Goal: Task Accomplishment & Management: Manage account settings

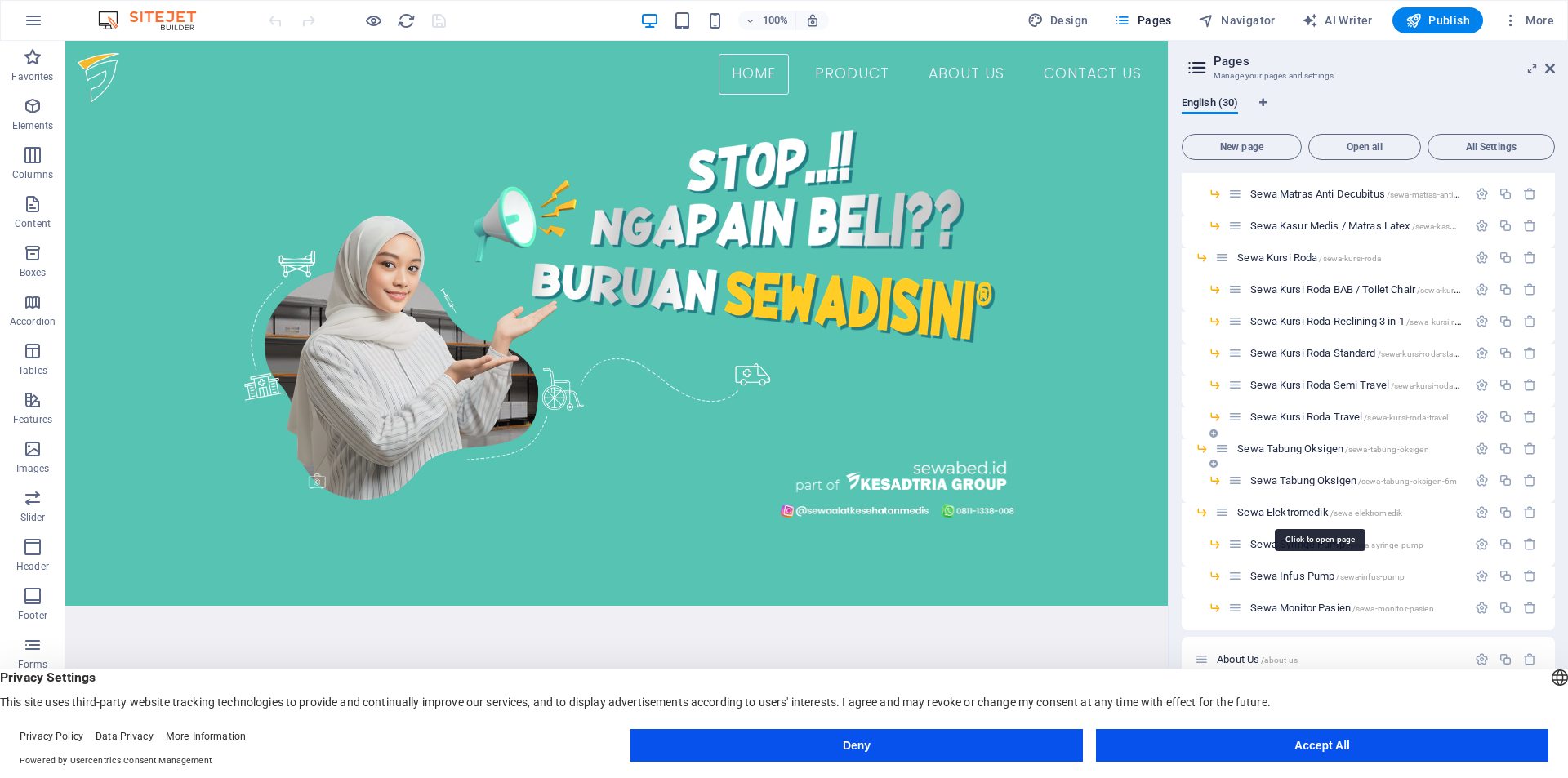
scroll to position [468, 0]
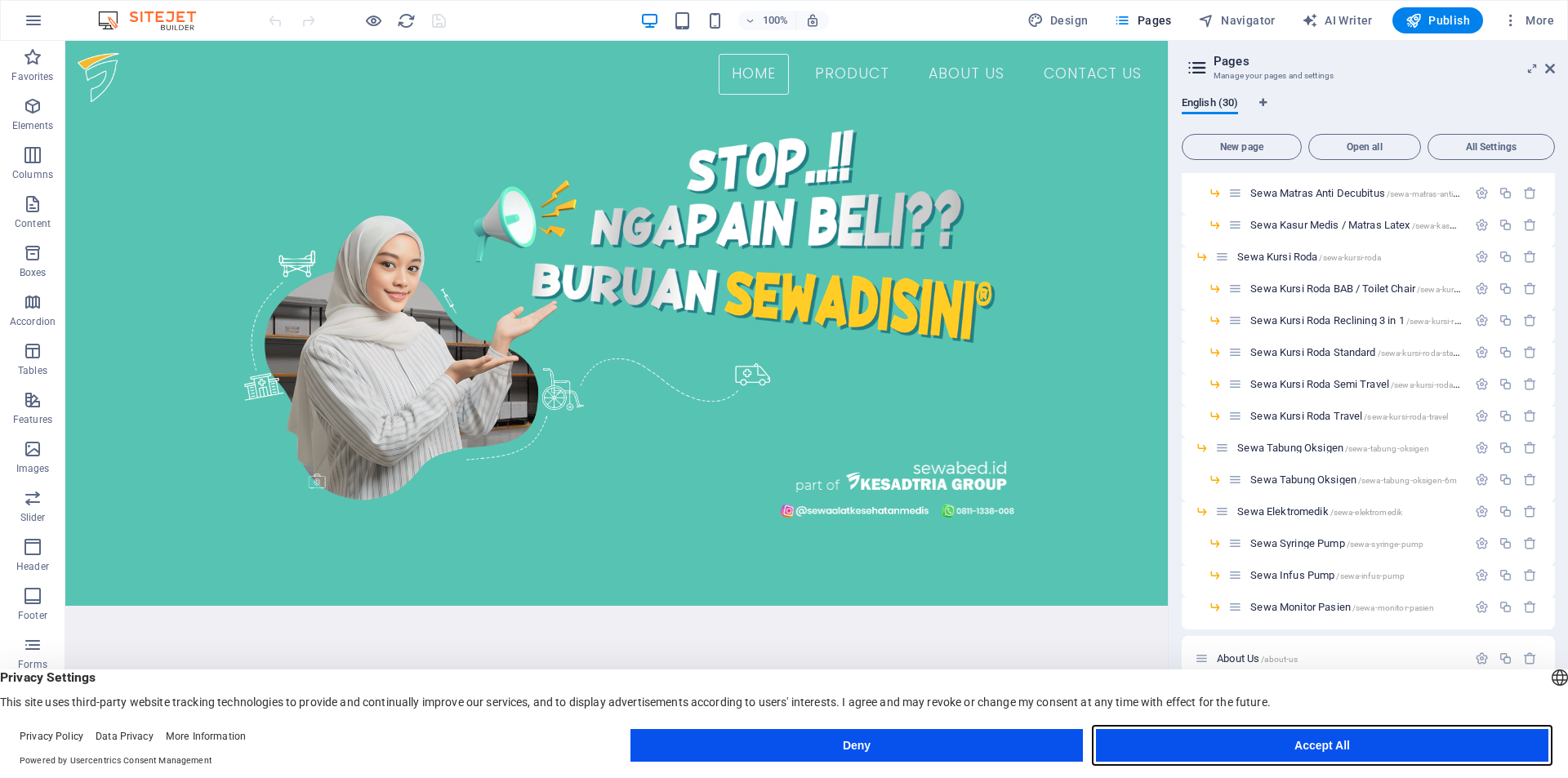
click at [1212, 734] on button "Accept All" at bounding box center [1321, 745] width 453 height 33
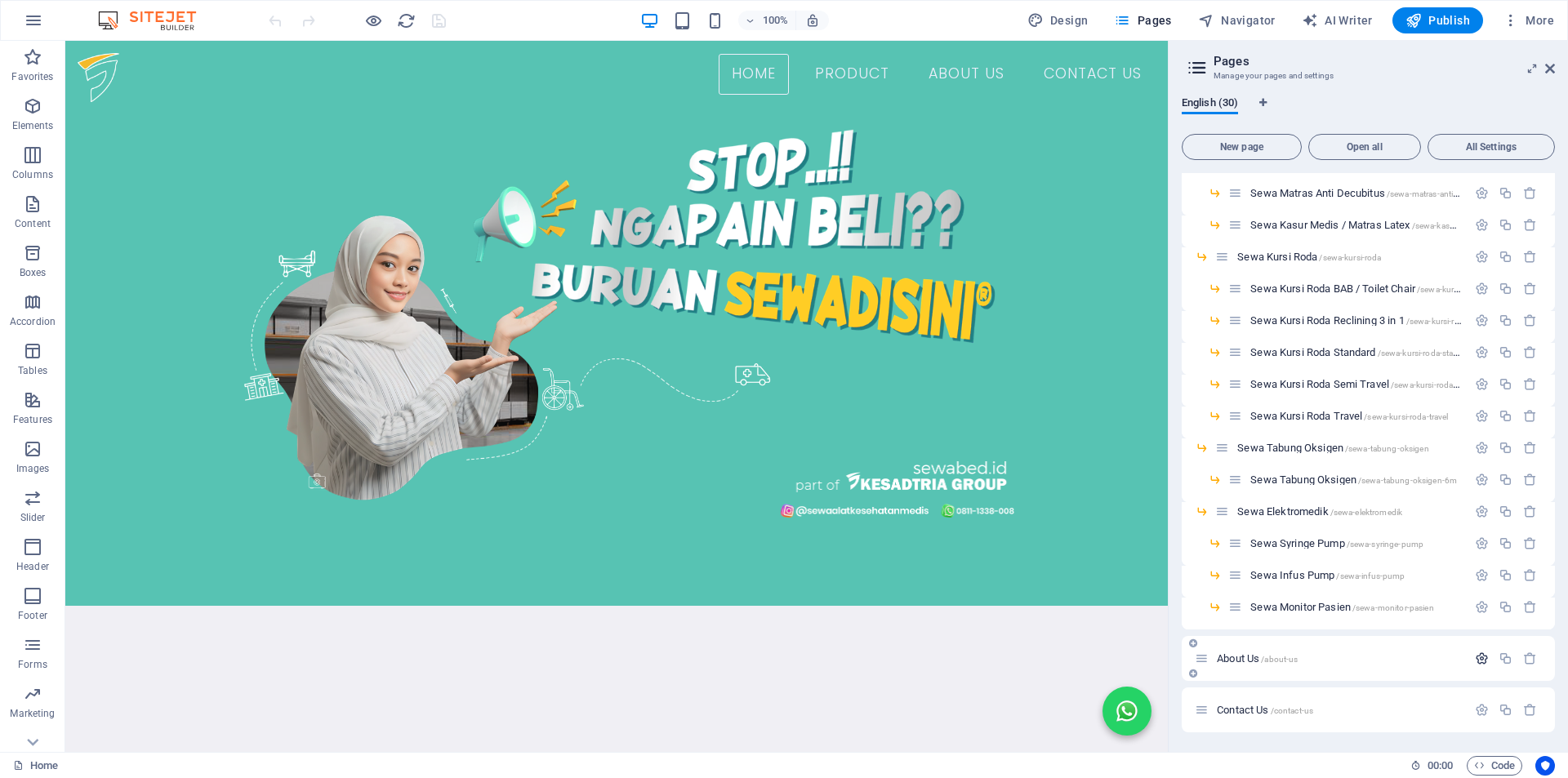
click at [1481, 659] on icon "button" at bounding box center [1481, 658] width 14 height 14
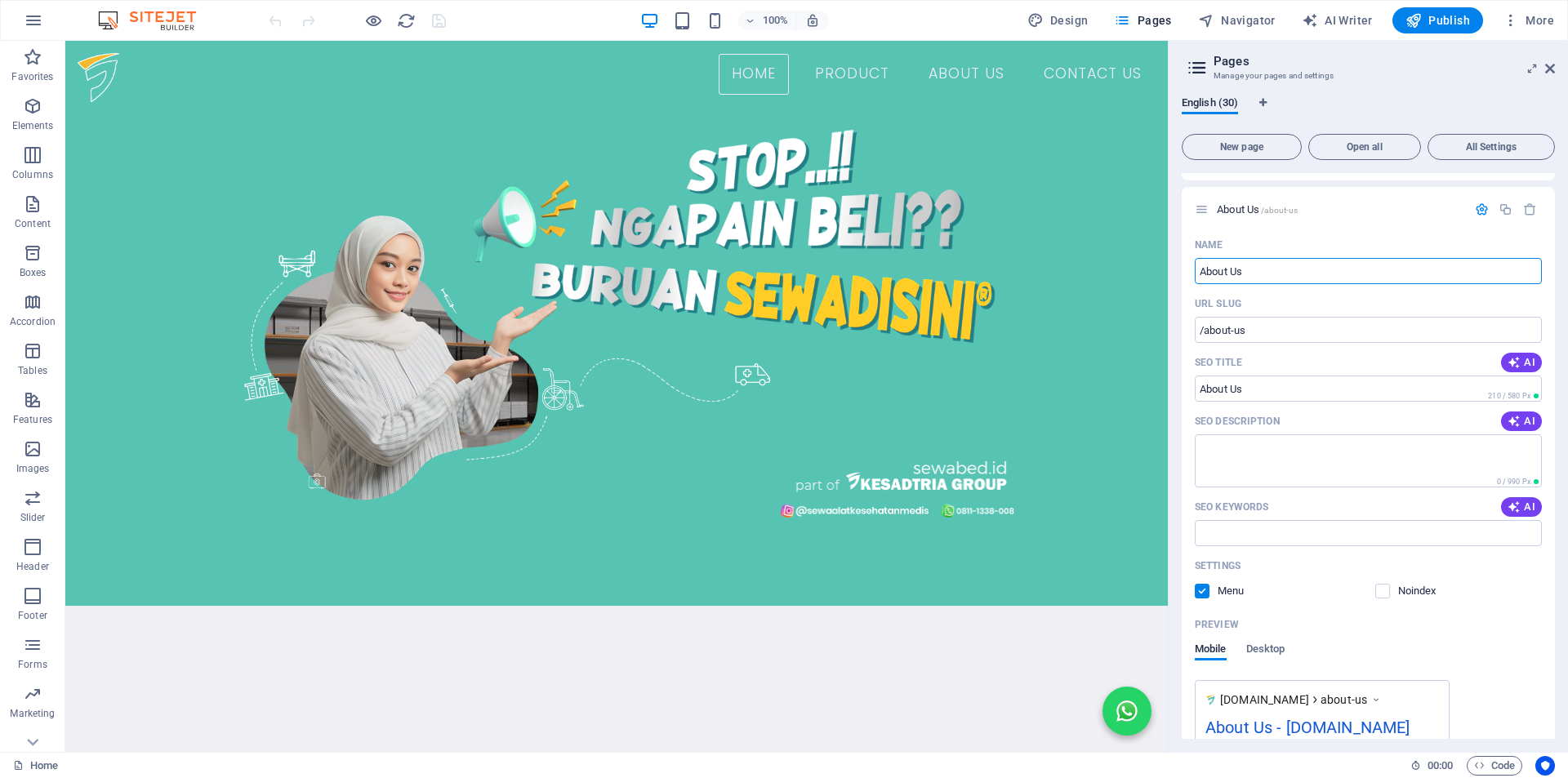
scroll to position [740, 0]
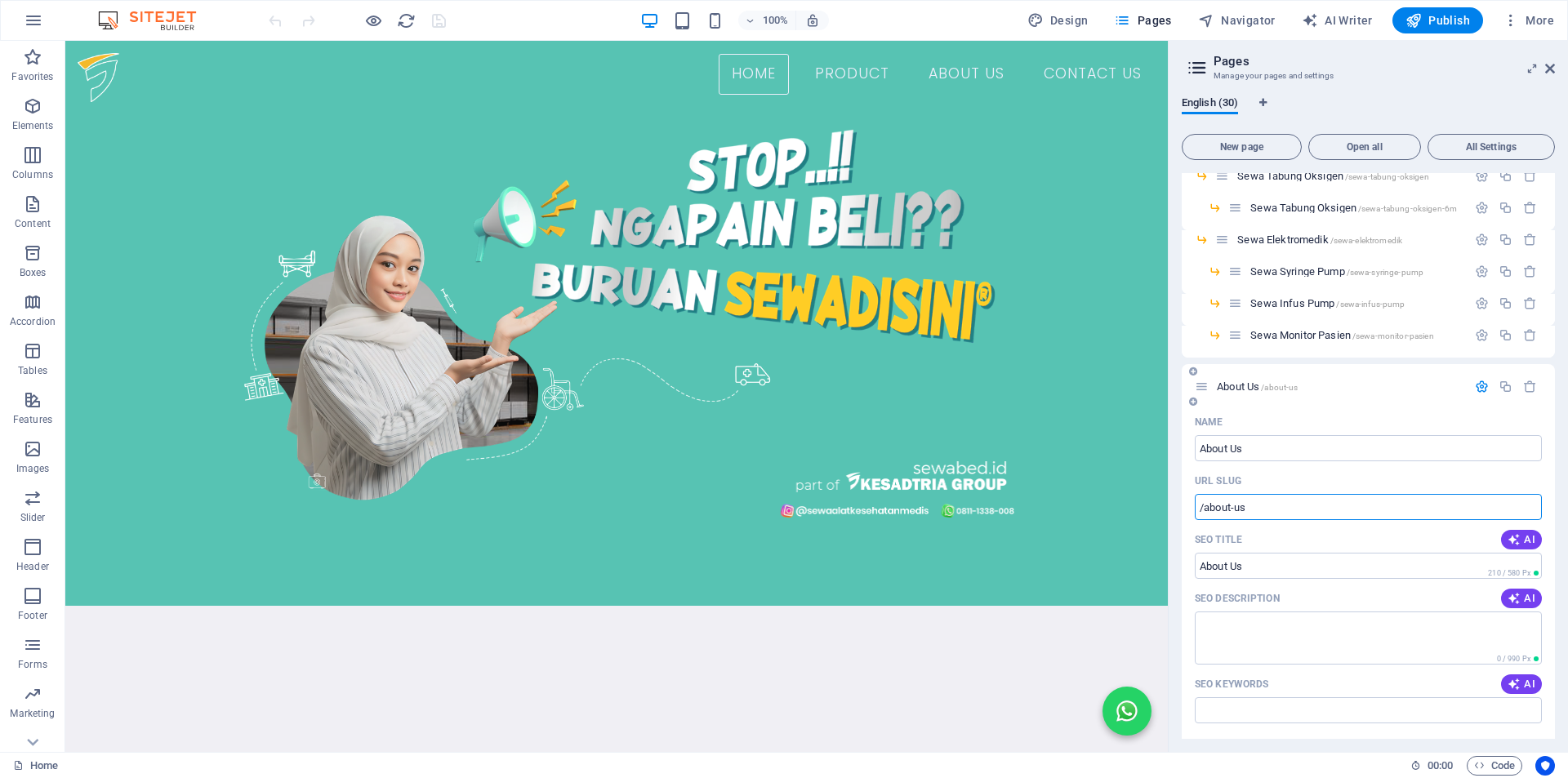
click at [1259, 511] on input "/about-us" at bounding box center [1368, 507] width 347 height 26
click at [950, 69] on nav "Home Product About Us Contact Us" at bounding box center [616, 73] width 1076 height 41
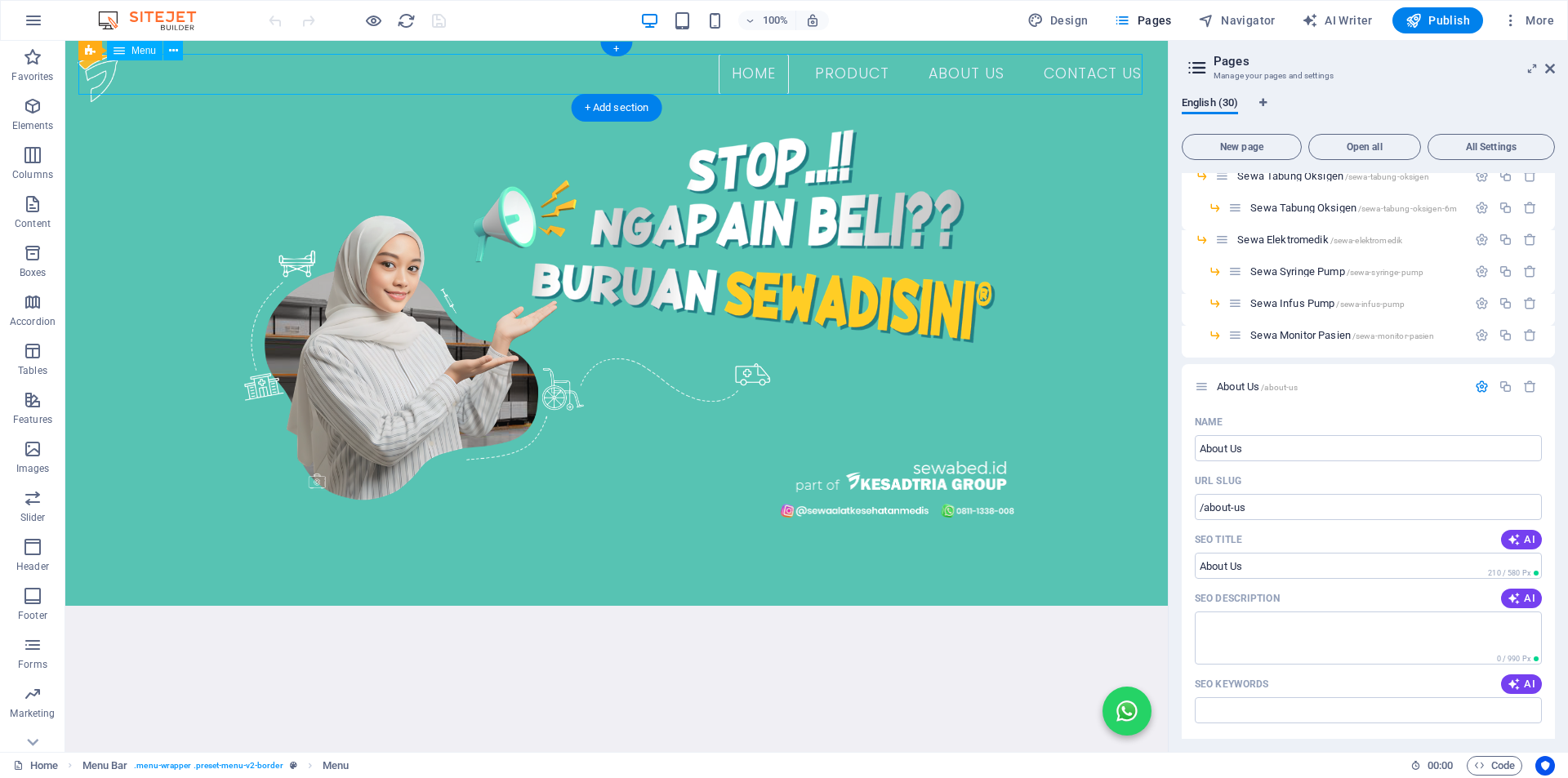
click at [937, 73] on nav "Home Product About Us Contact Us" at bounding box center [616, 73] width 1076 height 41
select select "1"
select select
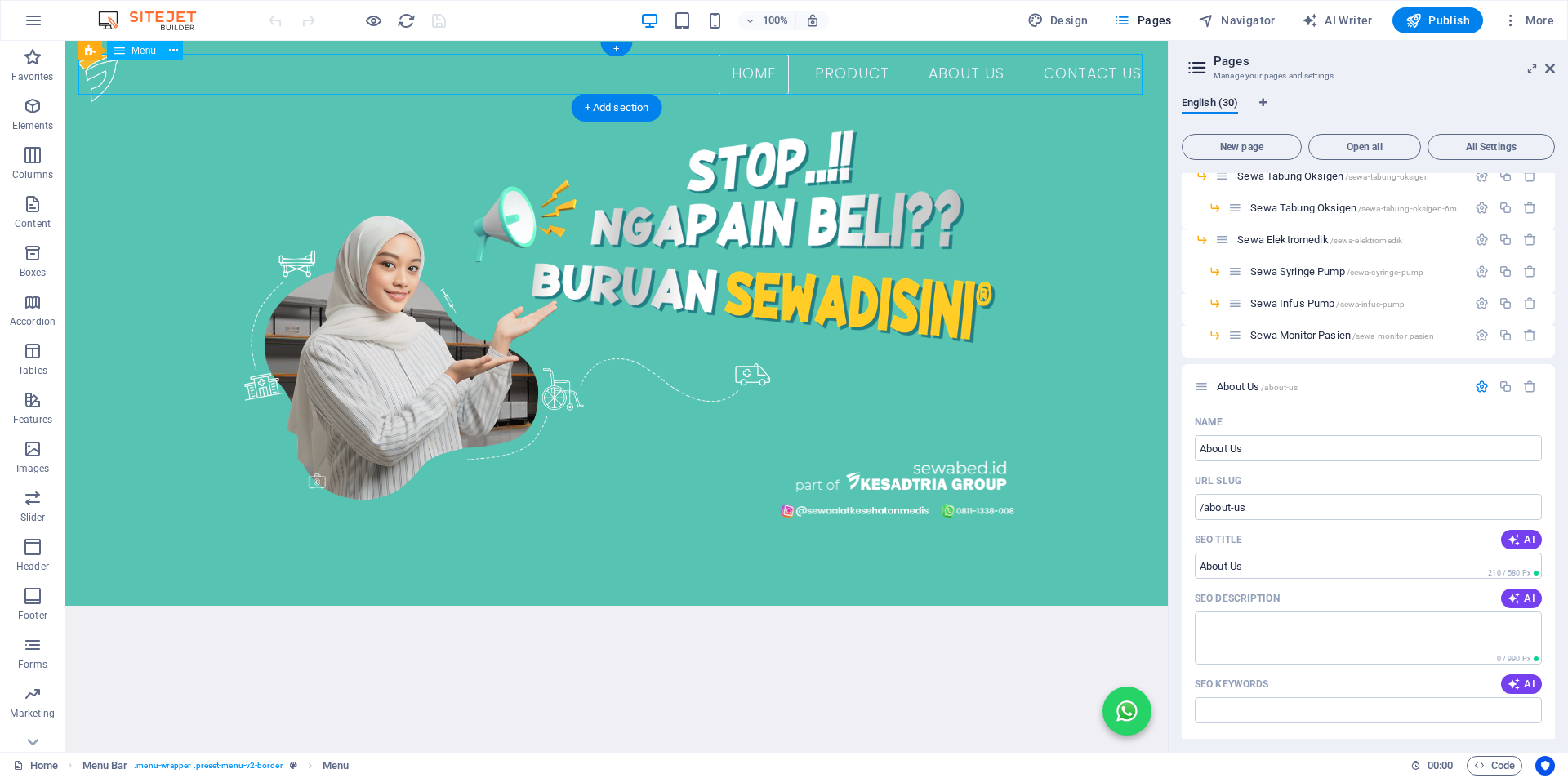
select select
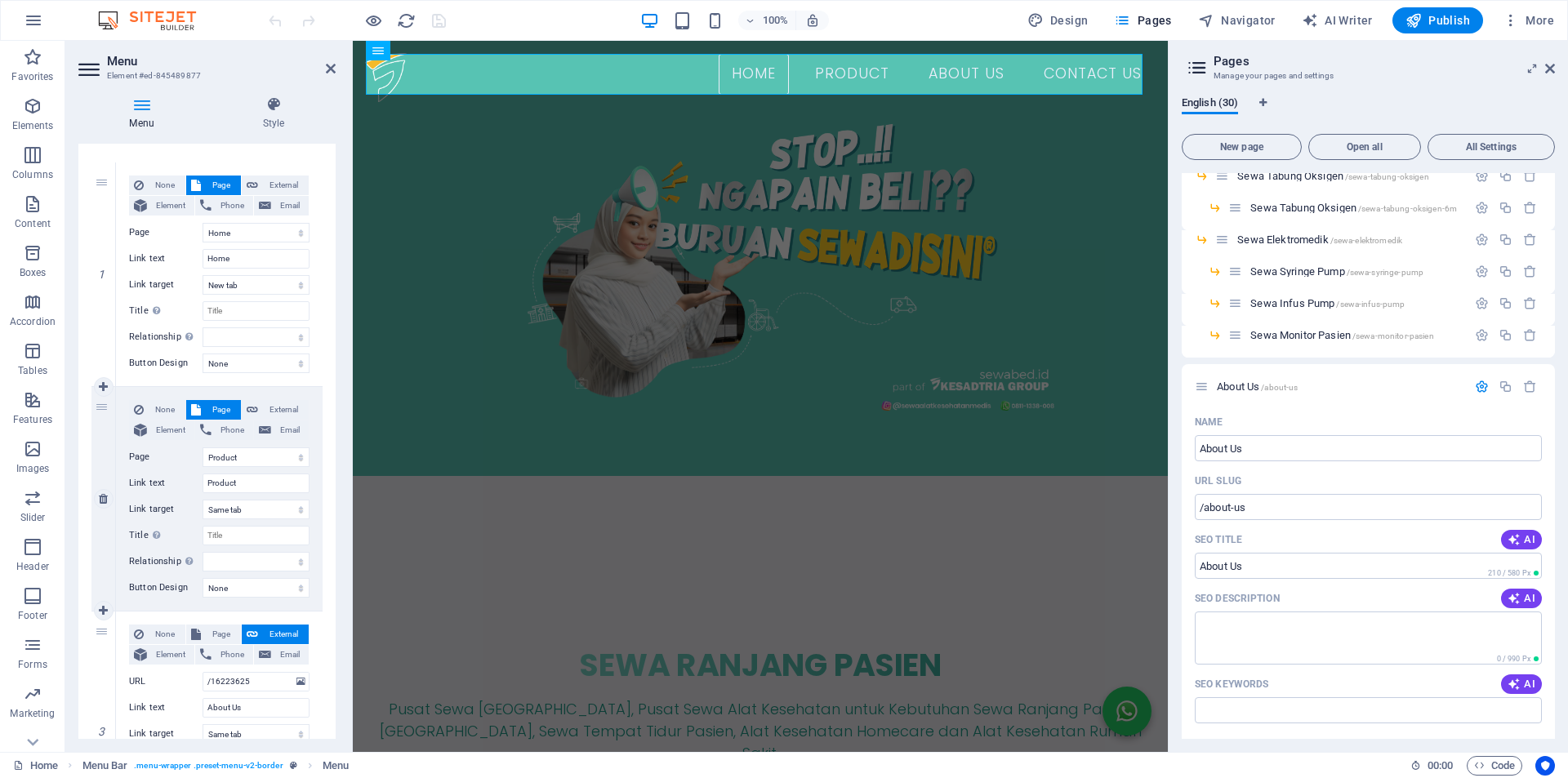
scroll to position [272, 0]
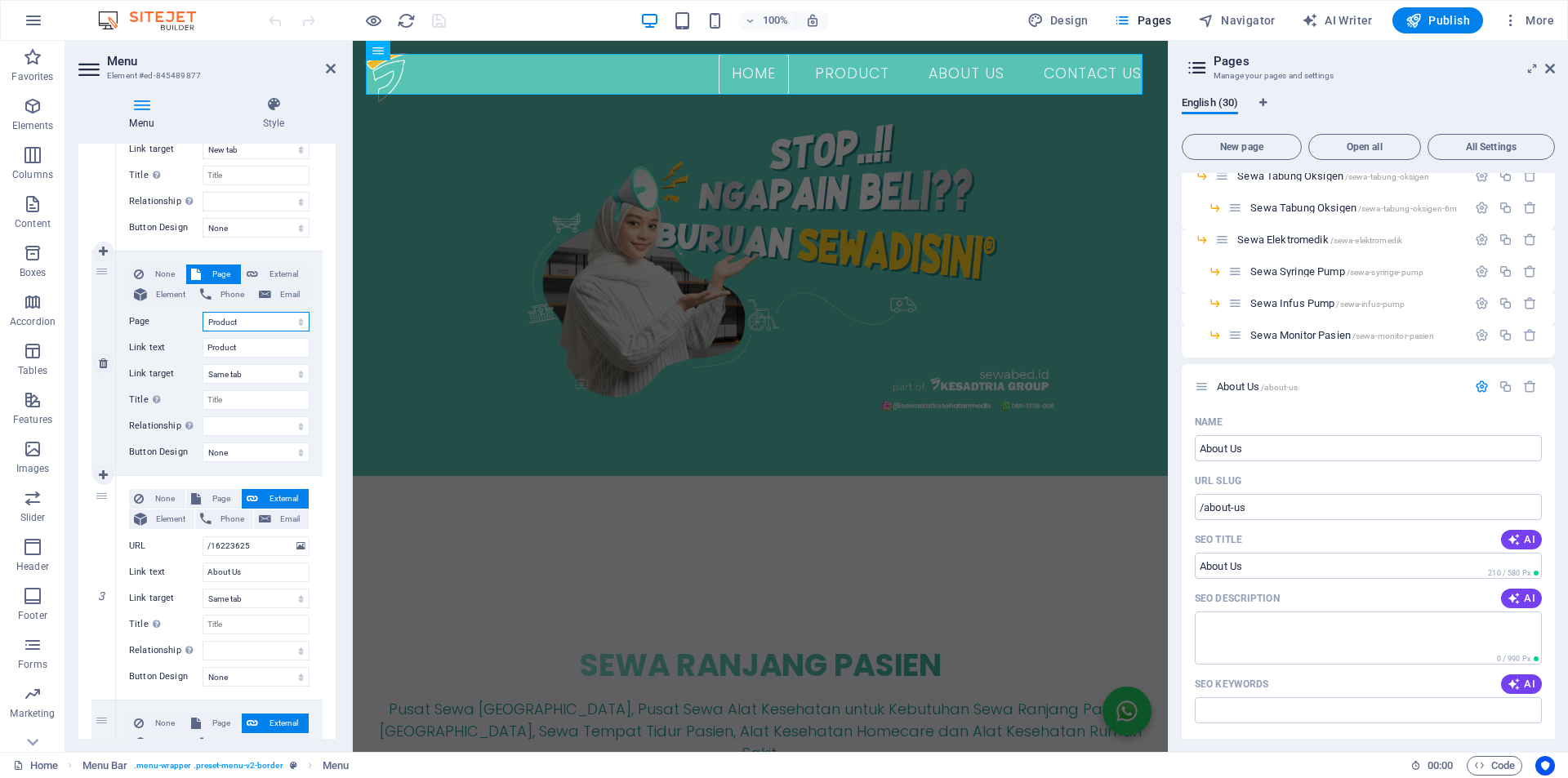
click at [291, 316] on select "Home Product -- Sewa Tempat Tidur Rumah Sakit ---- Sewa Bed Pasien 3 Crank Manu…" at bounding box center [256, 322] width 107 height 20
click at [271, 548] on input "/16223625" at bounding box center [256, 547] width 107 height 20
click at [278, 549] on input "/16223625" at bounding box center [256, 547] width 107 height 20
drag, startPoint x: 264, startPoint y: 549, endPoint x: 102, endPoint y: 523, distance: 164.1
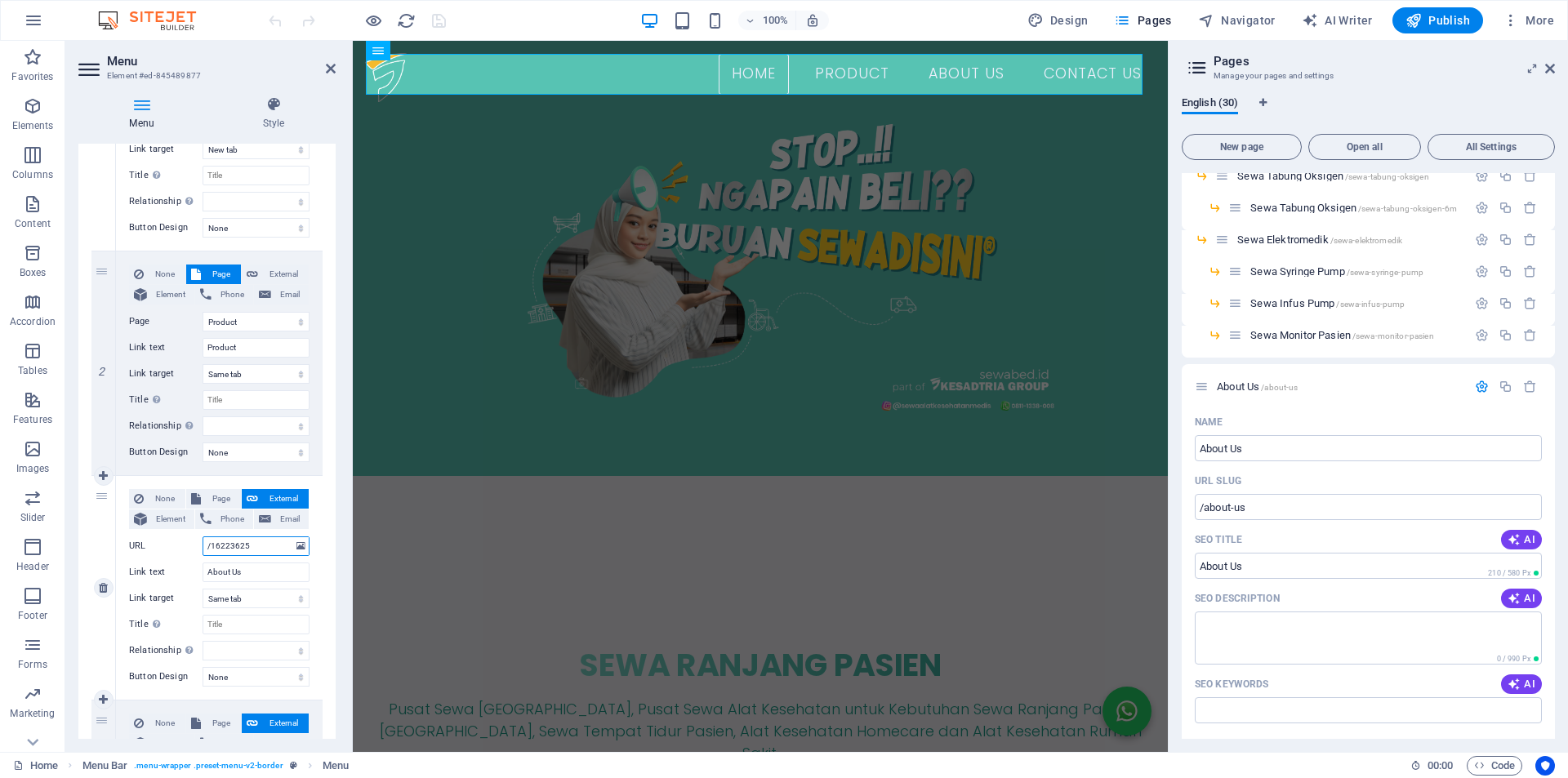
click at [101, 525] on div "3 None Page External Element Phone Email Page Home Product -- Sewa Tempat Tidur…" at bounding box center [207, 588] width 231 height 225
select select
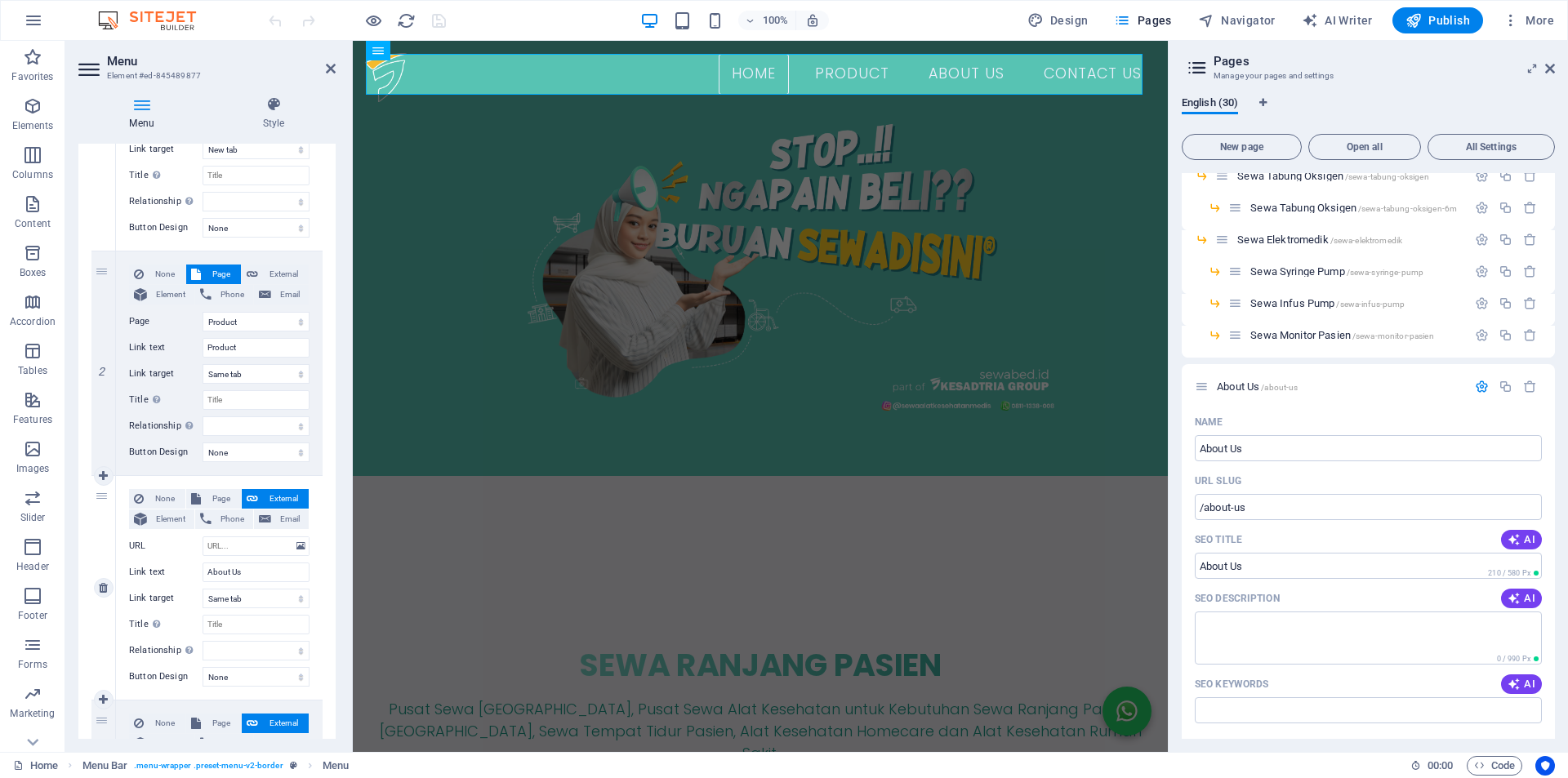
select select
click at [190, 546] on label "URL" at bounding box center [165, 547] width 73 height 20
click at [202, 546] on input "URL" at bounding box center [256, 547] width 107 height 20
click at [225, 551] on input "URL" at bounding box center [256, 547] width 107 height 20
click at [241, 553] on input "URL" at bounding box center [256, 547] width 107 height 20
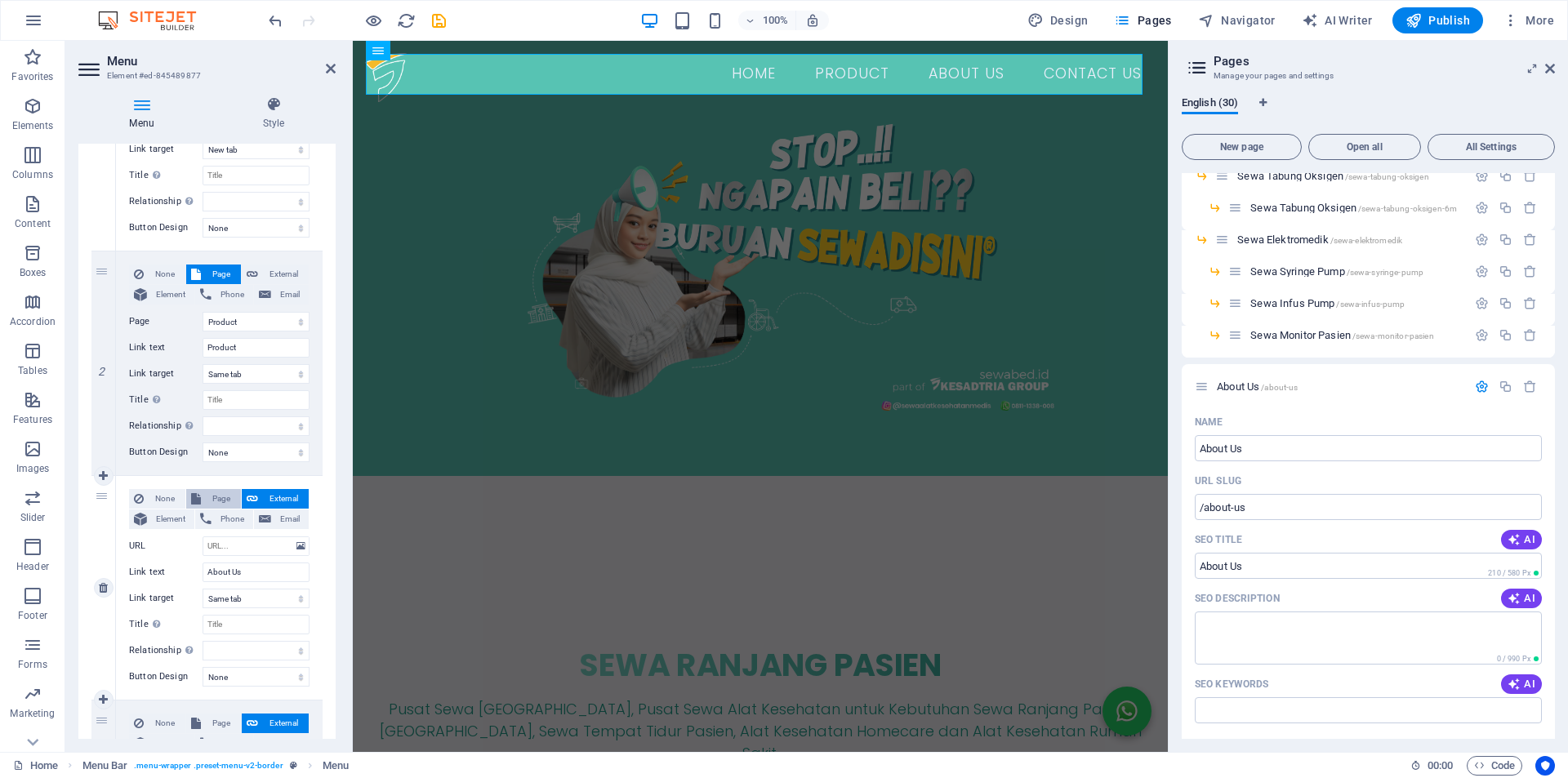
click at [209, 504] on span "Page" at bounding box center [220, 499] width 30 height 20
select select
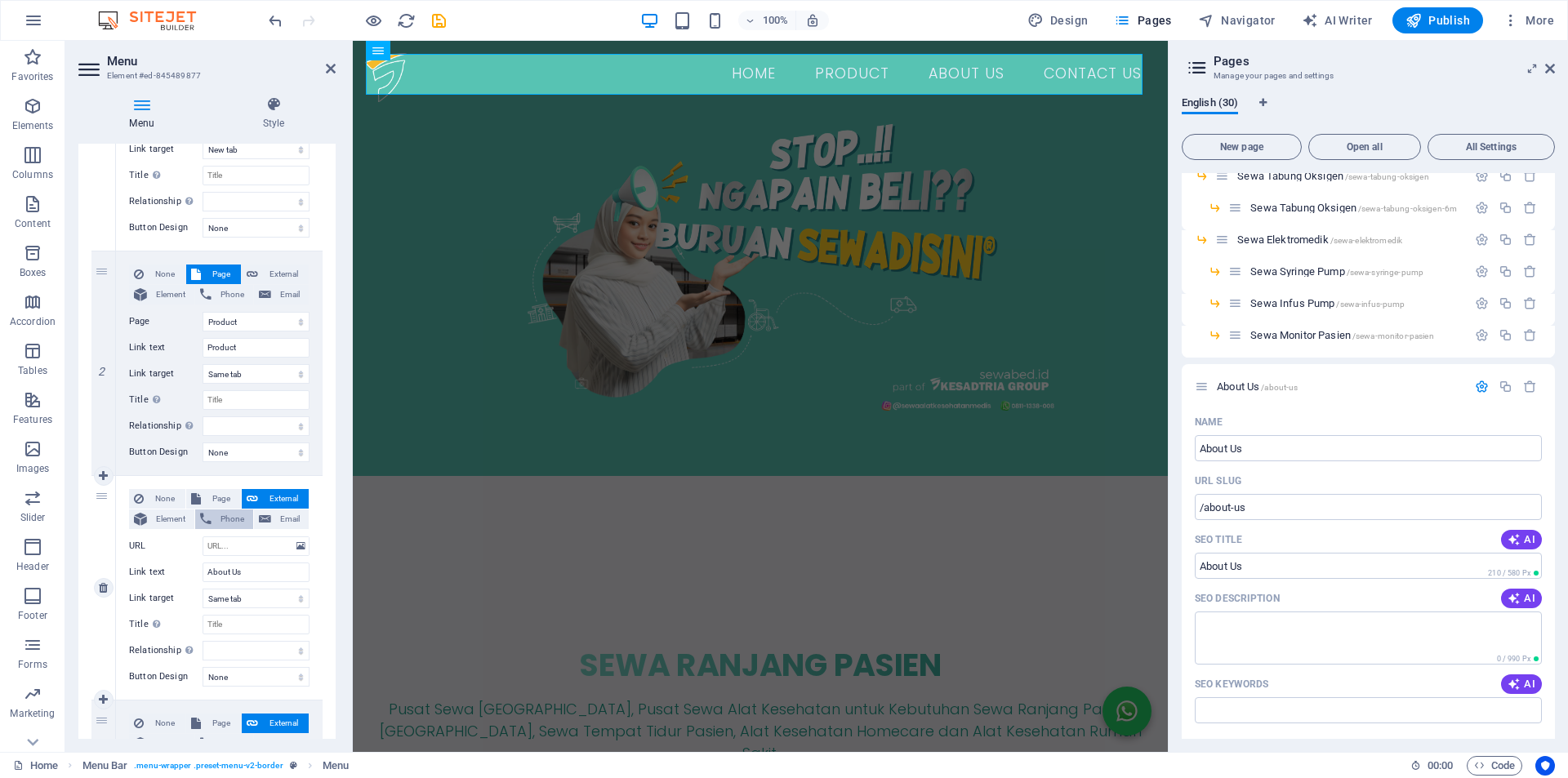
select select
click at [245, 548] on select "Home Product -- Sewa Tempat Tidur Rumah Sakit ---- Sewa Bed Pasien 3 Crank Manu…" at bounding box center [256, 547] width 107 height 20
select select "28"
click at [202, 537] on select "Home Product -- Sewa Tempat Tidur Rumah Sakit ---- Sewa Bed Pasien 3 Crank Manu…" at bounding box center [256, 547] width 107 height 20
select select
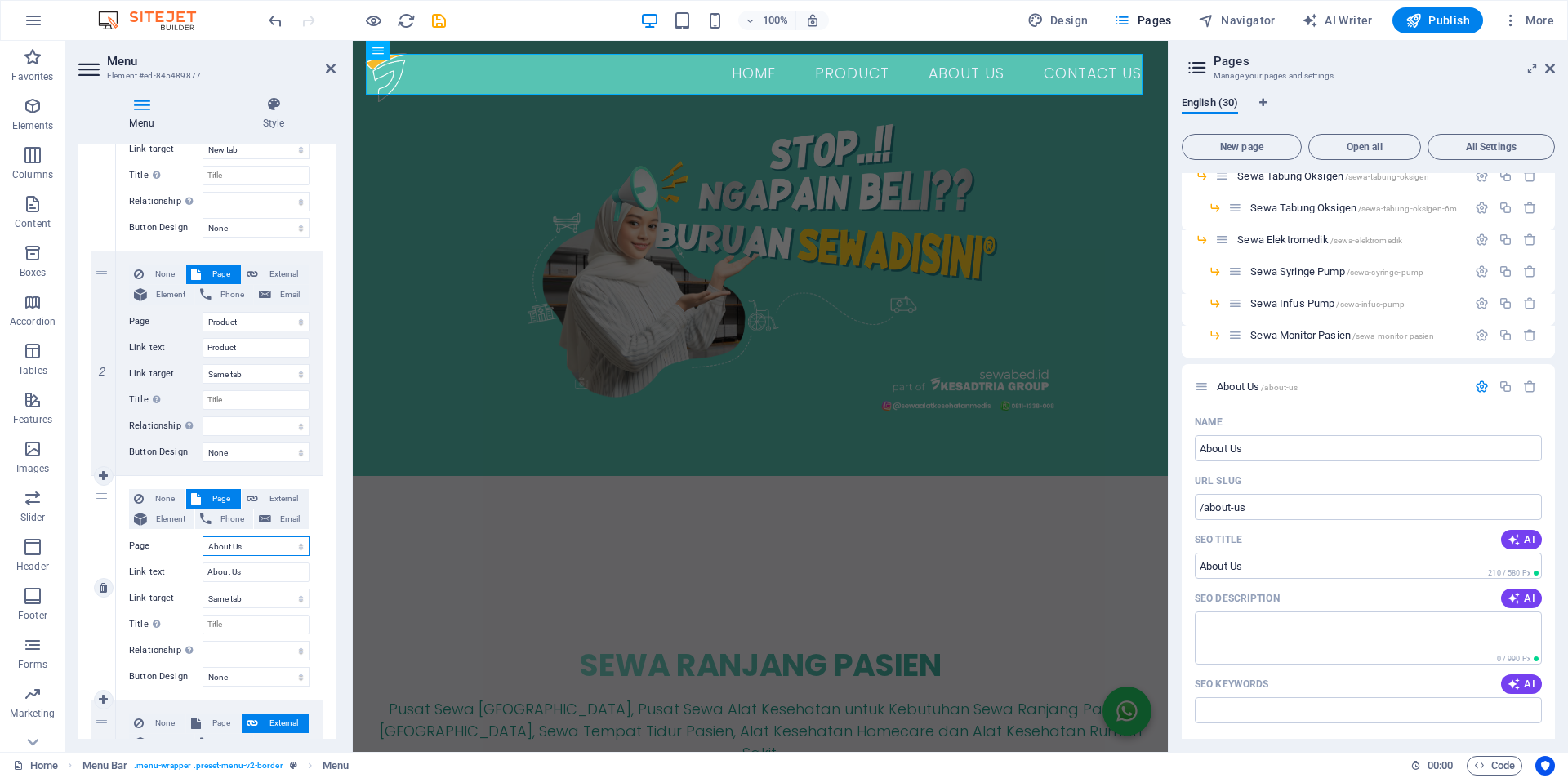
select select
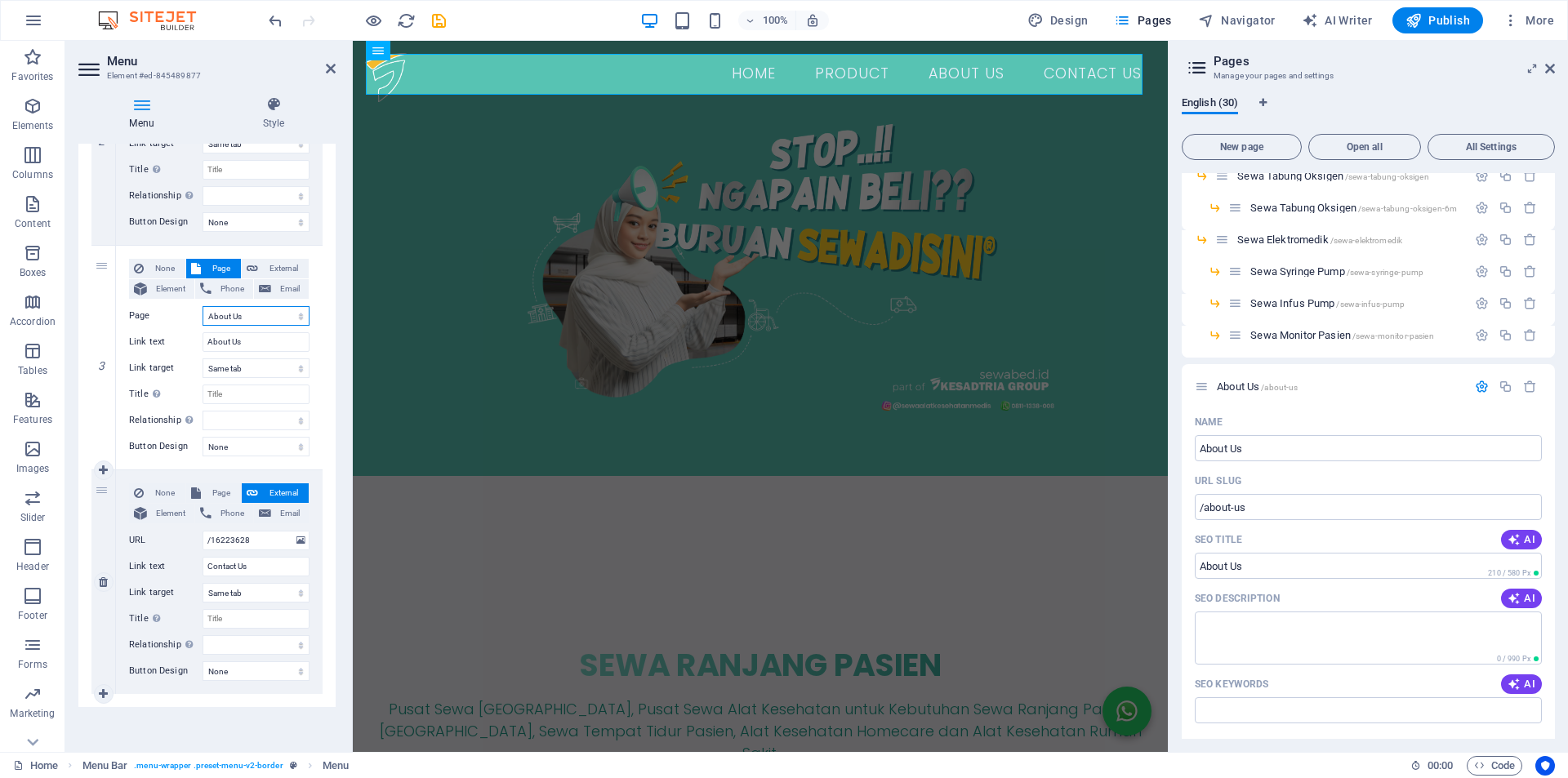
scroll to position [503, 0]
click at [258, 537] on input "/16223628" at bounding box center [256, 540] width 107 height 20
click at [221, 490] on span "Page" at bounding box center [220, 492] width 30 height 20
select select
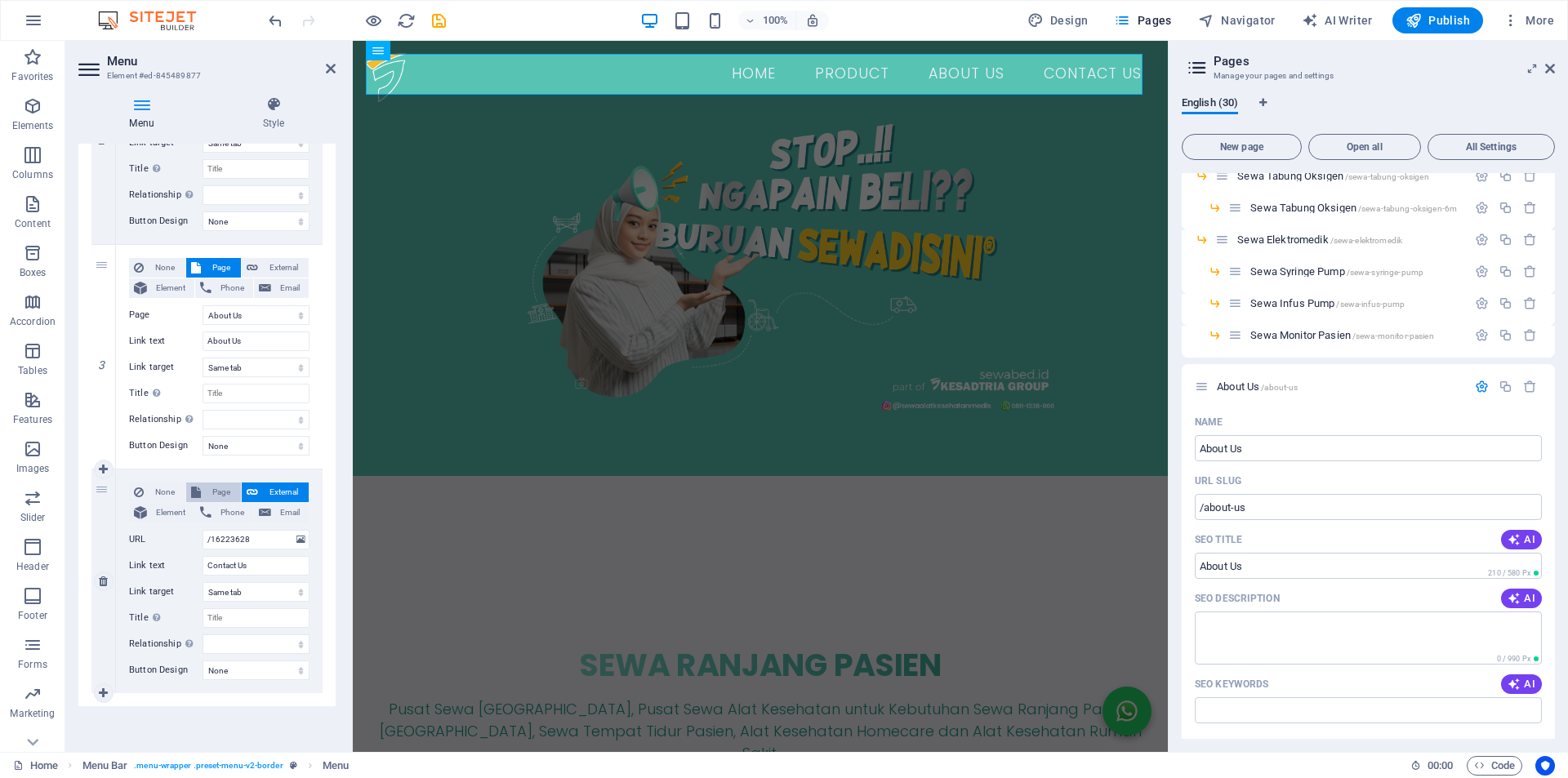
select select
click at [239, 540] on select "Home Product -- Sewa Tempat Tidur Rumah Sakit ---- Sewa Bed Pasien 3 Crank Manu…" at bounding box center [256, 540] width 107 height 20
select select "29"
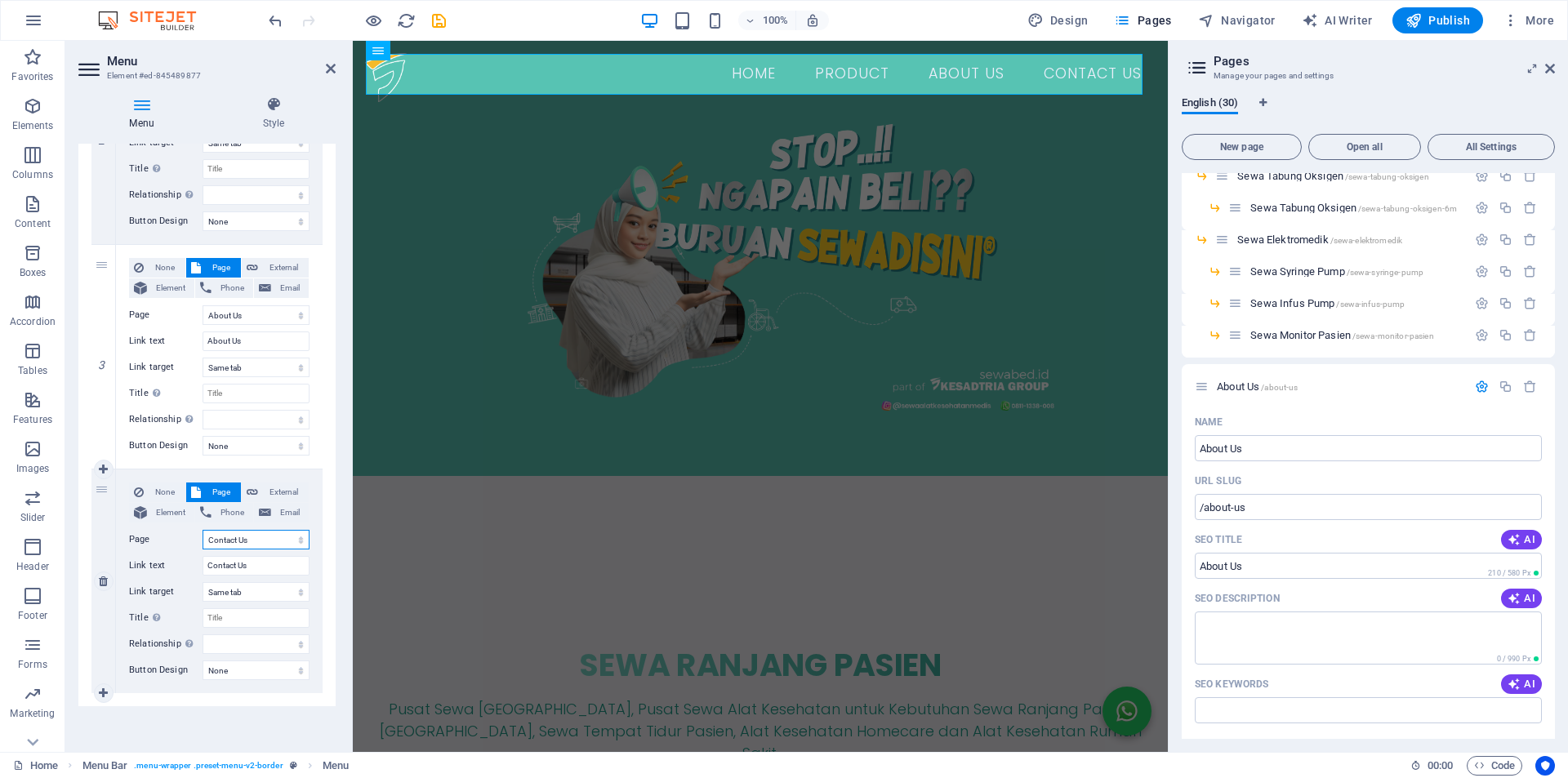
click at [202, 530] on select "Home Product -- Sewa Tempat Tidur Rumah Sakit ---- Sewa Bed Pasien 3 Crank Manu…" at bounding box center [256, 540] width 107 height 20
select select
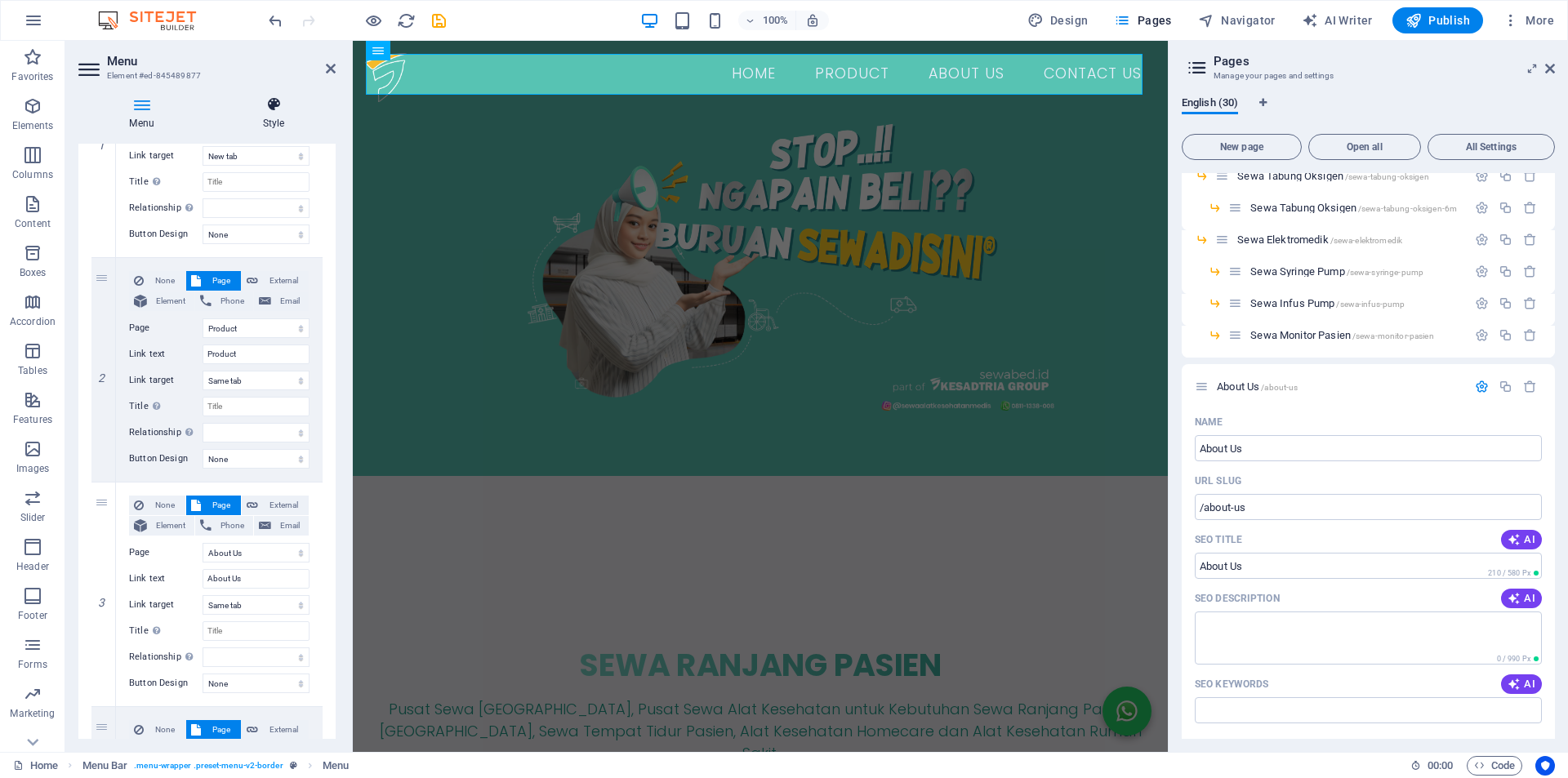
scroll to position [272, 0]
drag, startPoint x: 326, startPoint y: 72, endPoint x: 270, endPoint y: 29, distance: 70.6
click at [326, 72] on icon at bounding box center [330, 68] width 10 height 13
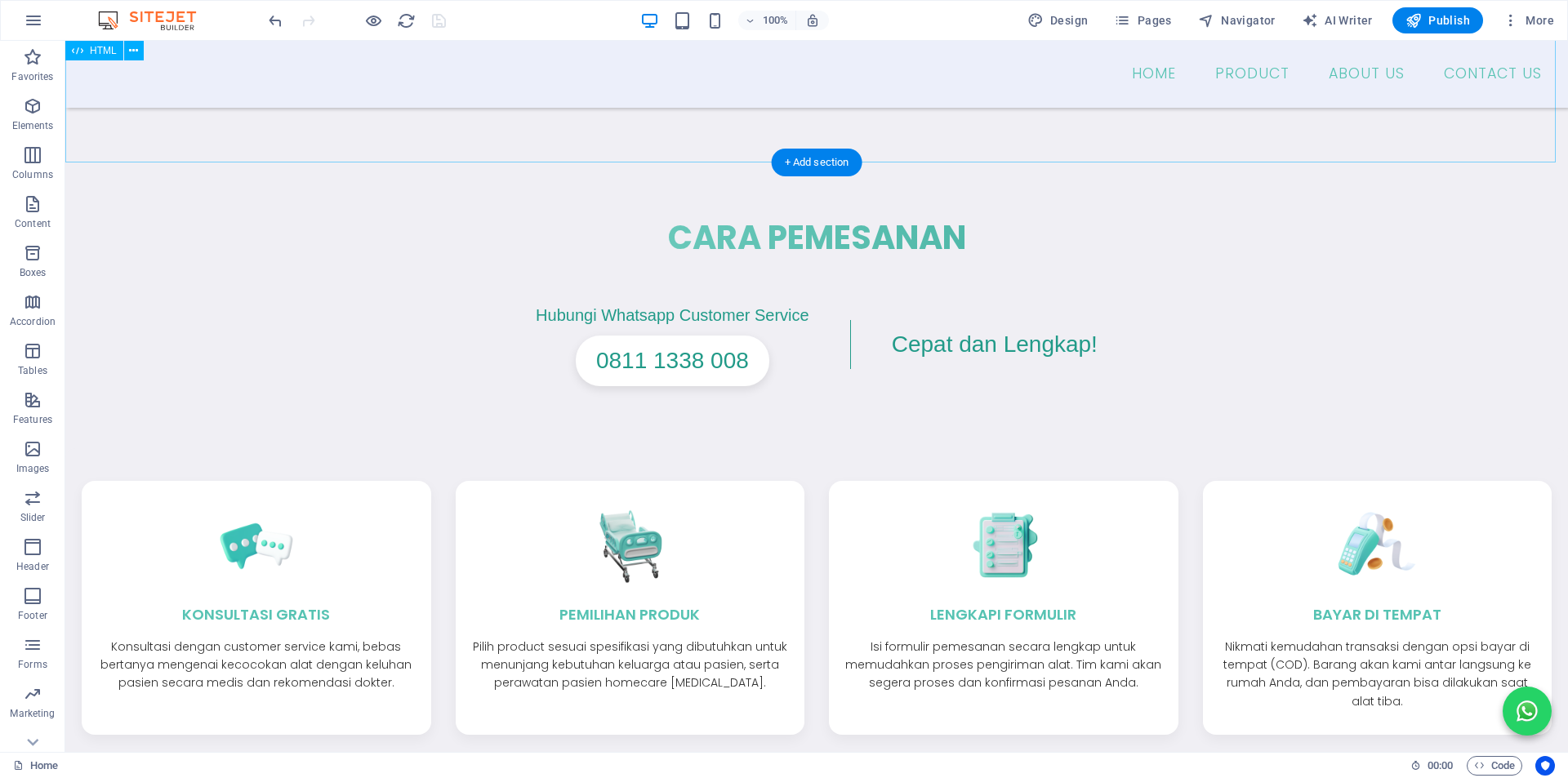
scroll to position [2100, 0]
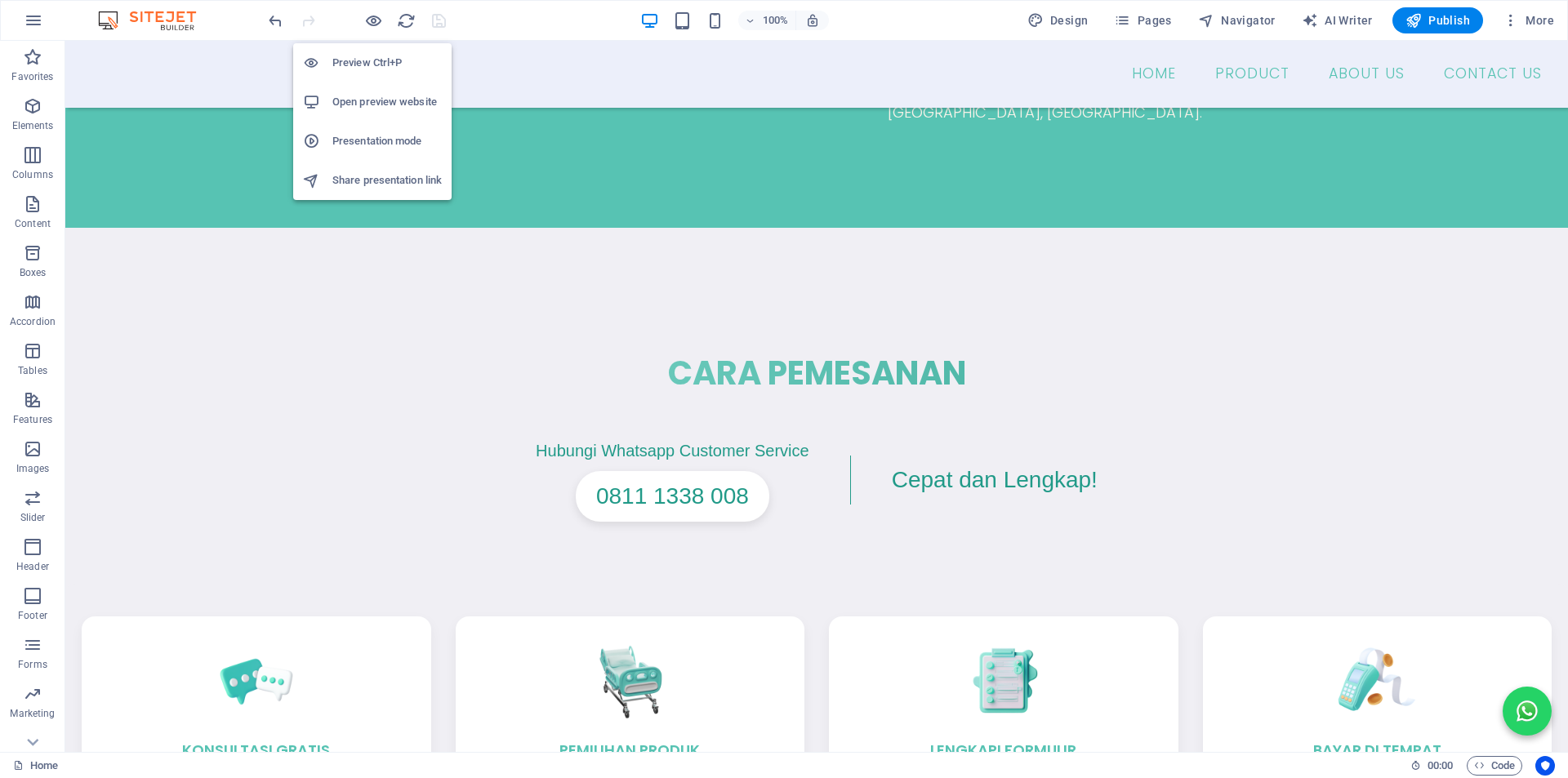
click at [388, 65] on h6 "Preview Ctrl+P" at bounding box center [386, 63] width 110 height 20
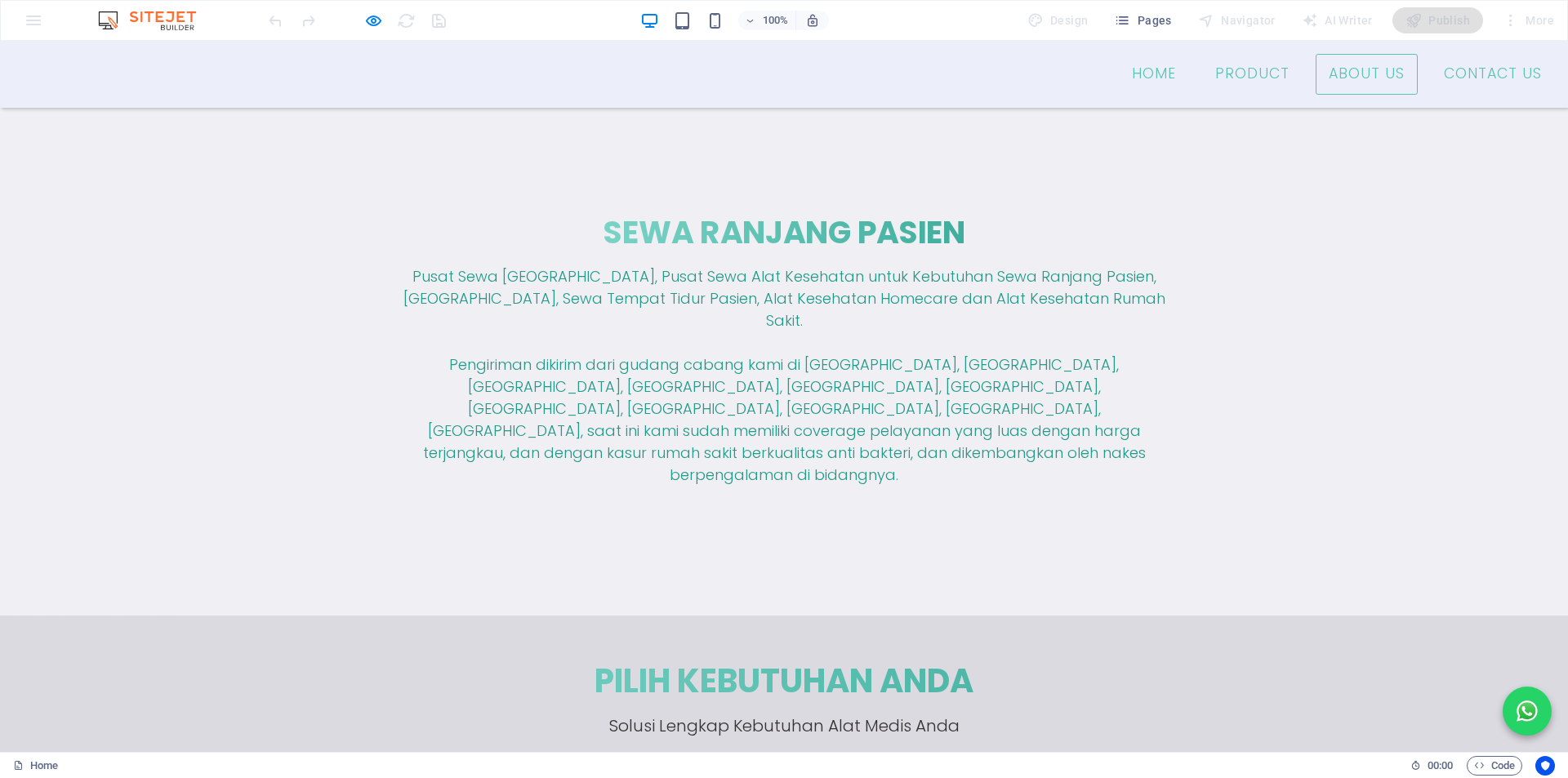
scroll to position [482, 0]
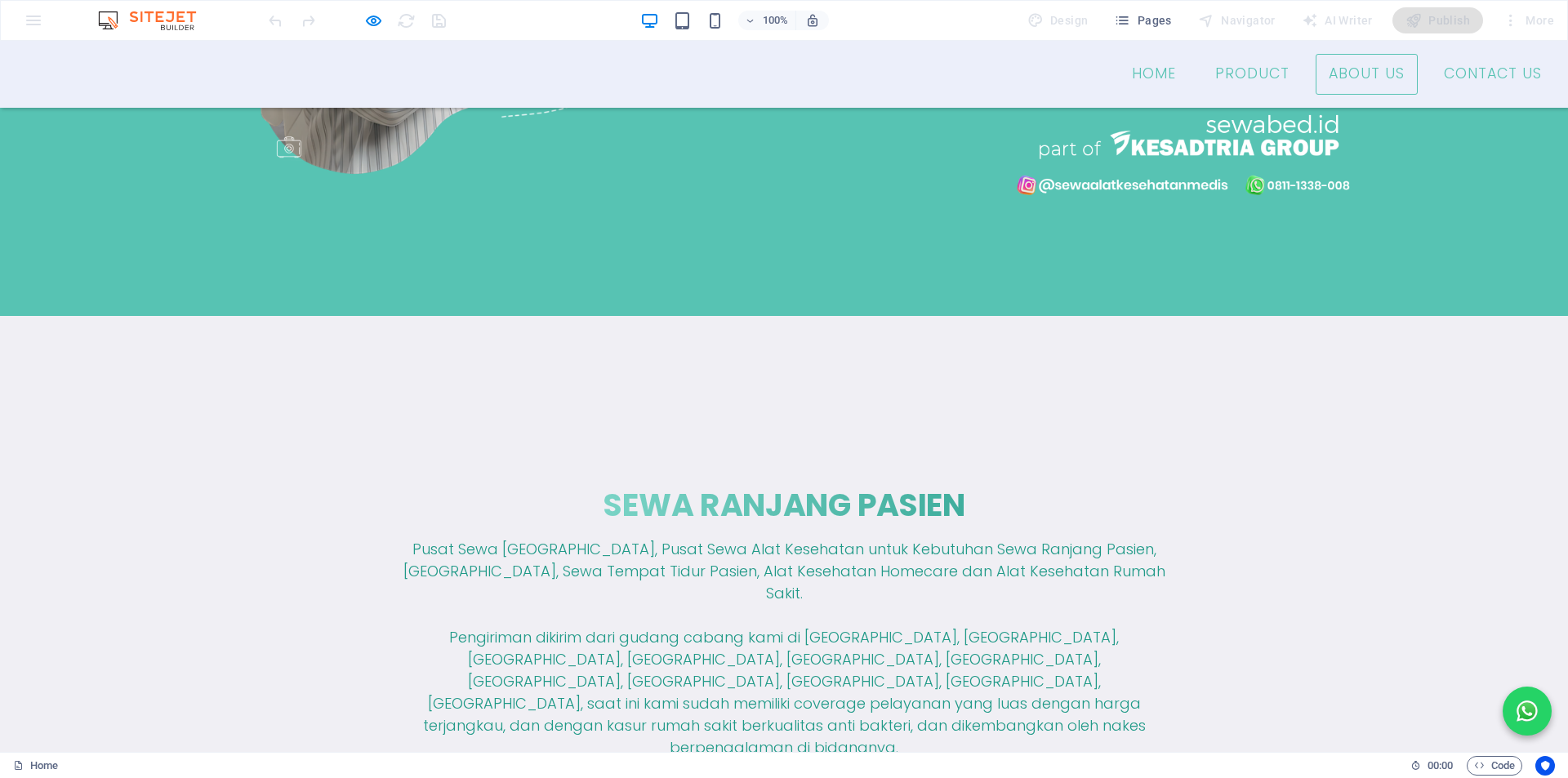
click at [1368, 75] on link "About Us" at bounding box center [1367, 73] width 102 height 41
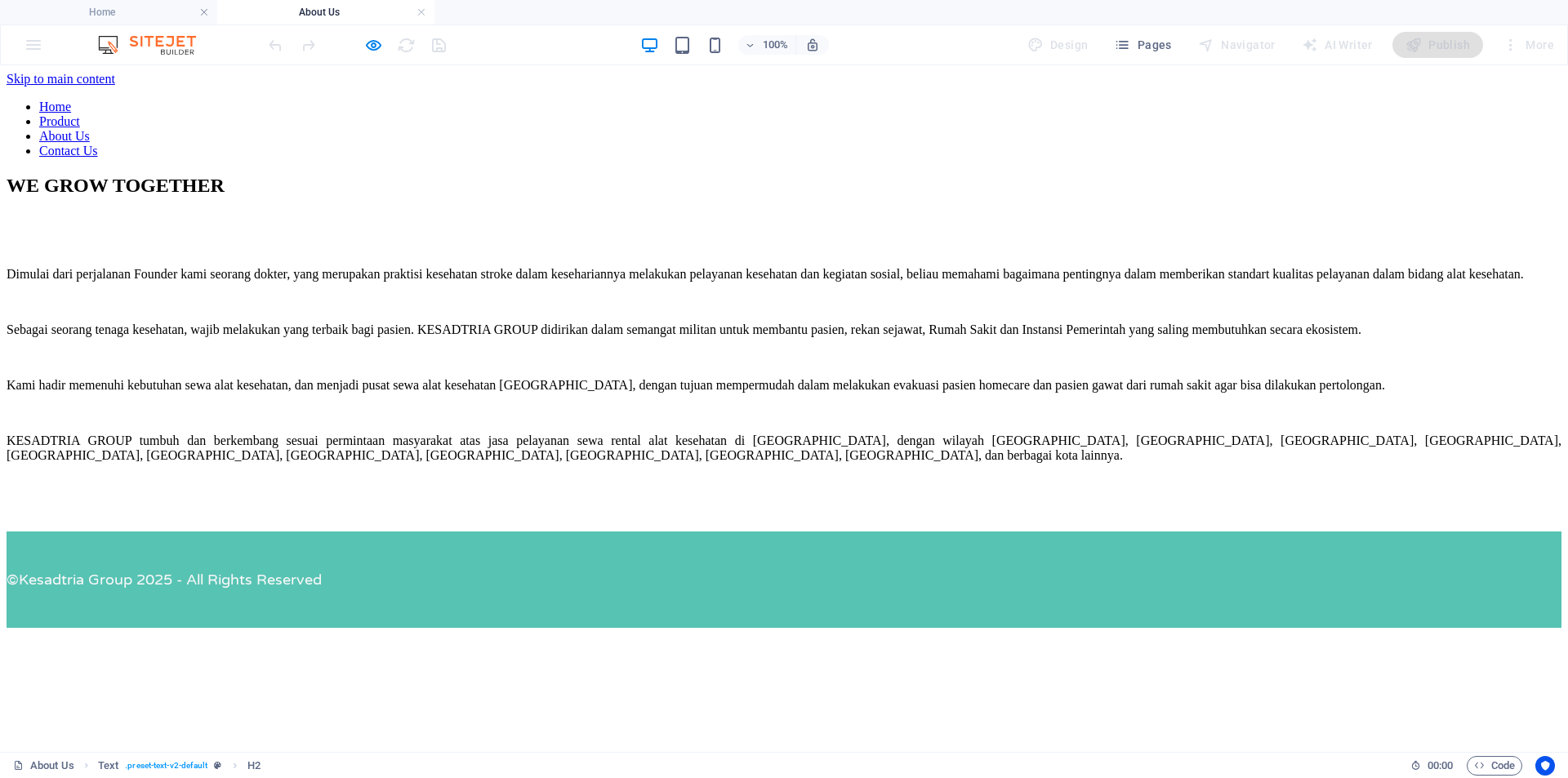
scroll to position [0, 0]
click at [1458, 100] on nav "Home Product About Us Contact Us" at bounding box center [784, 129] width 1554 height 59
click at [1480, 100] on nav "Home Product About Us Contact Us" at bounding box center [784, 129] width 1554 height 59
click at [1453, 107] on nav "Home Product About Us Contact Us" at bounding box center [784, 129] width 1554 height 59
click at [1484, 100] on nav "Home Product About Us Contact Us" at bounding box center [784, 129] width 1554 height 59
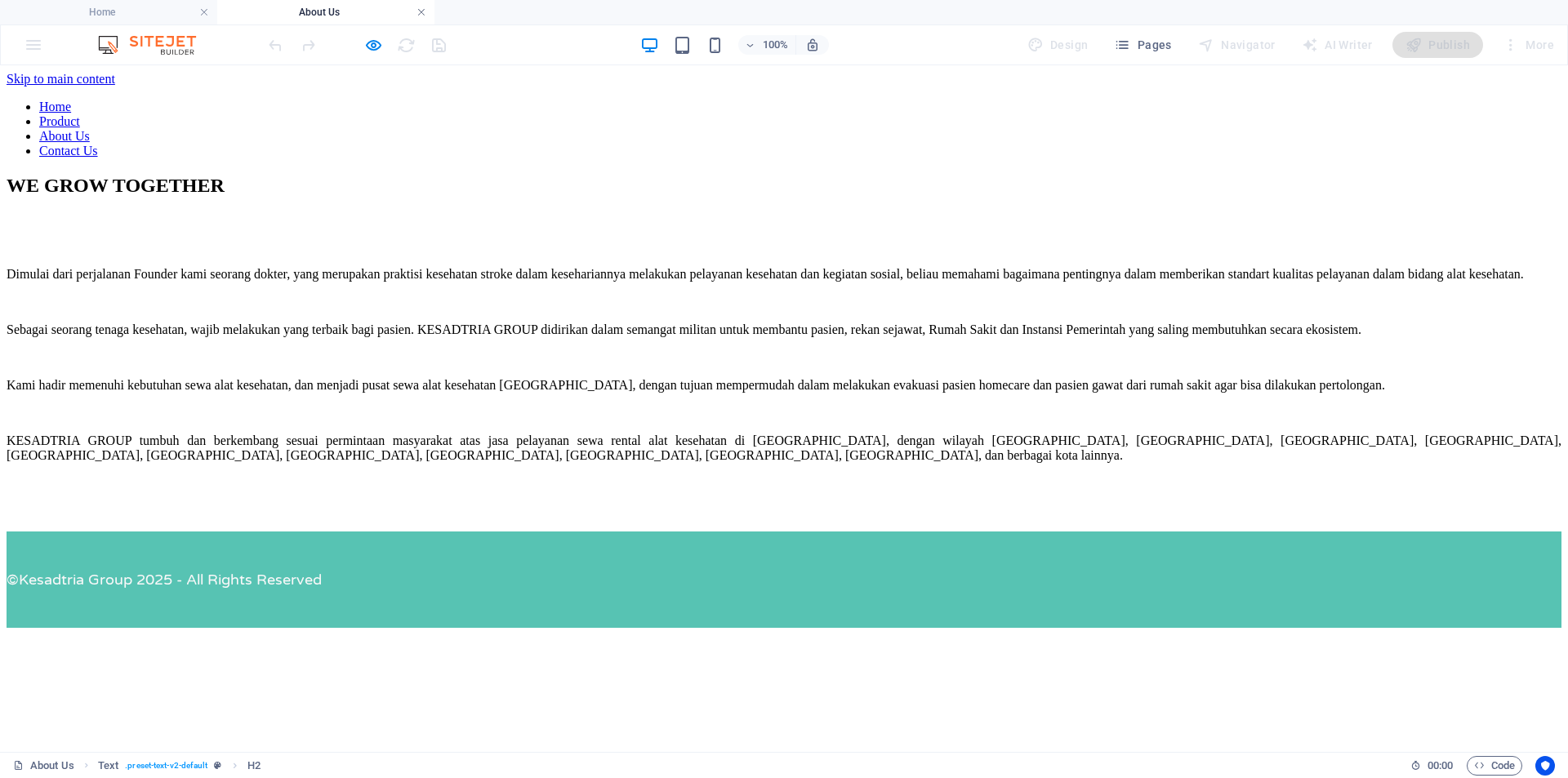
click at [418, 13] on link at bounding box center [421, 12] width 10 height 15
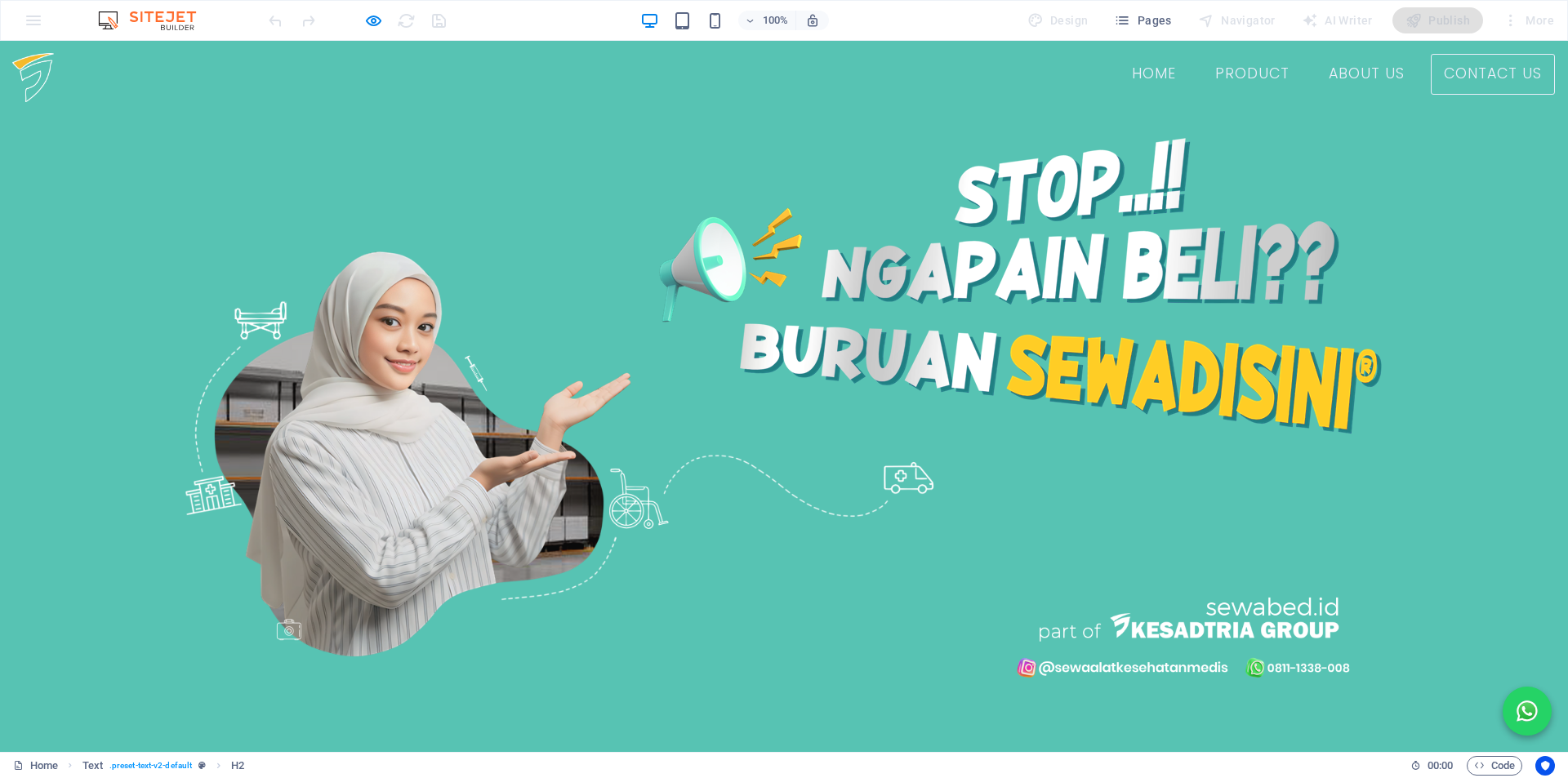
click at [1497, 68] on link "Contact Us" at bounding box center [1493, 73] width 124 height 41
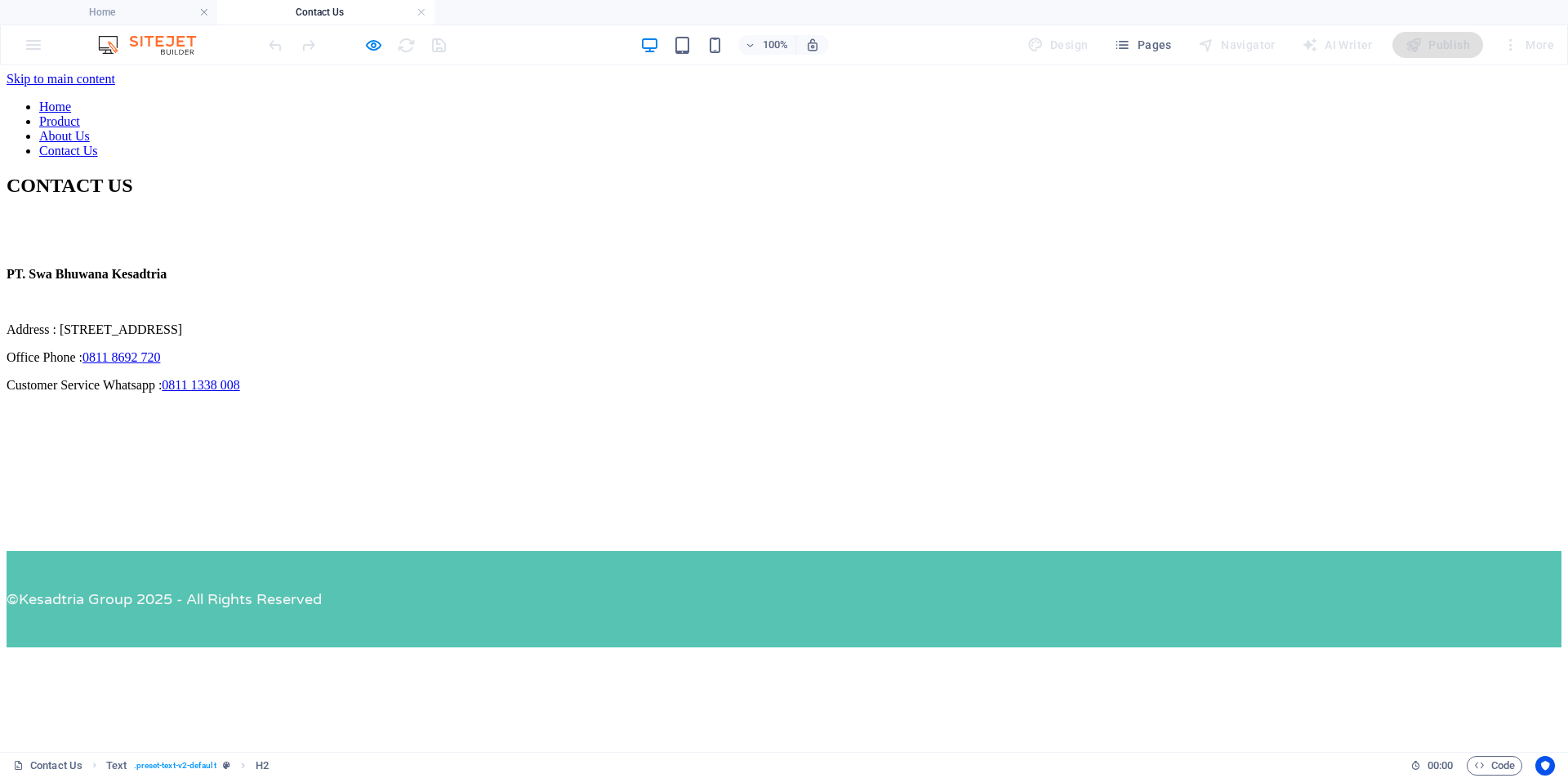
click at [628, 393] on div "PT. Swa Bhuwana Kesadtria Address : [STREET_ADDRESS] Office Phone : [PHONE_NUMB…" at bounding box center [784, 329] width 1554 height 126
click at [541, 393] on div "PT. Swa Bhuwana Kesadtria Address : [STREET_ADDRESS] Office Phone : [PHONE_NUMB…" at bounding box center [784, 329] width 1554 height 126
drag, startPoint x: 632, startPoint y: 442, endPoint x: 578, endPoint y: 431, distance: 55.1
click at [632, 393] on div "PT. Swa Bhuwana Kesadtria Address : [STREET_ADDRESS] Office Phone : [PHONE_NUMB…" at bounding box center [784, 329] width 1554 height 126
click at [424, 11] on link at bounding box center [421, 12] width 10 height 15
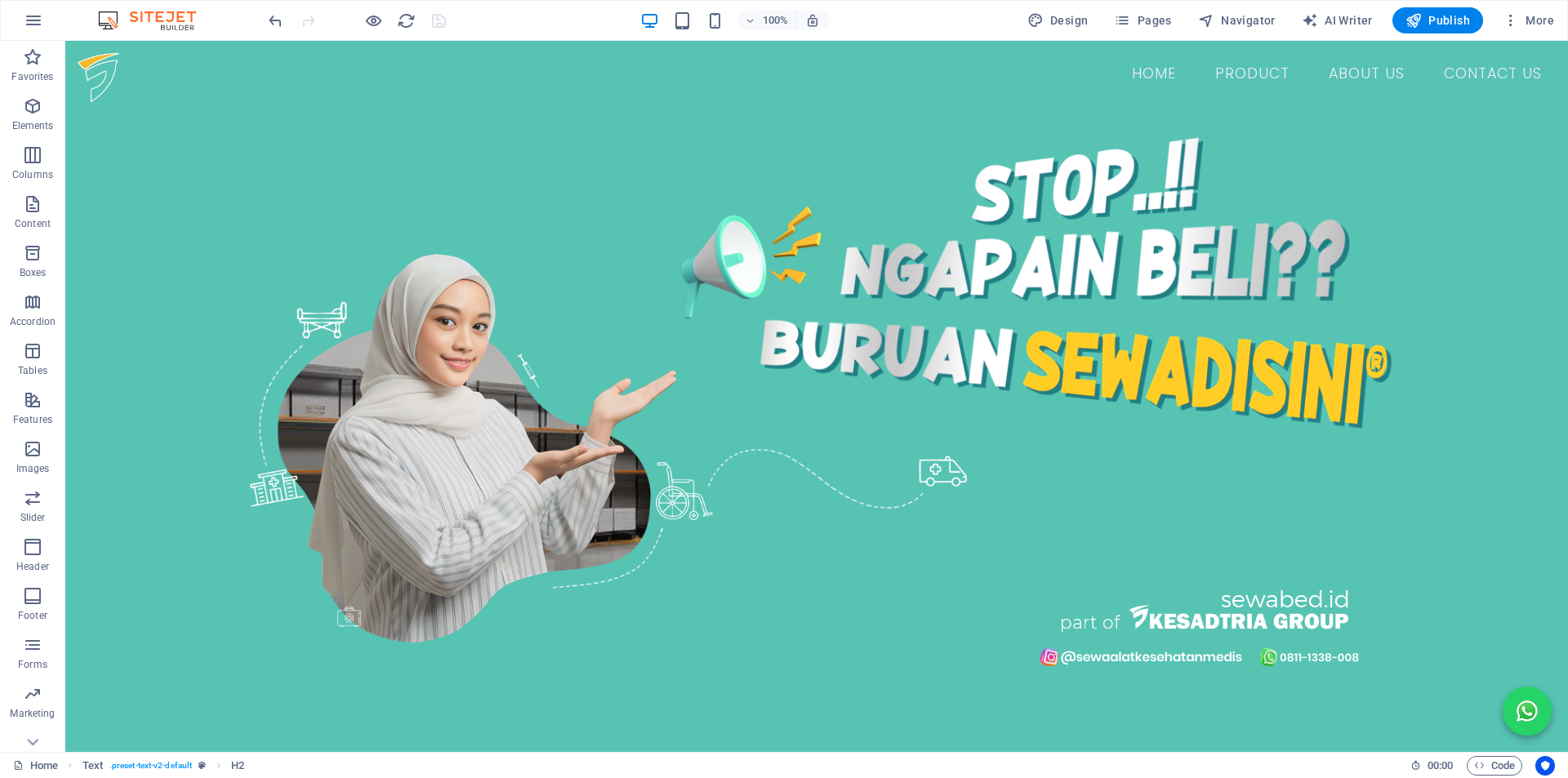
click at [1149, 6] on div "100% Design Pages Navigator AI Writer Publish More" at bounding box center [784, 20] width 1566 height 39
drag, startPoint x: 1152, startPoint y: 15, endPoint x: 1159, endPoint y: 26, distance: 13.0
click at [1152, 15] on span "Pages" at bounding box center [1142, 21] width 57 height 16
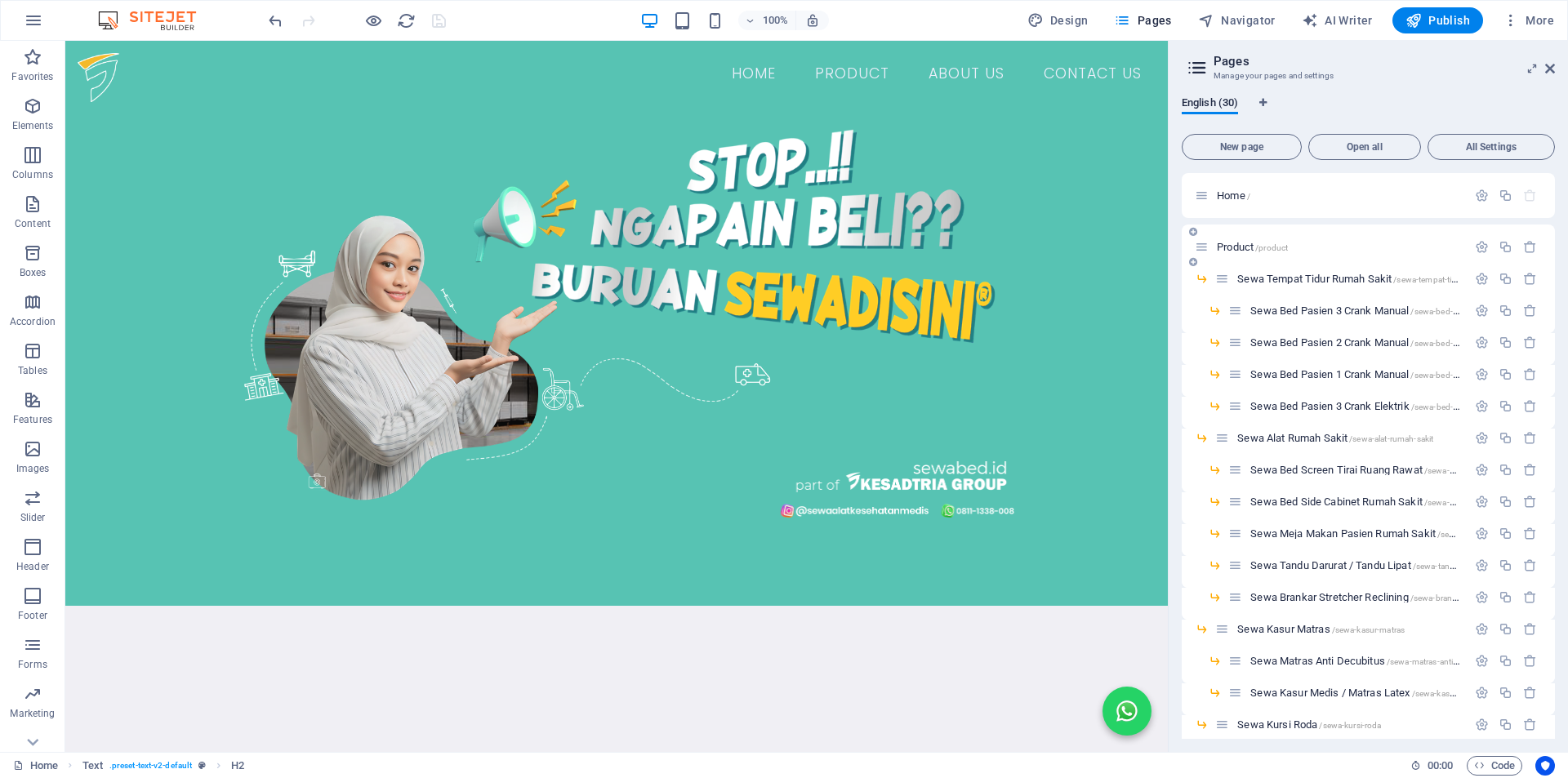
click at [1242, 243] on span "Product /product" at bounding box center [1252, 248] width 71 height 13
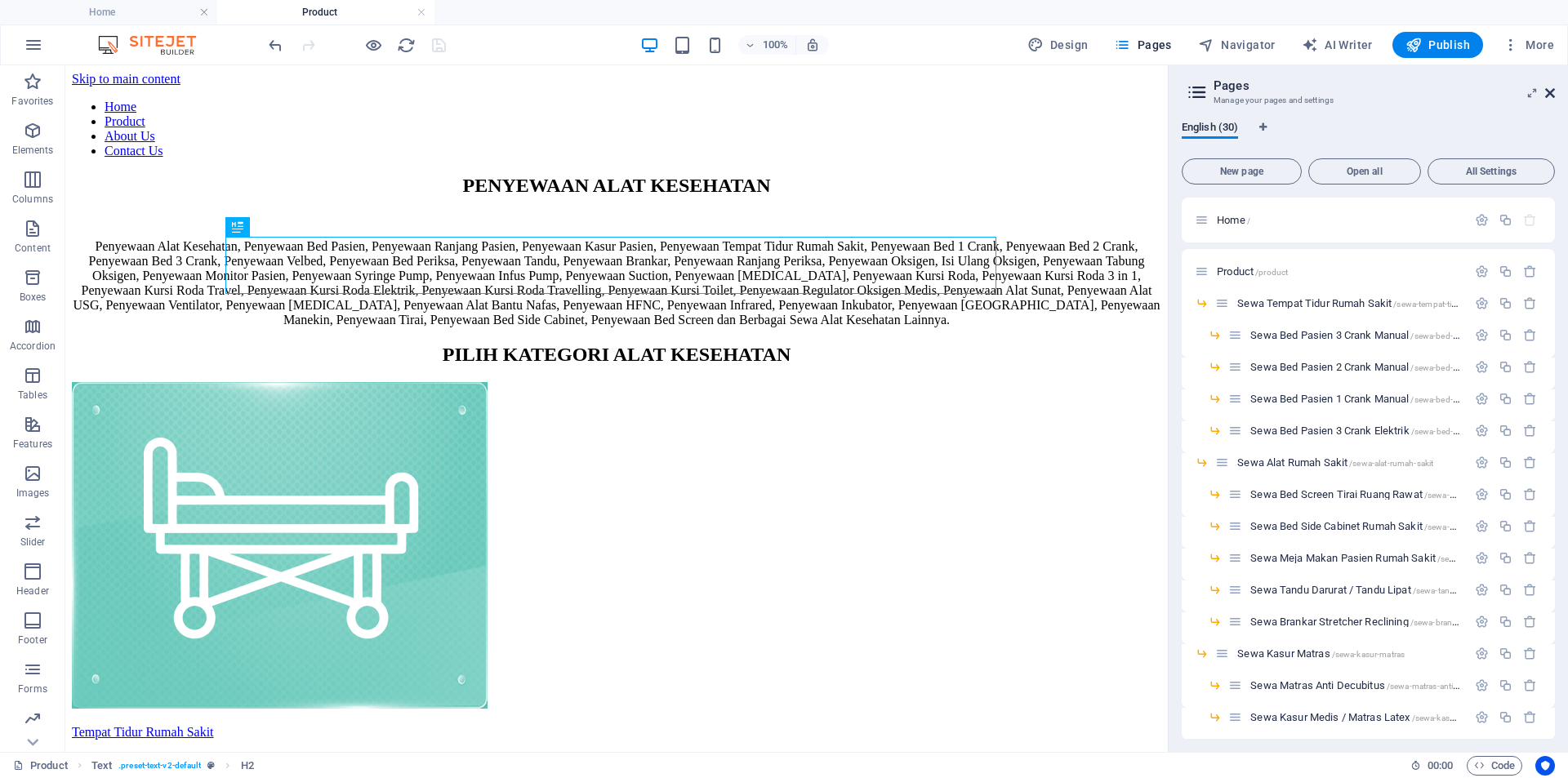
click at [1552, 93] on icon at bounding box center [1550, 92] width 10 height 13
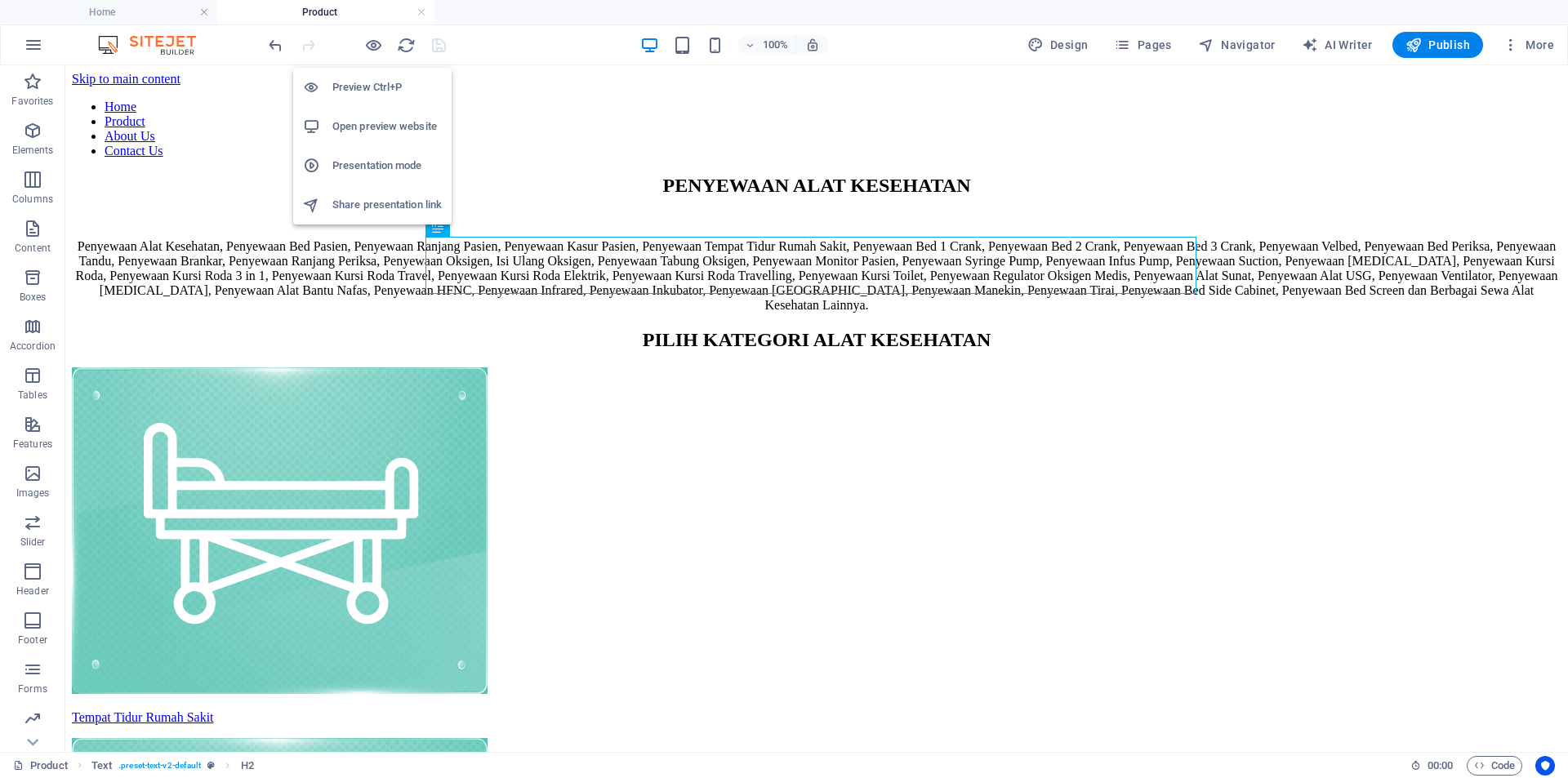
click at [368, 80] on h6 "Preview Ctrl+P" at bounding box center [386, 88] width 110 height 20
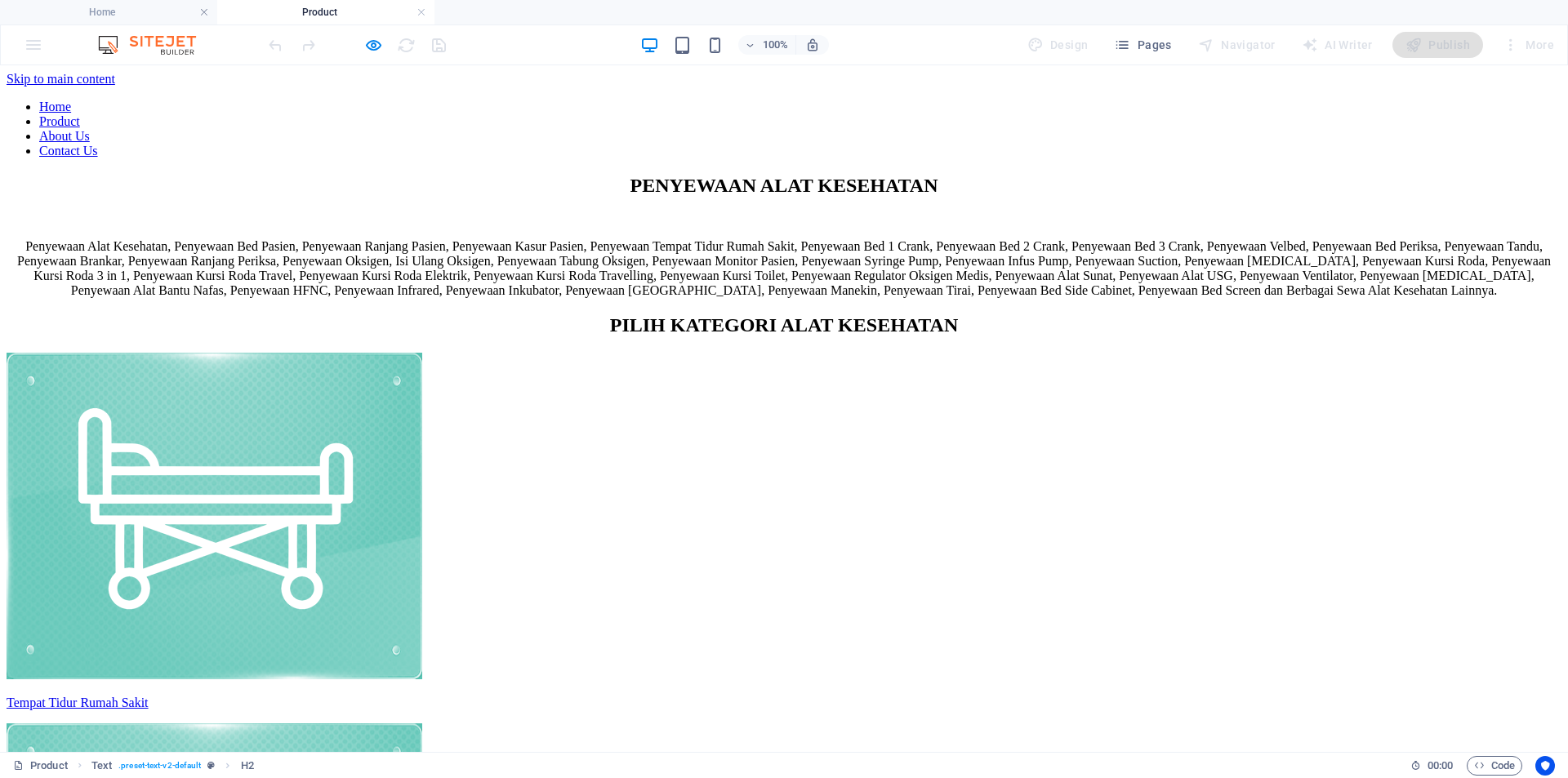
click at [90, 129] on link "About Us" at bounding box center [64, 135] width 51 height 14
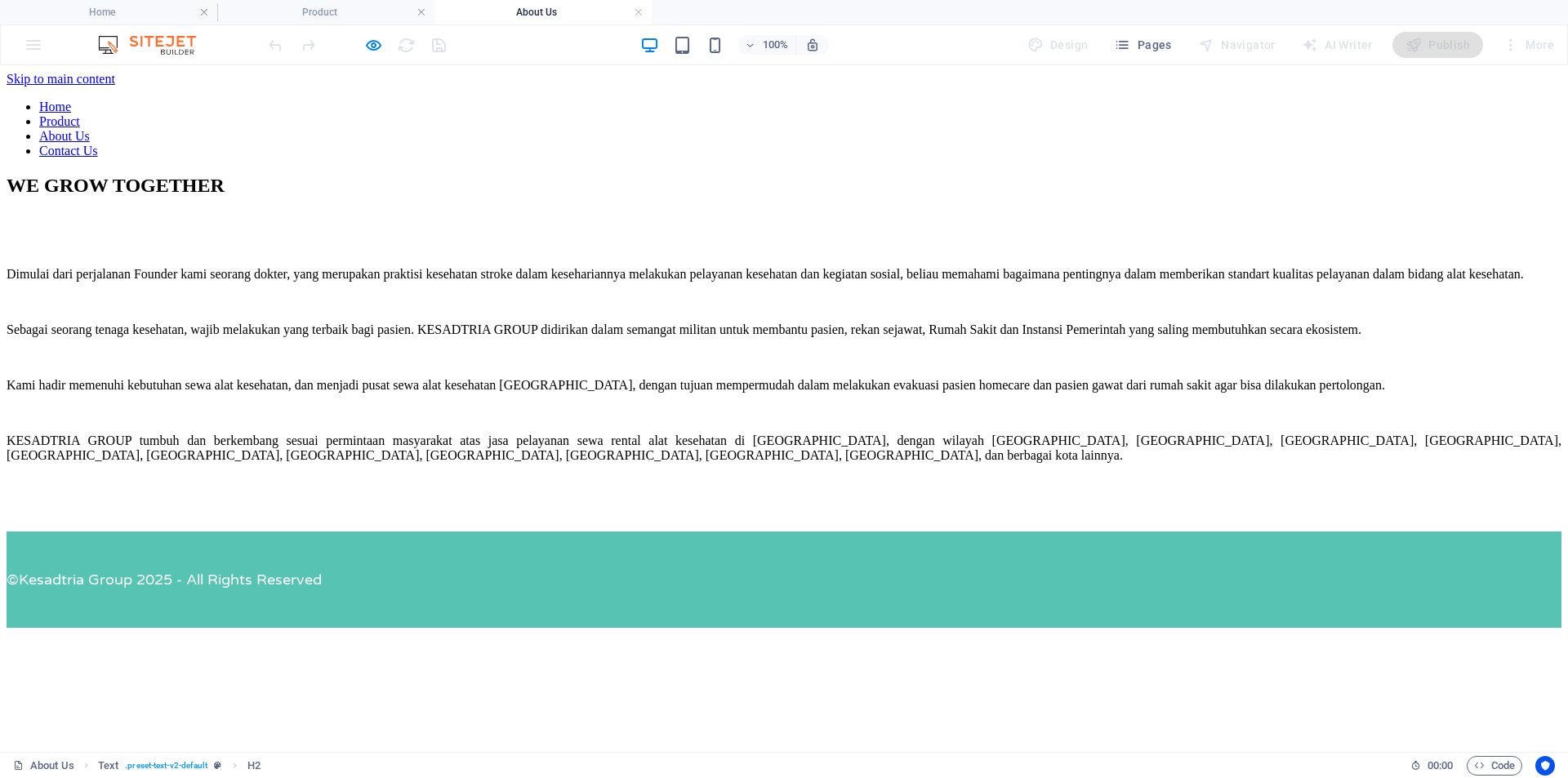
drag, startPoint x: 1227, startPoint y: 117, endPoint x: 1238, endPoint y: 88, distance: 31.0
click at [1229, 111] on nav "Home Product About Us Contact Us" at bounding box center [784, 129] width 1554 height 59
drag, startPoint x: 1238, startPoint y: 88, endPoint x: 1222, endPoint y: 89, distance: 16.0
click at [1237, 100] on nav "Home Product About Us Contact Us" at bounding box center [784, 129] width 1554 height 59
click at [1161, 100] on nav "Home Product About Us Contact Us" at bounding box center [784, 129] width 1554 height 59
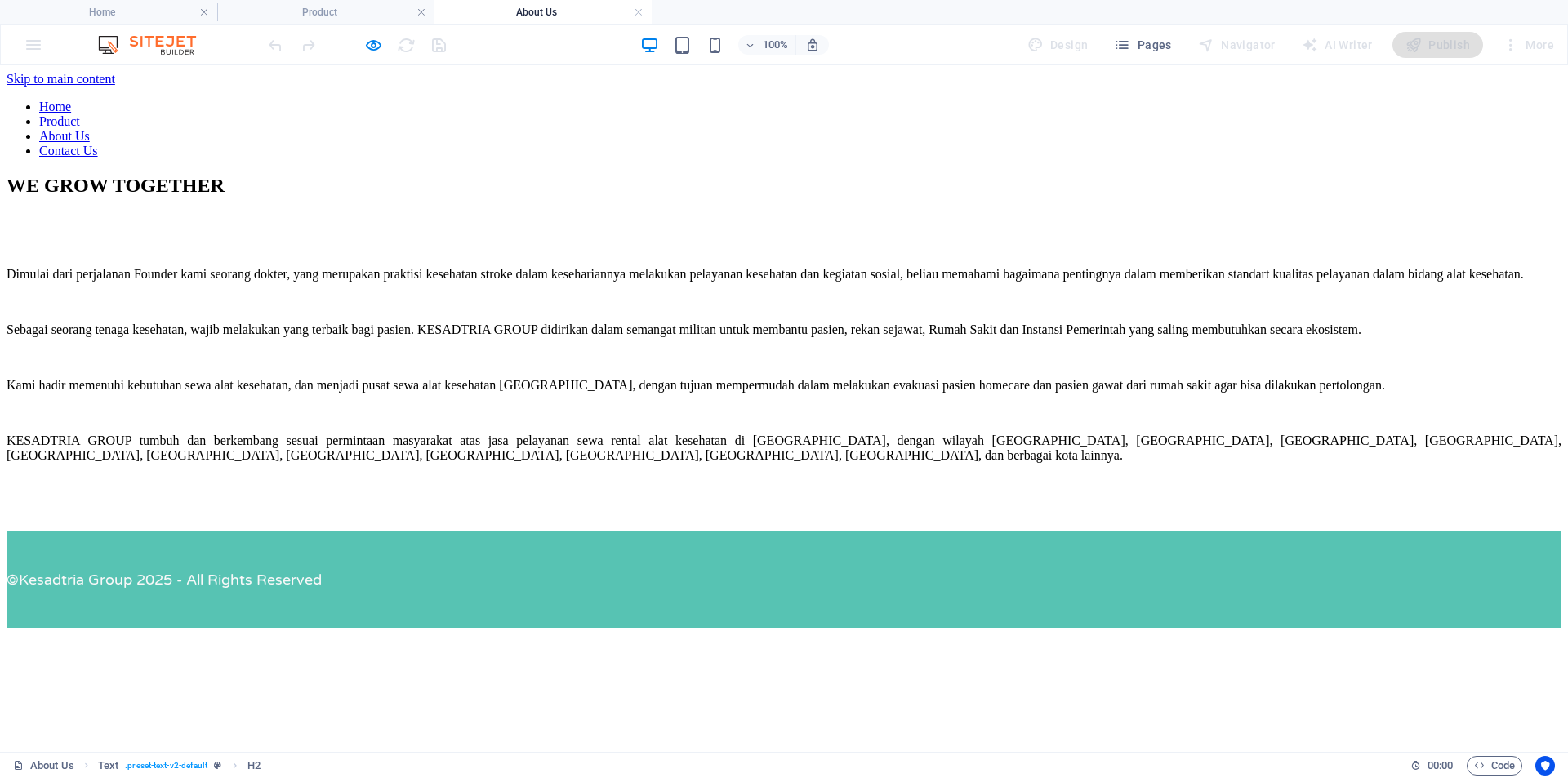
drag, startPoint x: 1327, startPoint y: 98, endPoint x: 1456, endPoint y: 98, distance: 129.0
click at [1363, 100] on nav "Home Product About Us Contact Us" at bounding box center [784, 129] width 1554 height 59
click at [1464, 100] on nav "Home Product About Us Contact Us" at bounding box center [784, 129] width 1554 height 59
drag, startPoint x: 1191, startPoint y: 107, endPoint x: 1105, endPoint y: 107, distance: 86.0
click at [1187, 107] on nav "Home Product About Us Contact Us" at bounding box center [784, 129] width 1554 height 59
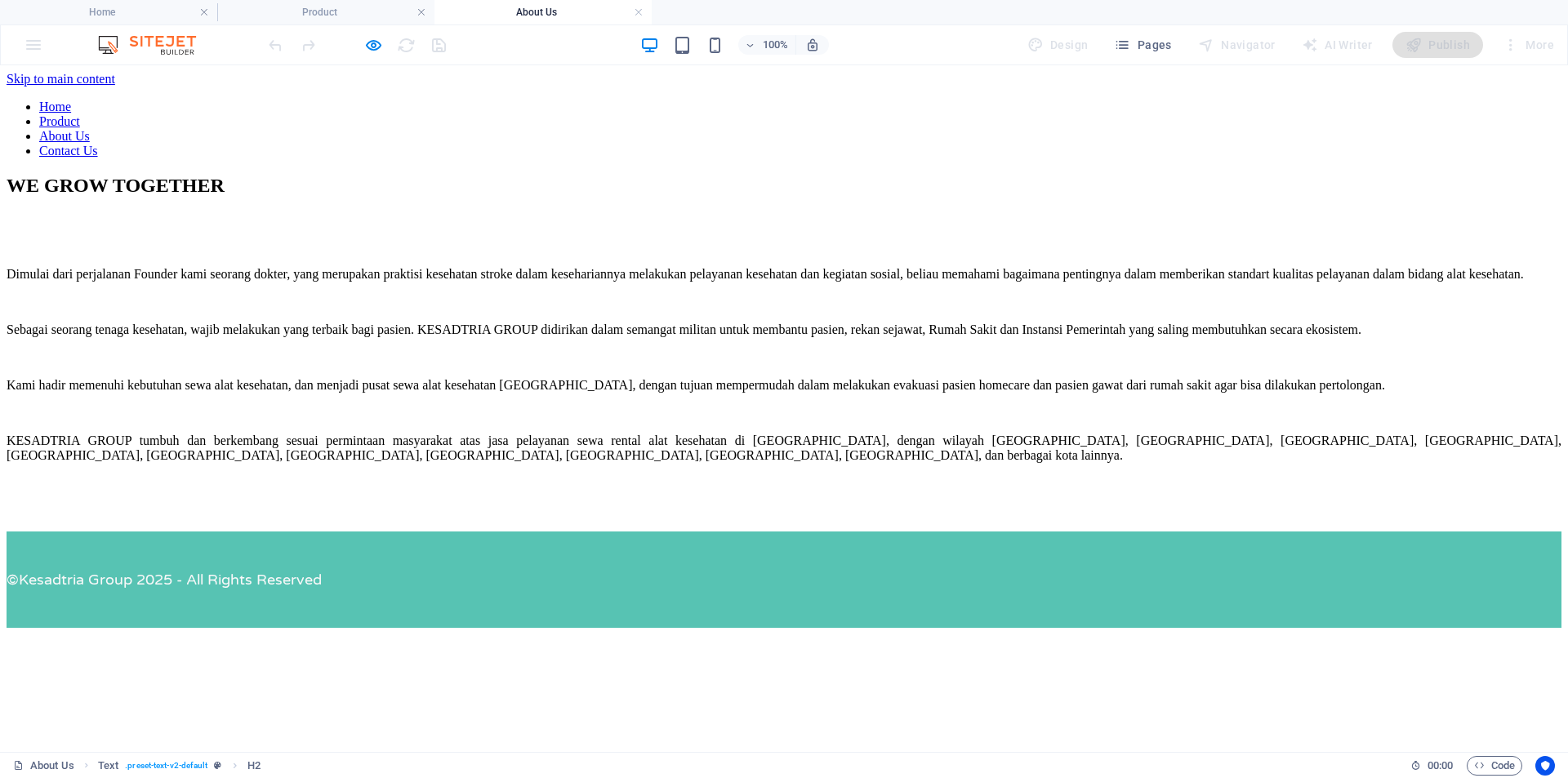
drag, startPoint x: 1105, startPoint y: 107, endPoint x: 941, endPoint y: 73, distance: 167.5
click at [1104, 107] on nav "Home Product About Us Contact Us" at bounding box center [784, 129] width 1554 height 59
click at [641, 14] on link at bounding box center [638, 12] width 10 height 15
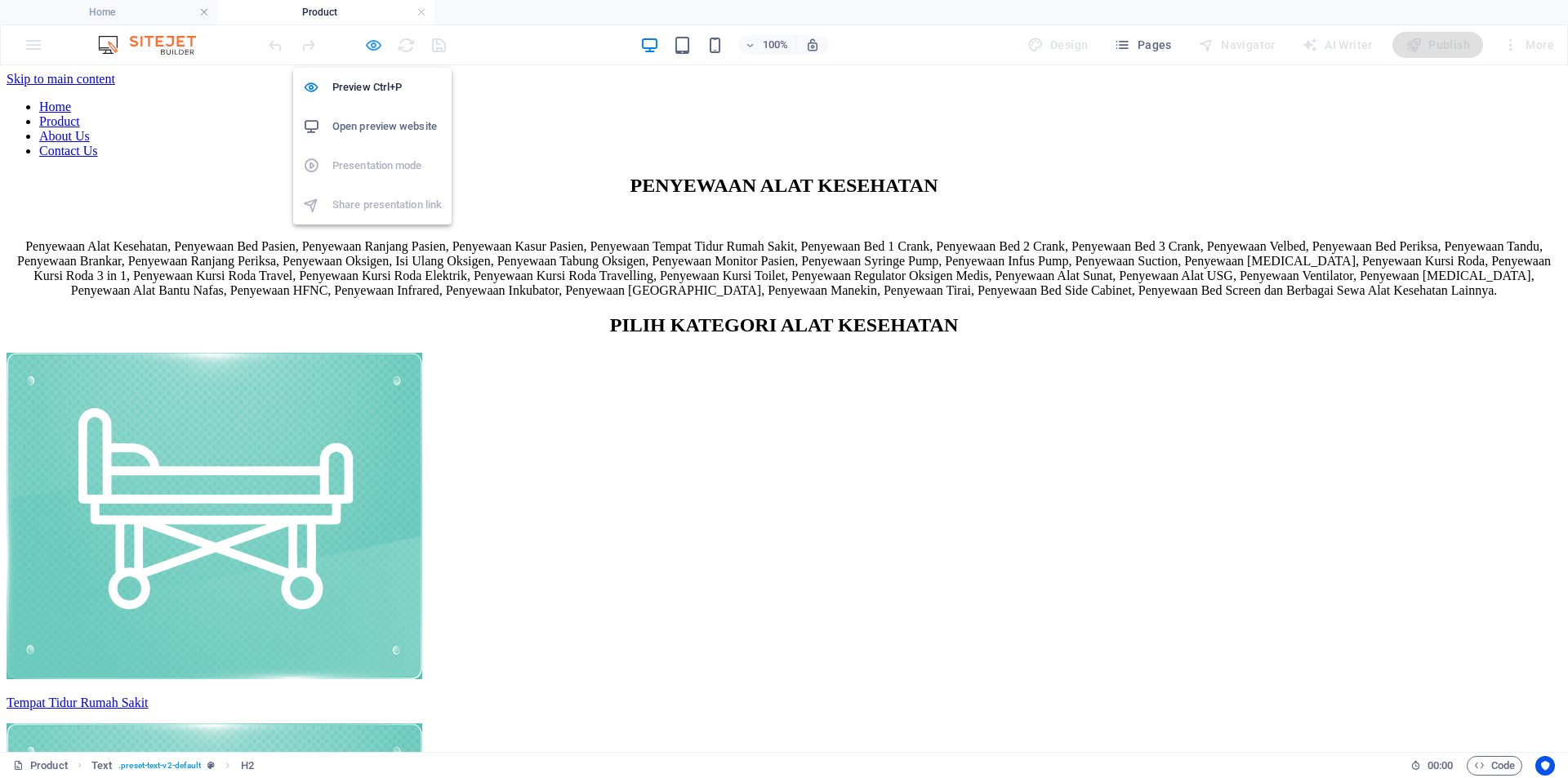
click at [369, 47] on icon "button" at bounding box center [374, 45] width 19 height 19
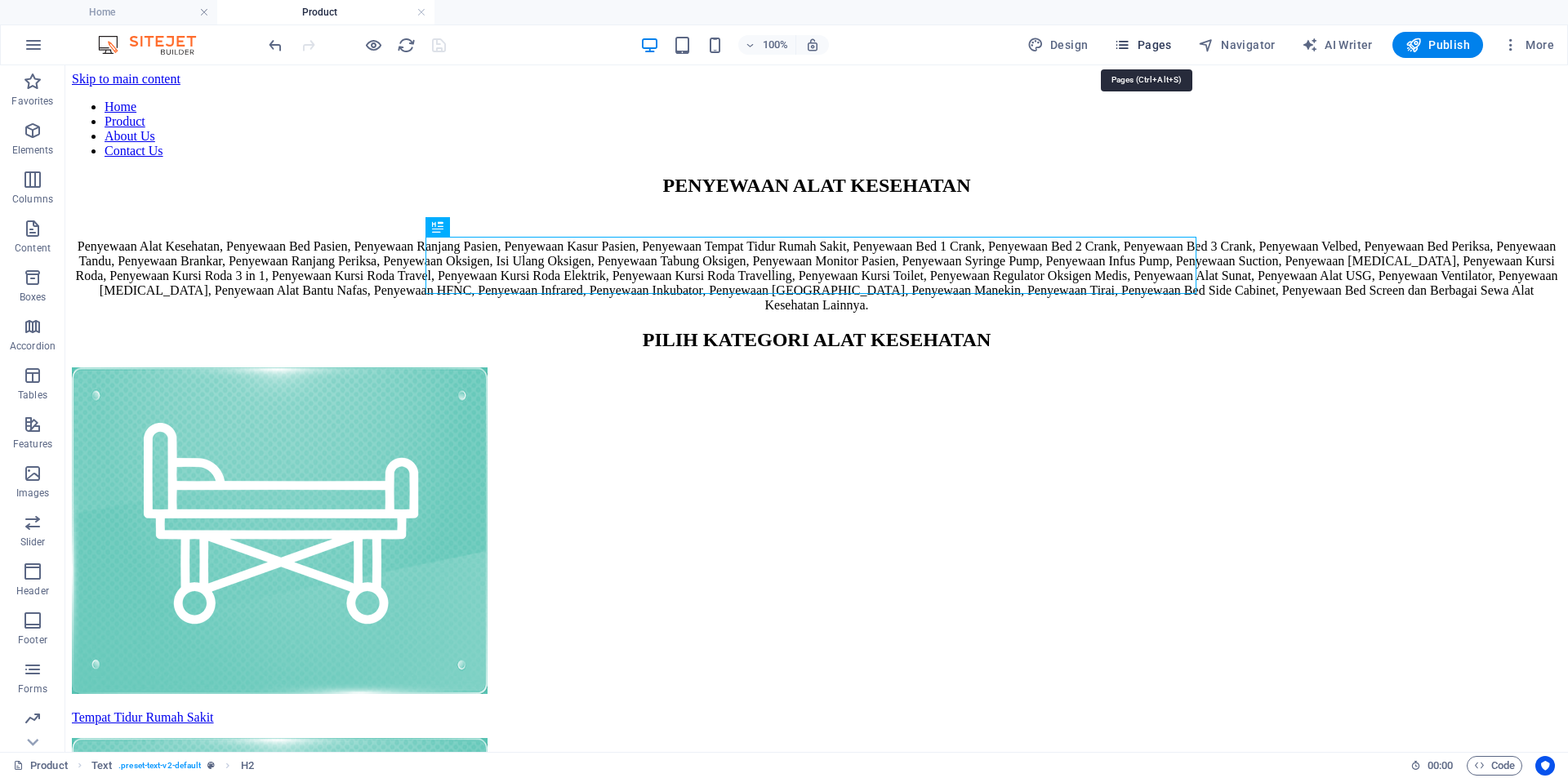
click at [1163, 51] on span "Pages" at bounding box center [1142, 45] width 57 height 16
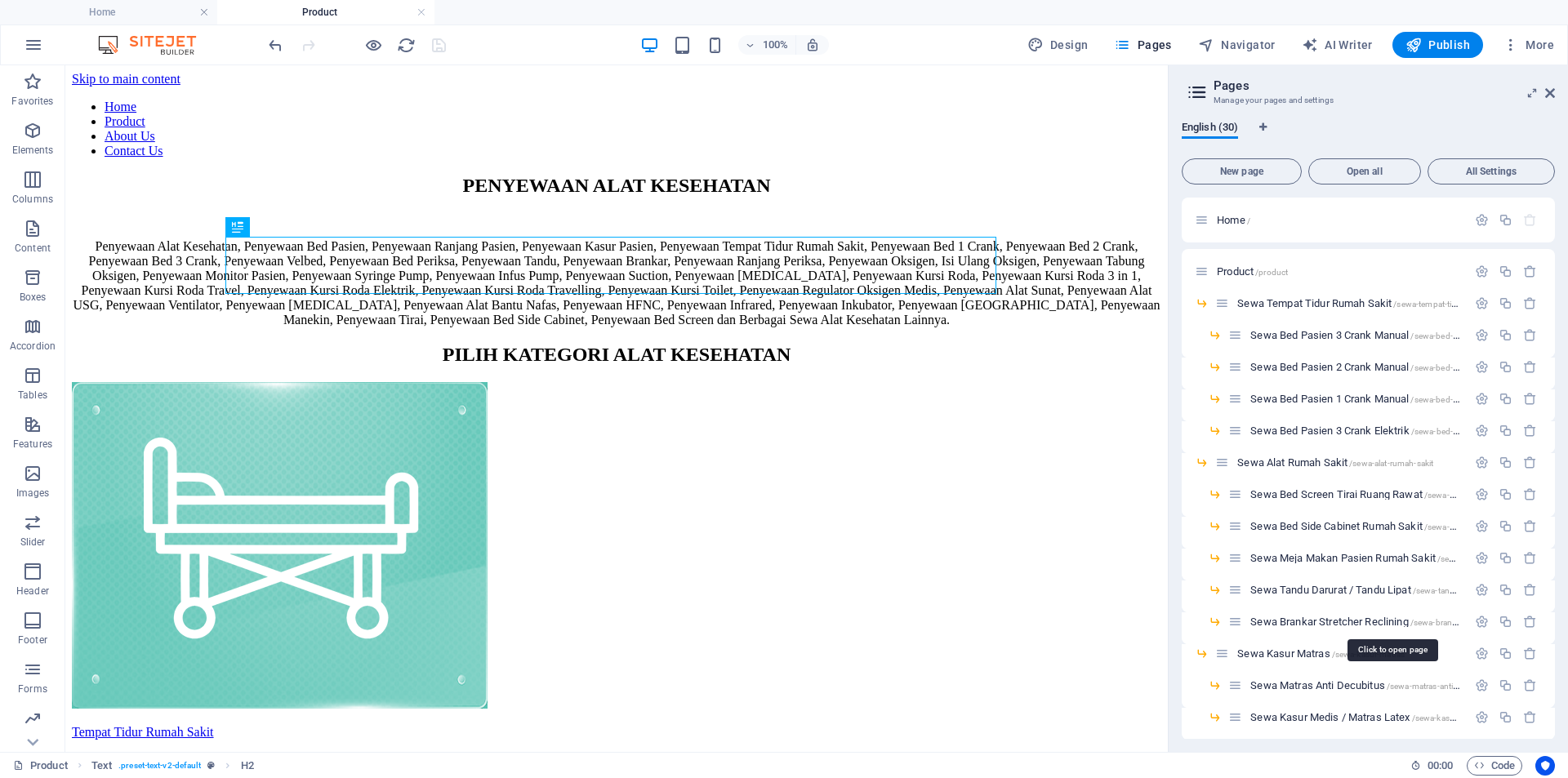
scroll to position [492, 0]
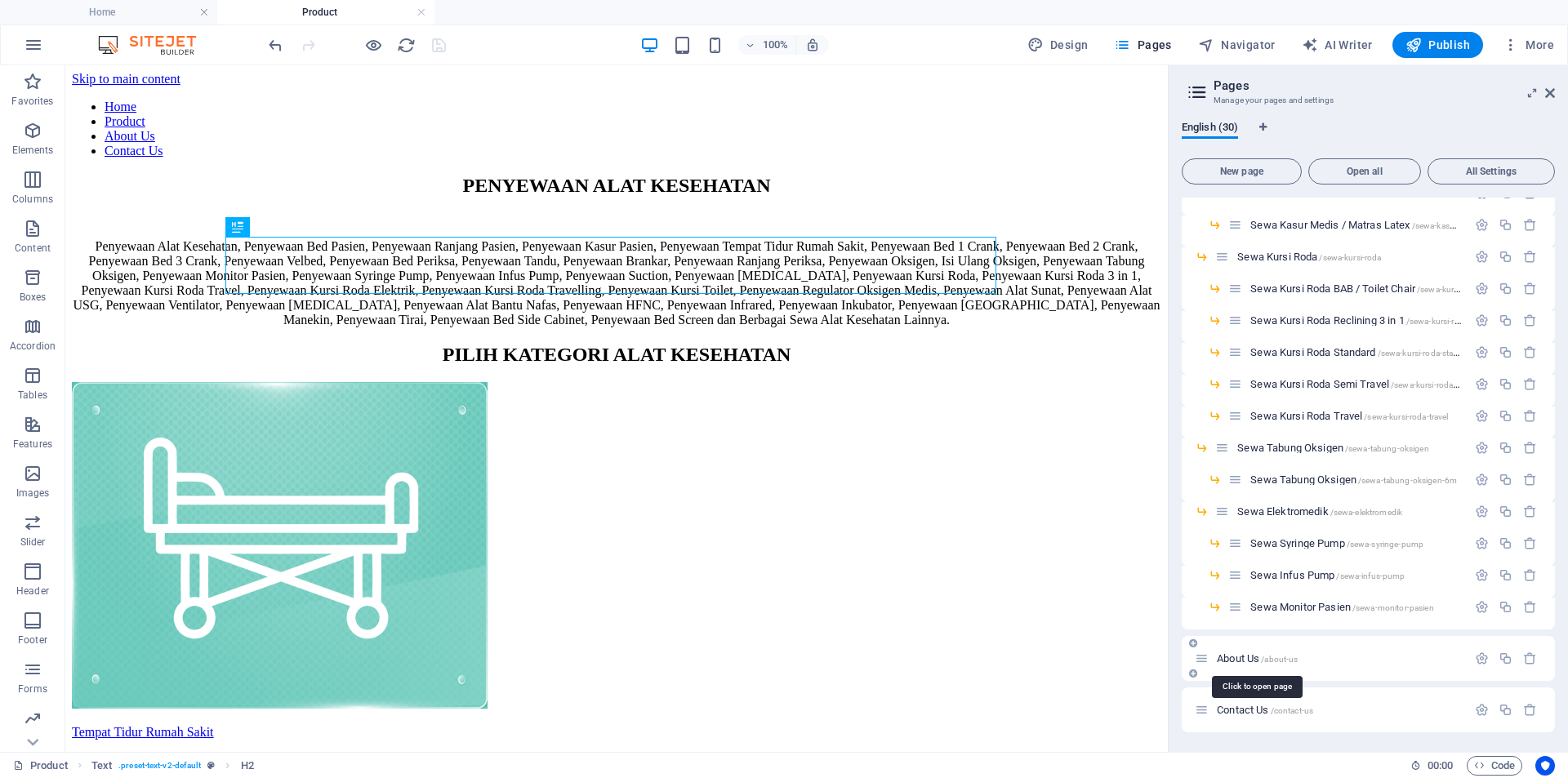
click at [1251, 659] on span "About Us /about-us" at bounding box center [1257, 658] width 81 height 13
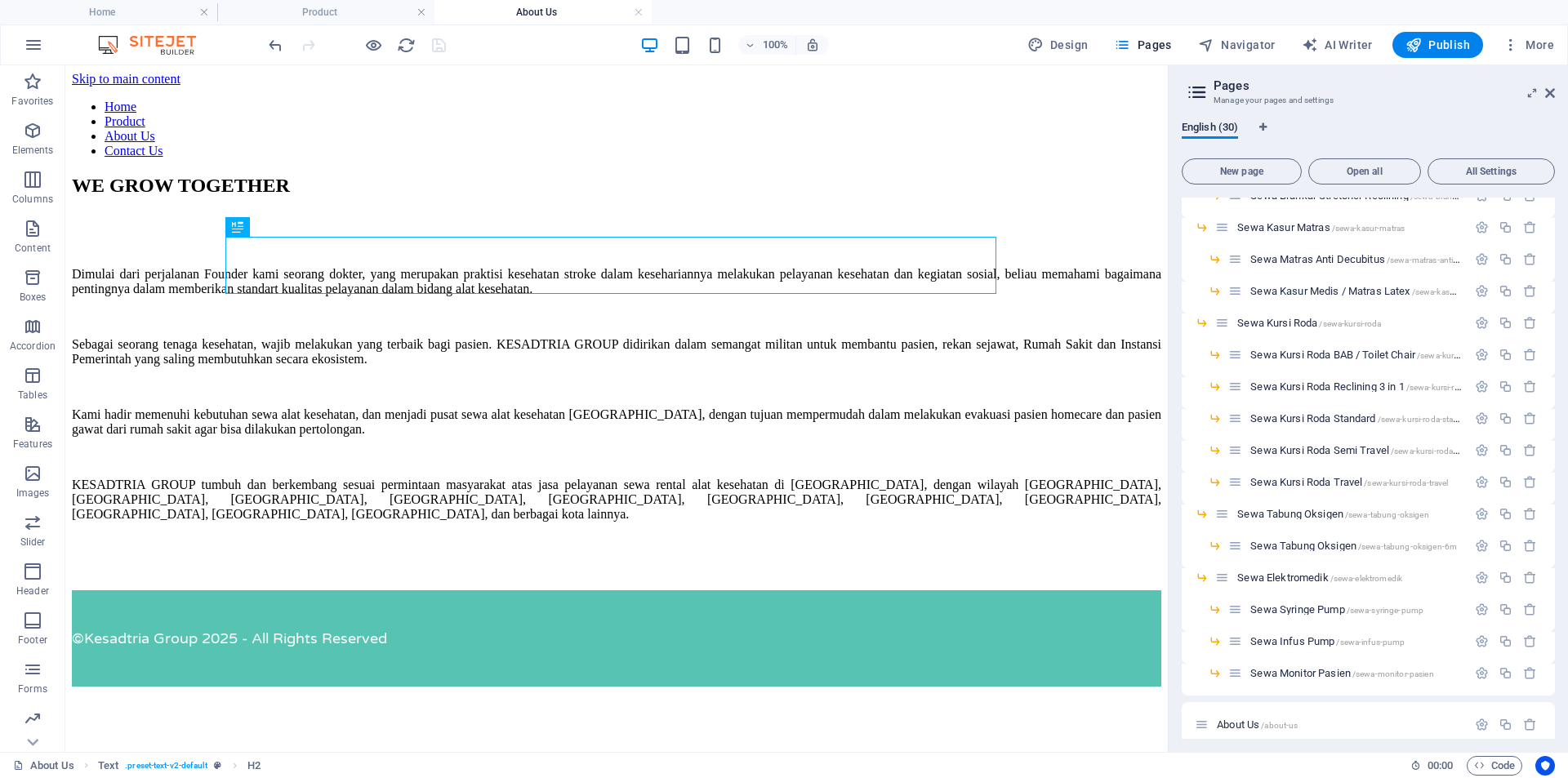
scroll to position [0, 0]
click at [1098, 102] on nav "Home Product About Us Contact Us" at bounding box center [616, 129] width 1089 height 59
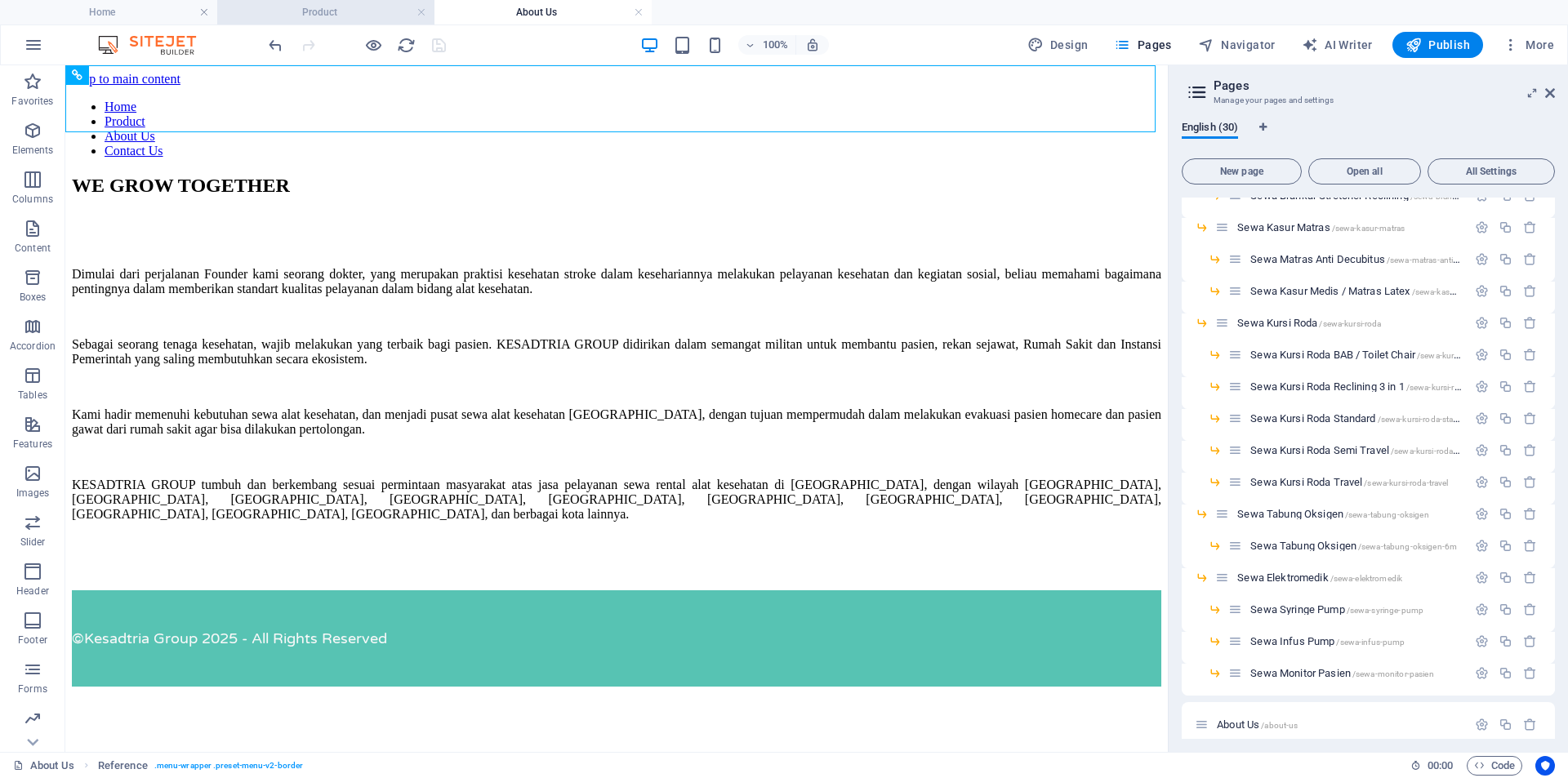
click at [304, 13] on h4 "Product" at bounding box center [326, 13] width 218 height 18
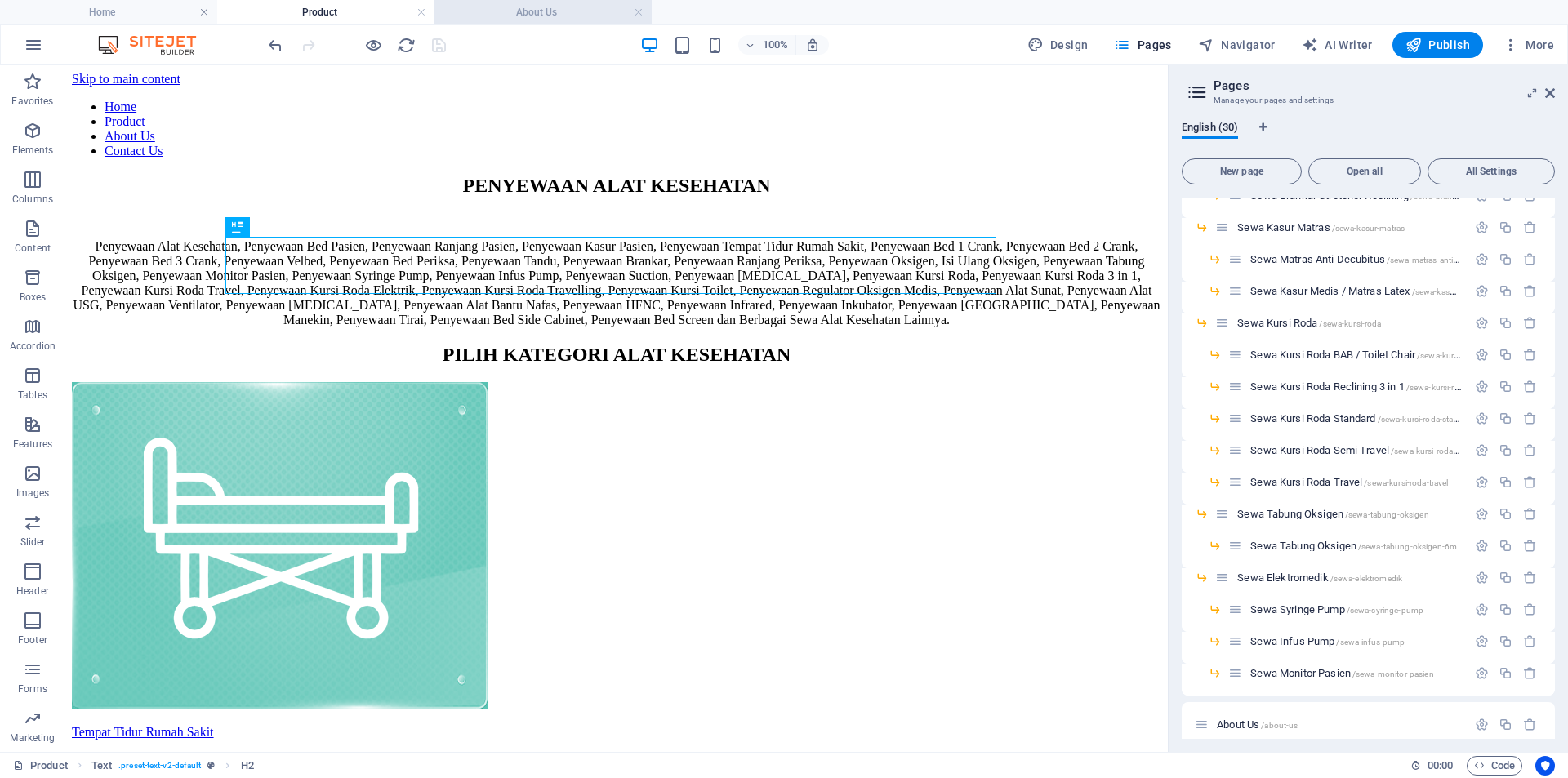
drag, startPoint x: 511, startPoint y: 20, endPoint x: 326, endPoint y: 35, distance: 185.6
click at [511, 20] on h4 "About Us" at bounding box center [543, 13] width 218 height 18
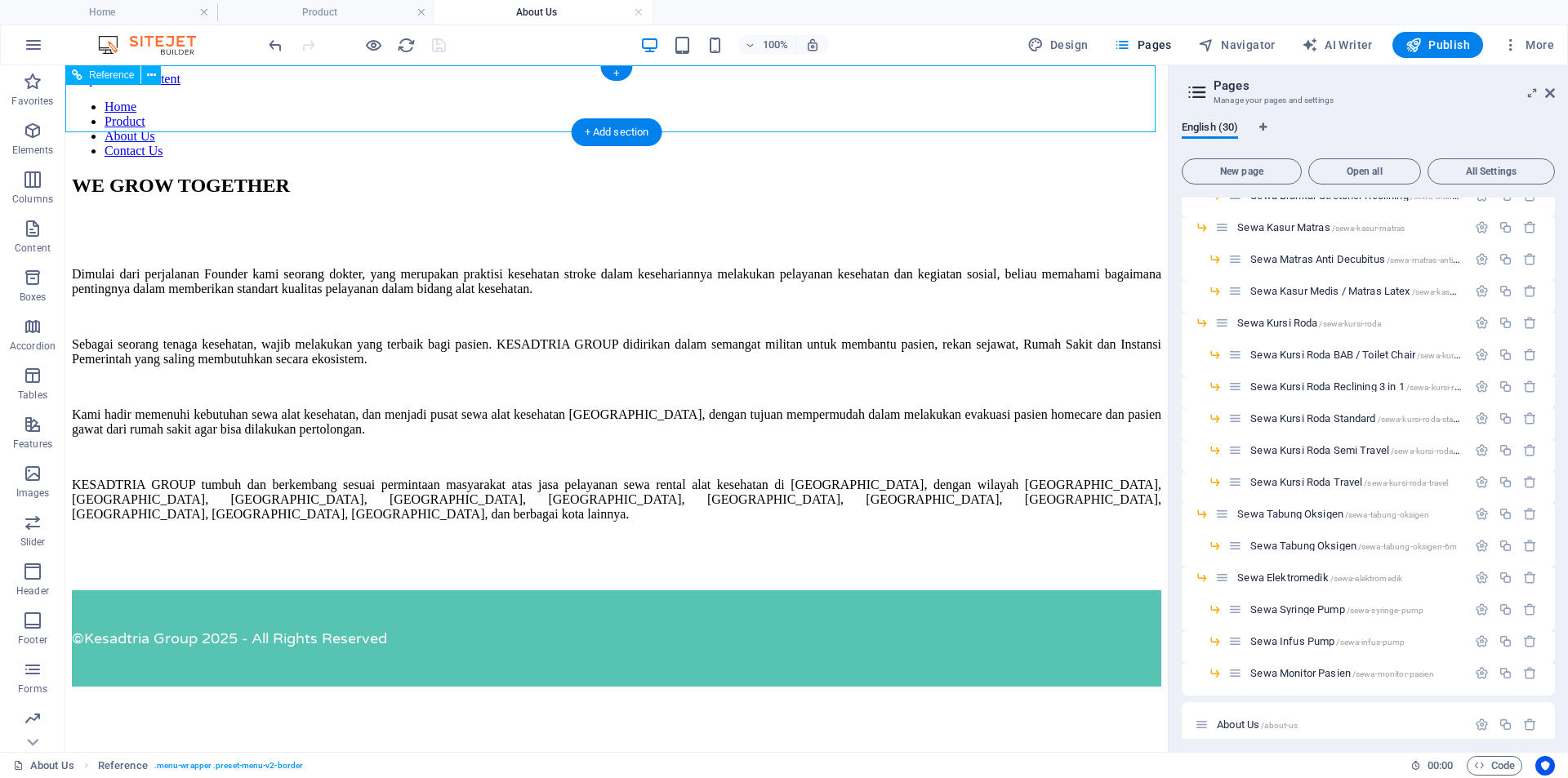
click at [390, 101] on nav "Home Product About Us Contact Us" at bounding box center [616, 129] width 1089 height 59
drag, startPoint x: 153, startPoint y: 74, endPoint x: 88, endPoint y: 55, distance: 67.7
click at [153, 74] on icon at bounding box center [151, 75] width 9 height 17
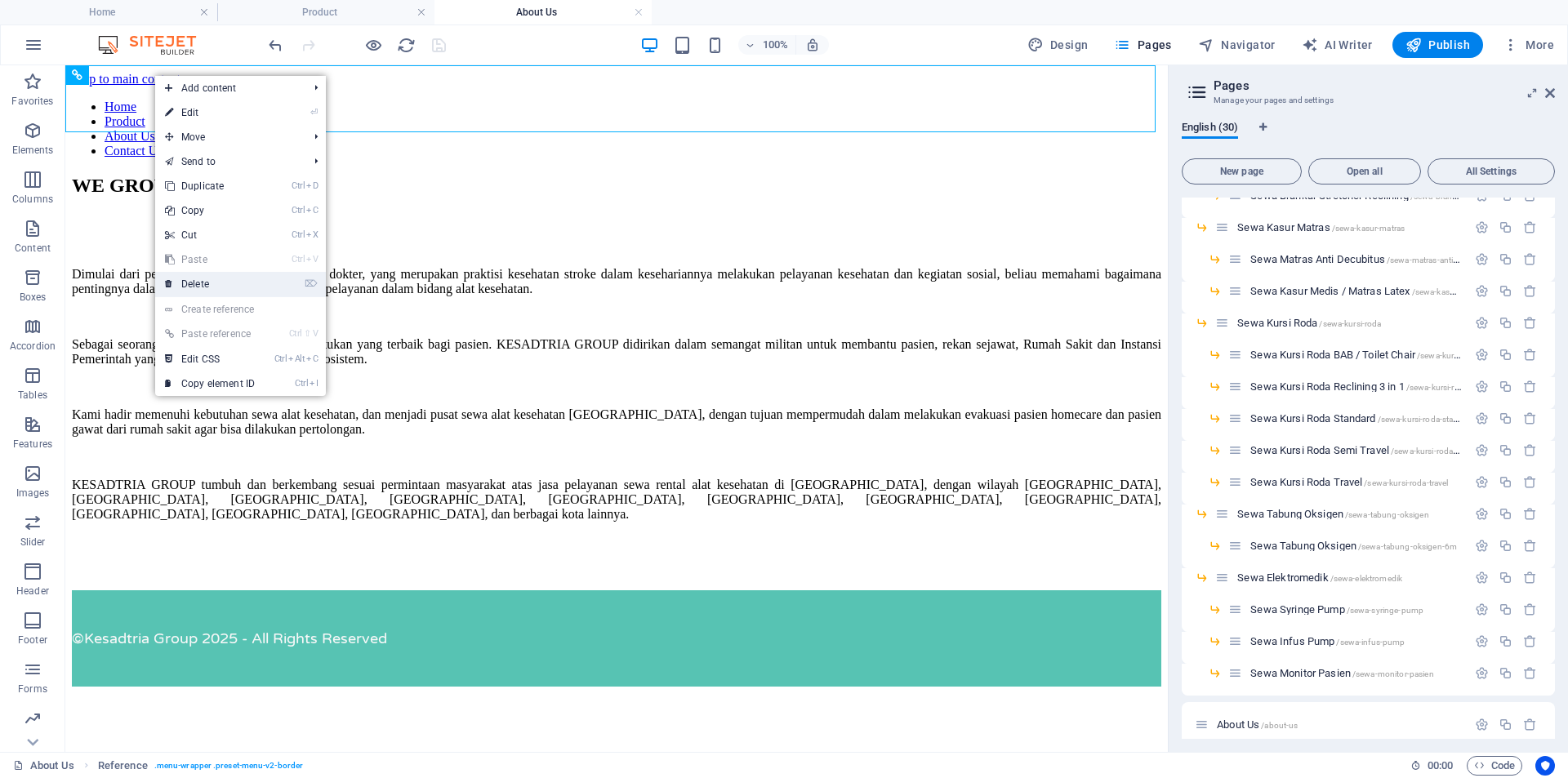
click at [229, 291] on link "⌦ Delete" at bounding box center [209, 284] width 110 height 24
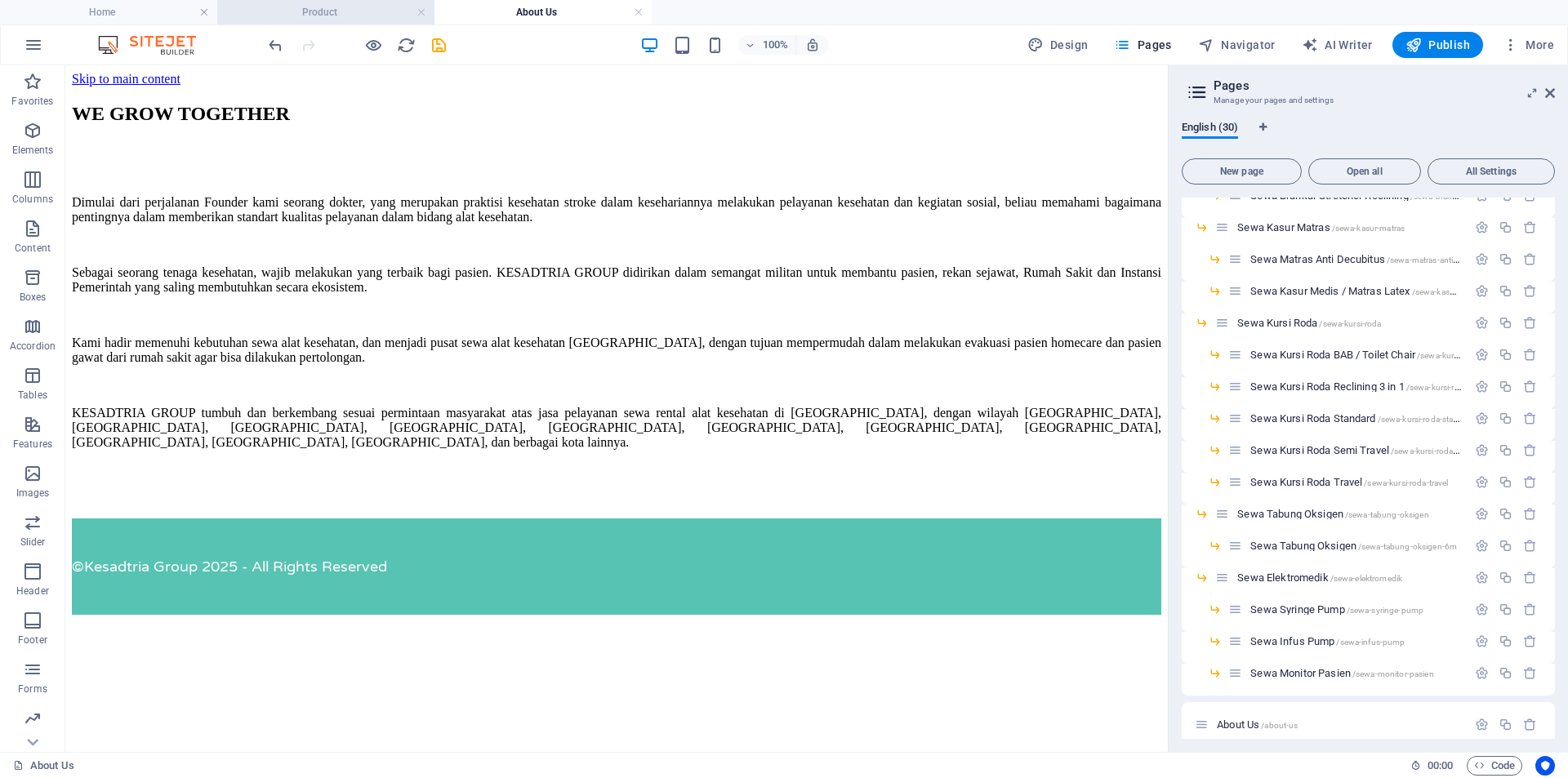
click at [334, 16] on h4 "Product" at bounding box center [326, 13] width 218 height 18
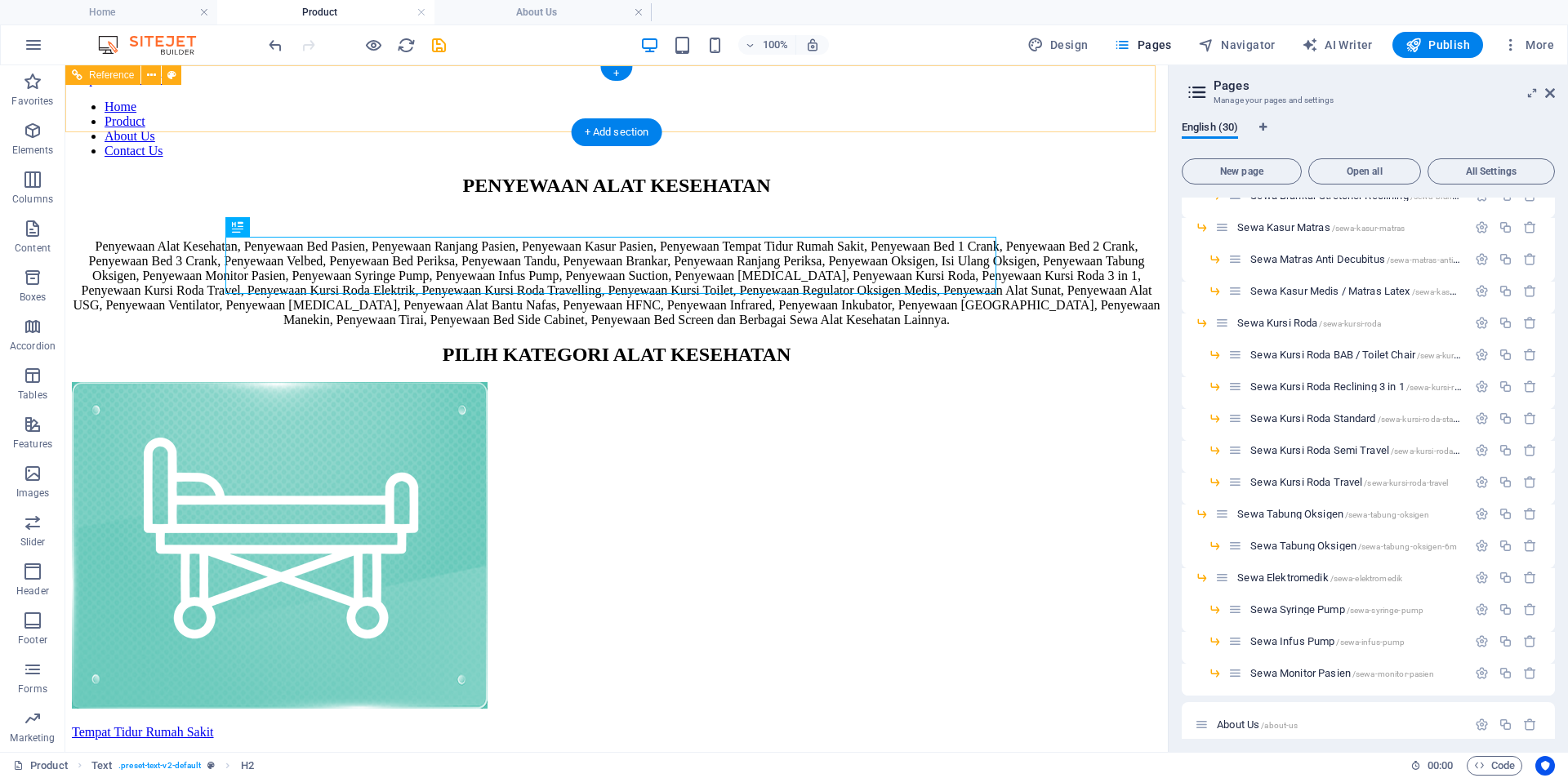
click at [301, 100] on nav "Home Product About Us Contact Us" at bounding box center [616, 129] width 1089 height 59
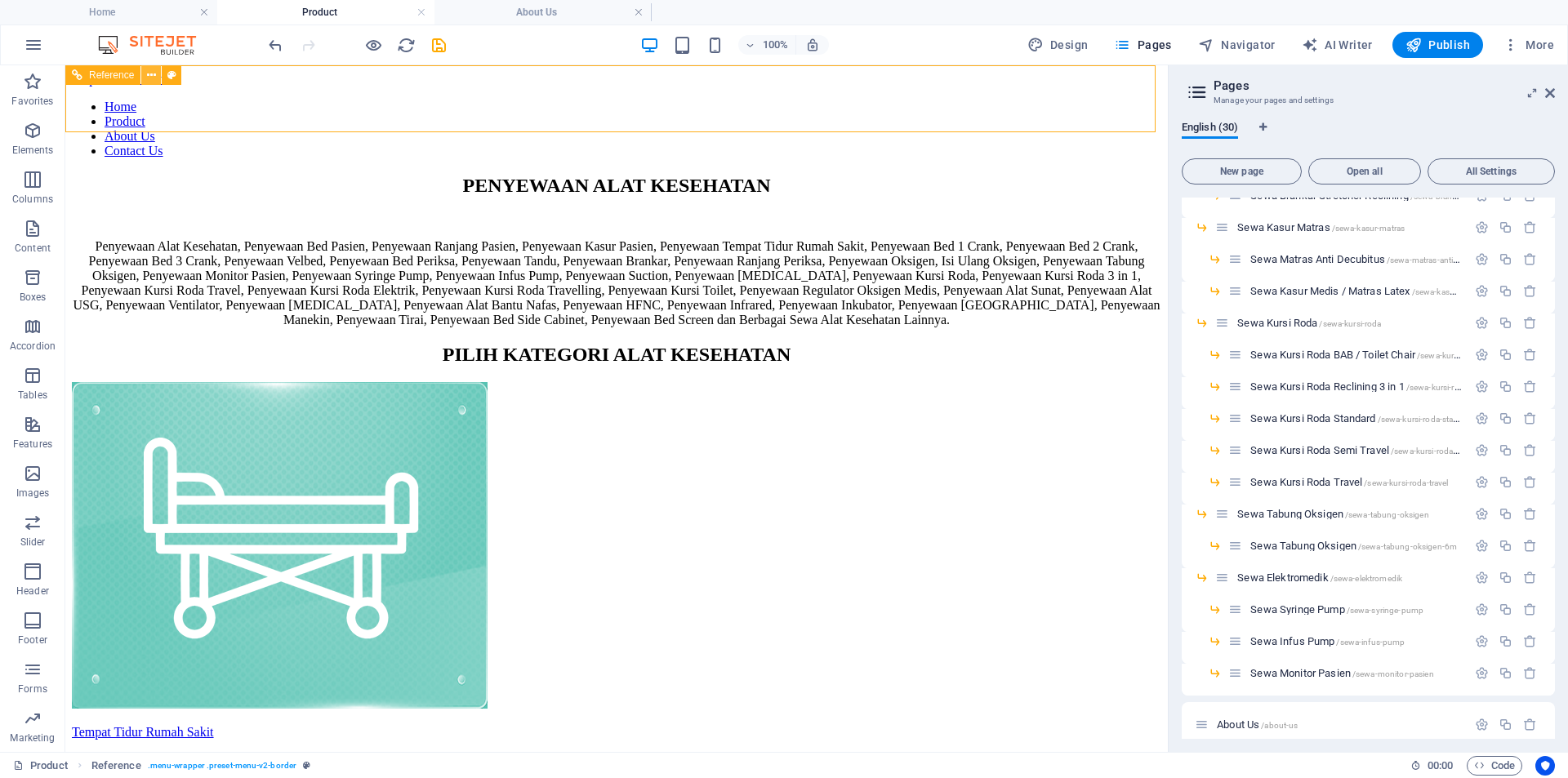
click at [148, 76] on icon at bounding box center [151, 75] width 9 height 17
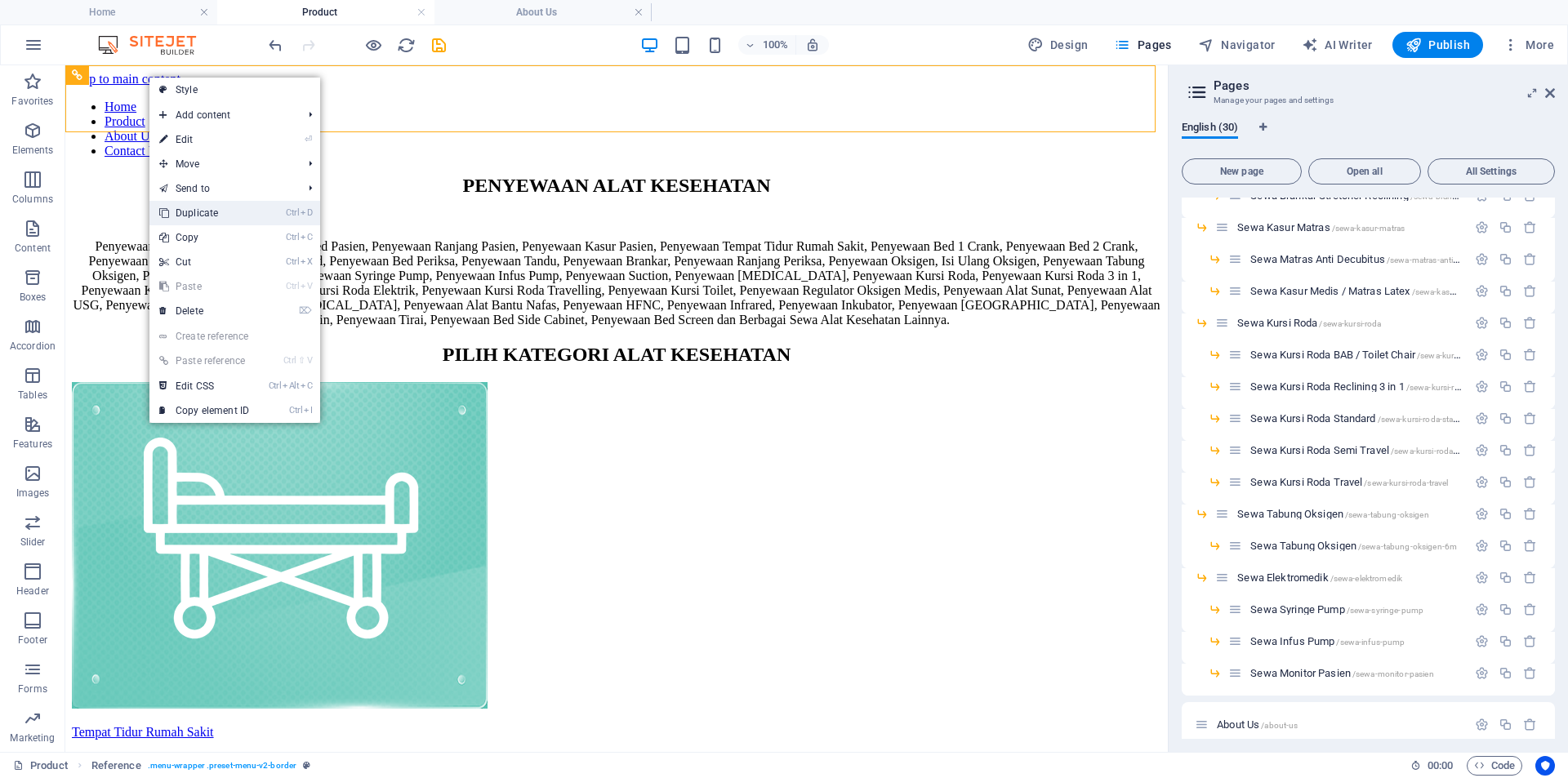
click at [222, 210] on link "Ctrl D Duplicate" at bounding box center [204, 213] width 110 height 24
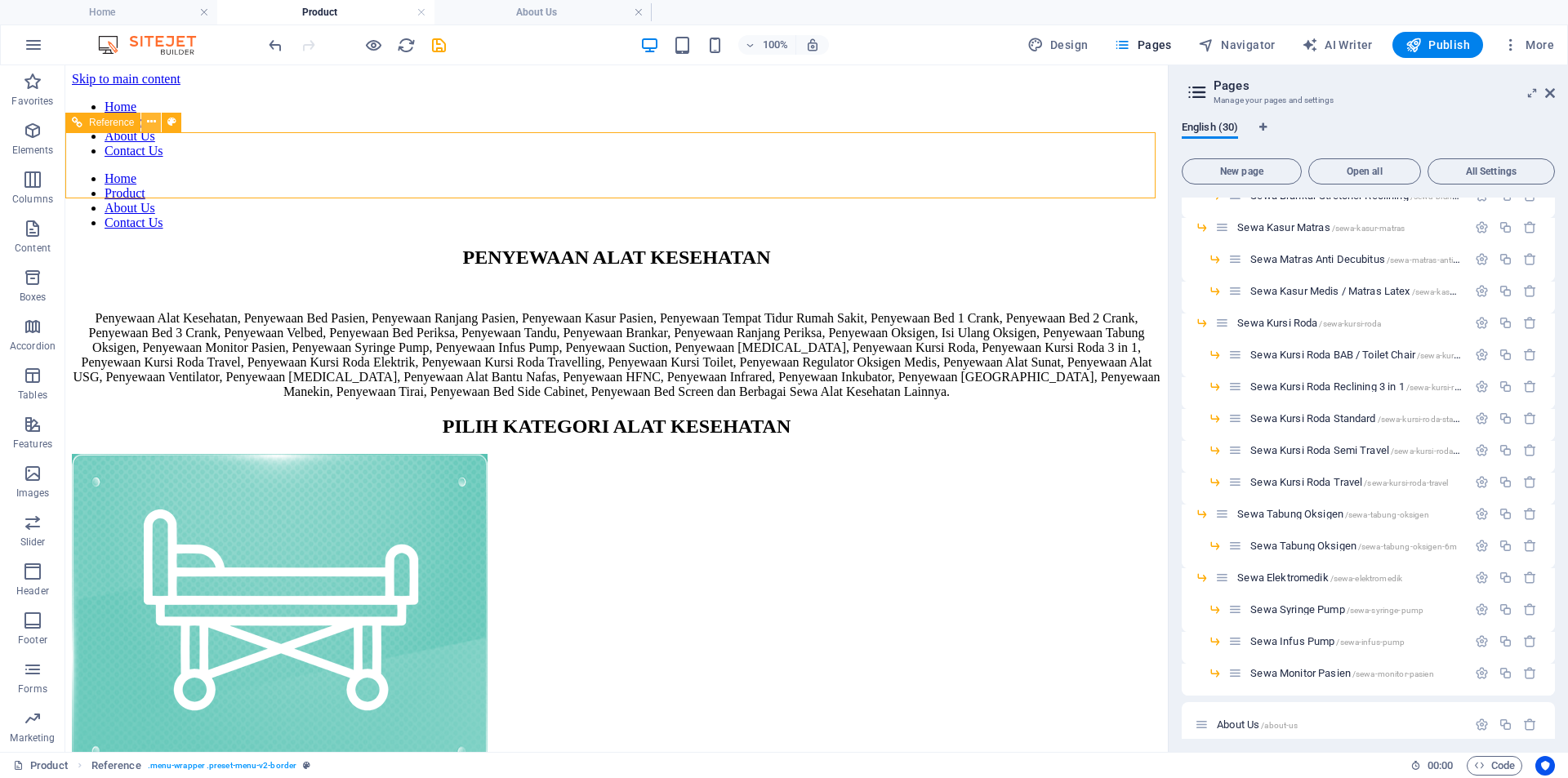
click at [150, 127] on icon at bounding box center [151, 122] width 9 height 17
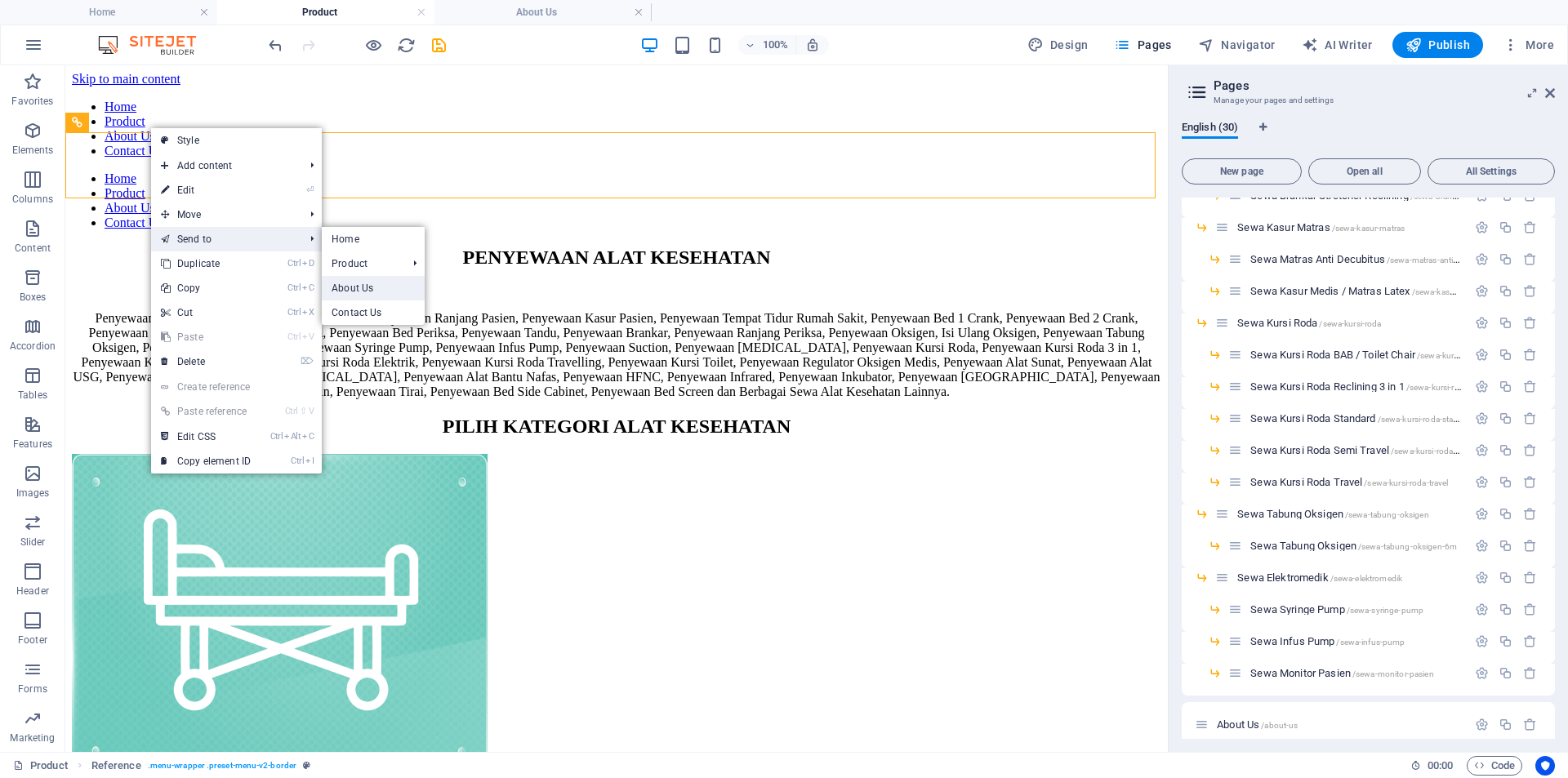
click at [362, 288] on link "About Us" at bounding box center [373, 287] width 102 height 24
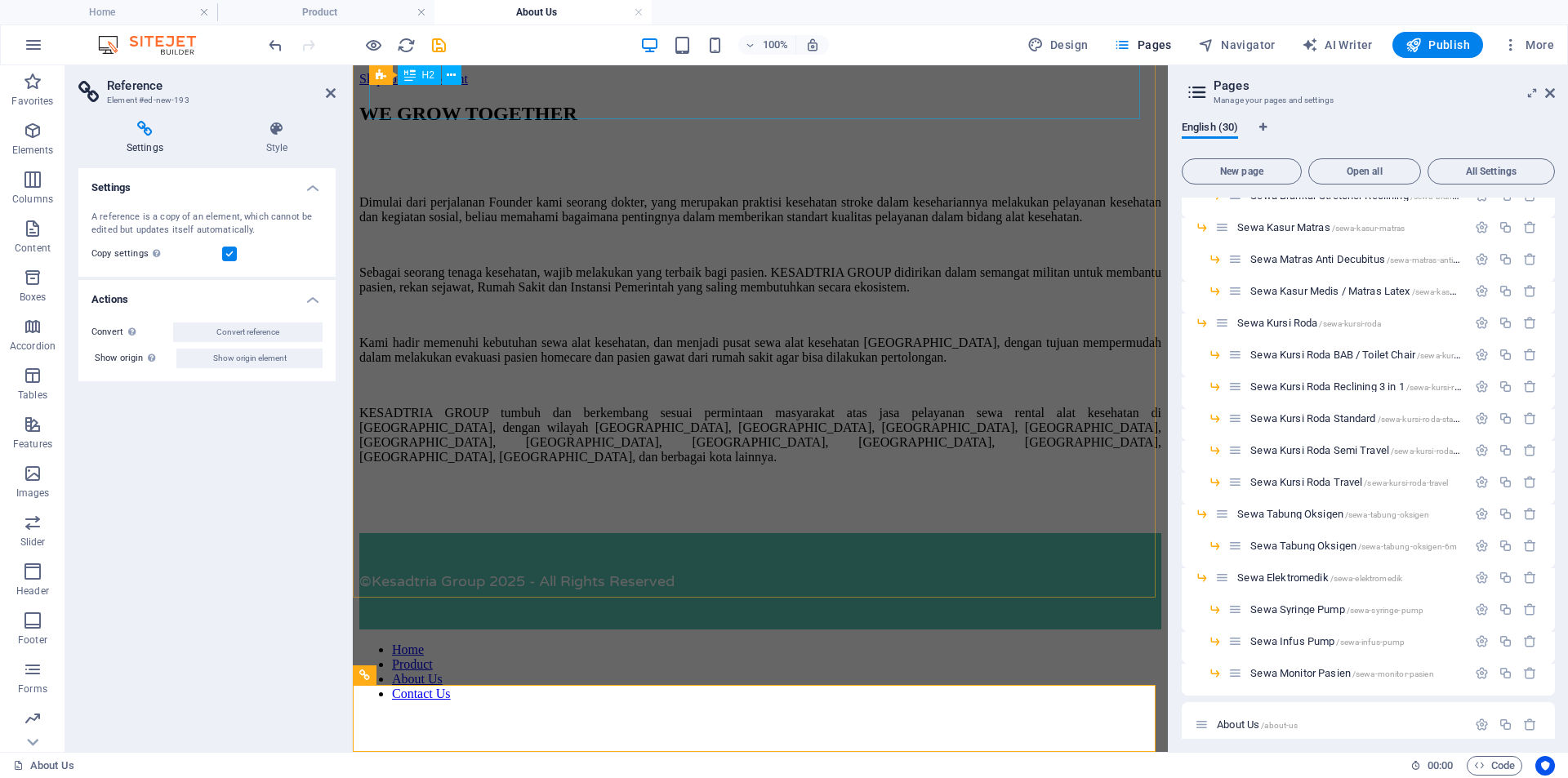
scroll to position [108, 0]
click at [332, 94] on icon at bounding box center [330, 92] width 10 height 13
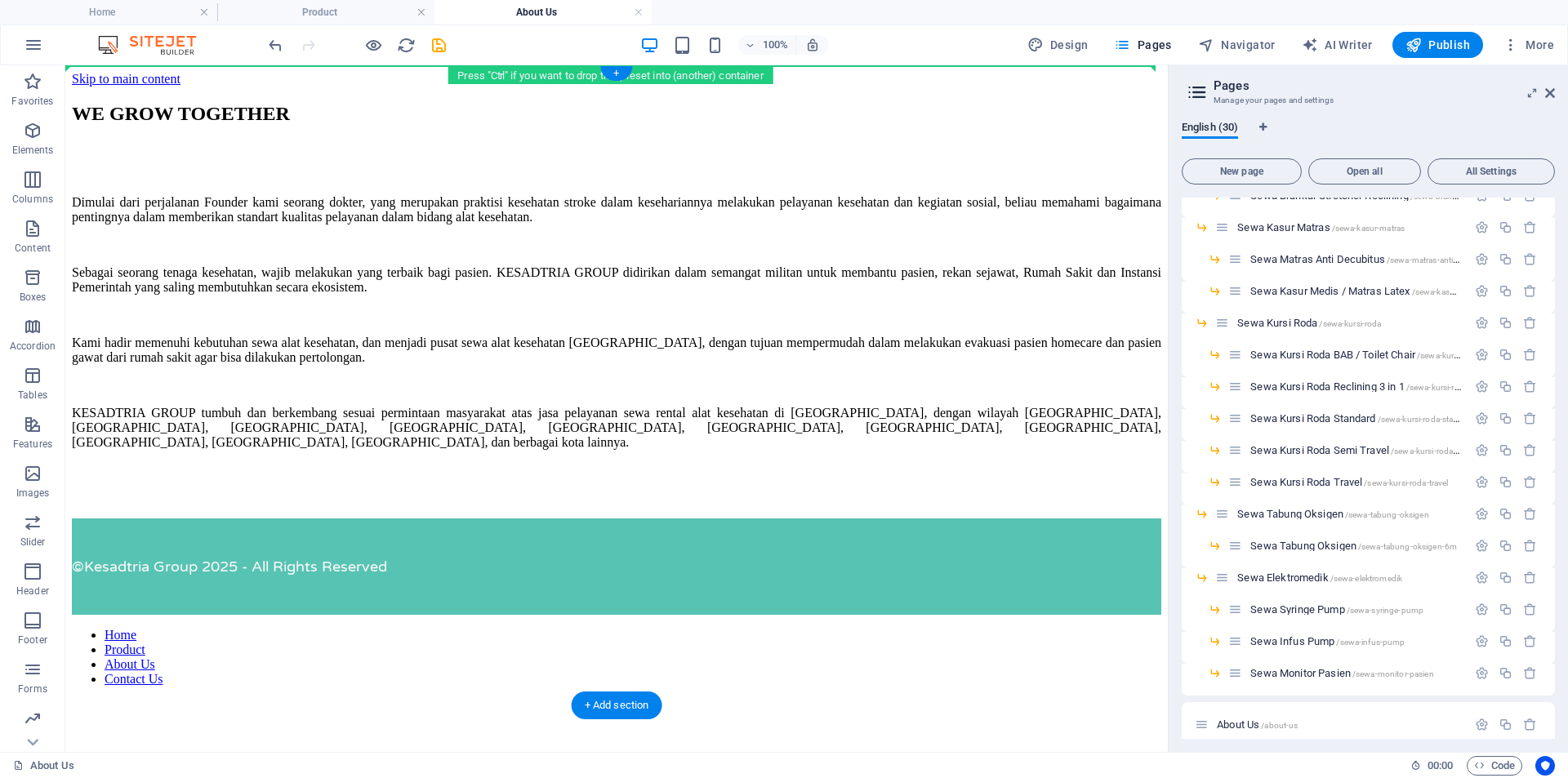
scroll to position [0, 0]
drag, startPoint x: 171, startPoint y: 742, endPoint x: 226, endPoint y: 78, distance: 666.3
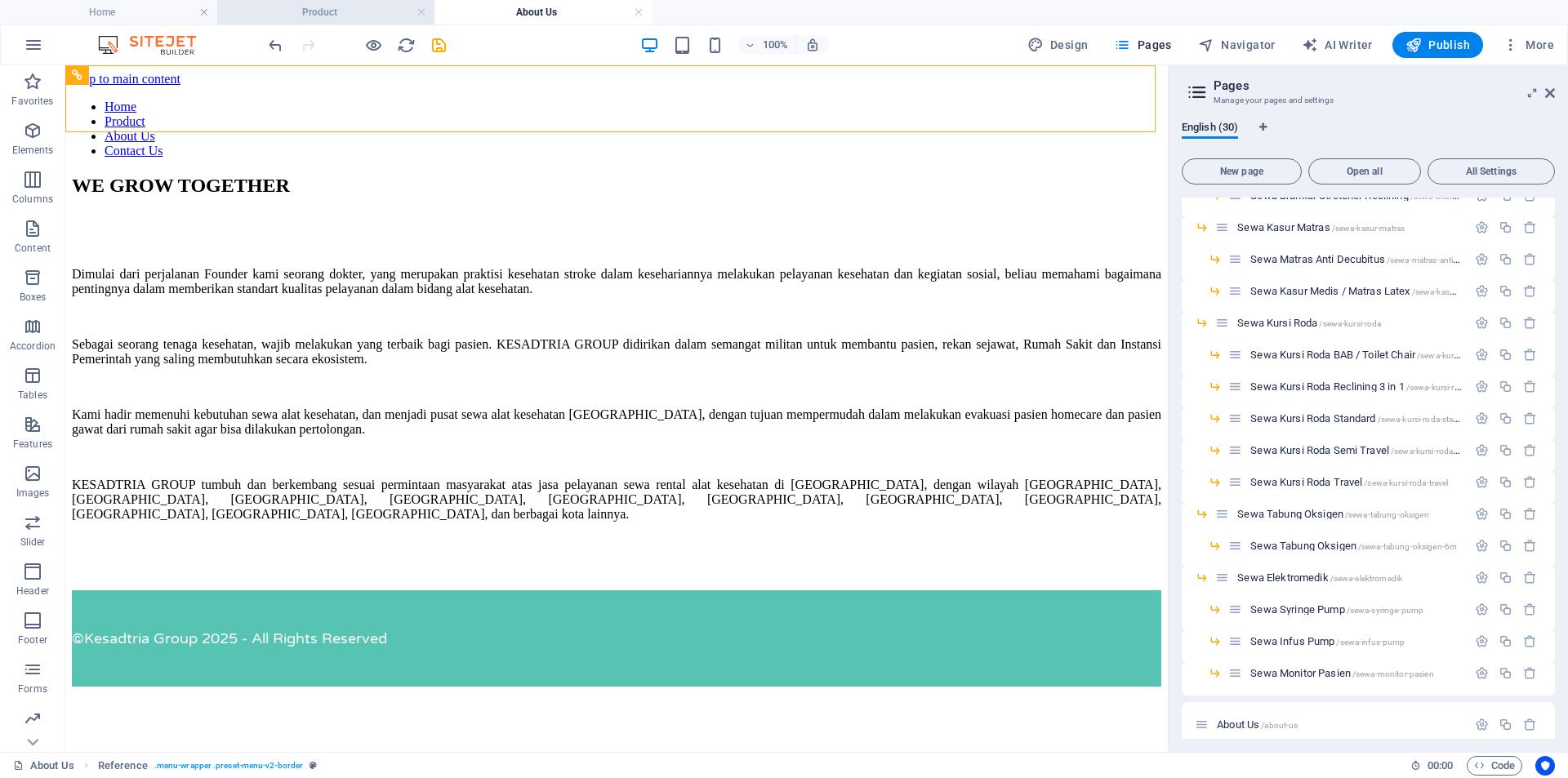
click at [316, 12] on h4 "Product" at bounding box center [326, 13] width 218 height 18
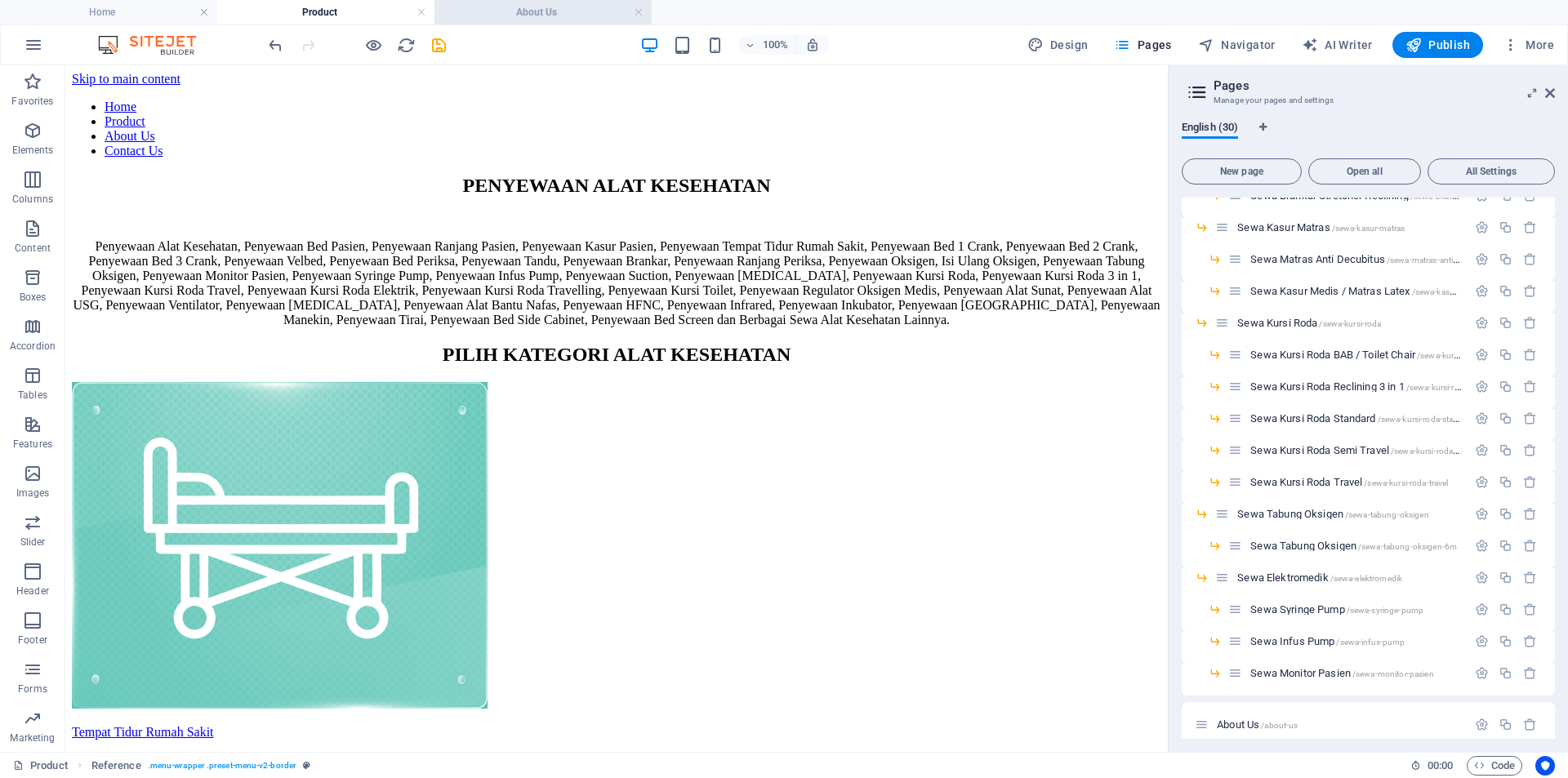
click at [521, 16] on h4 "About Us" at bounding box center [543, 13] width 218 height 18
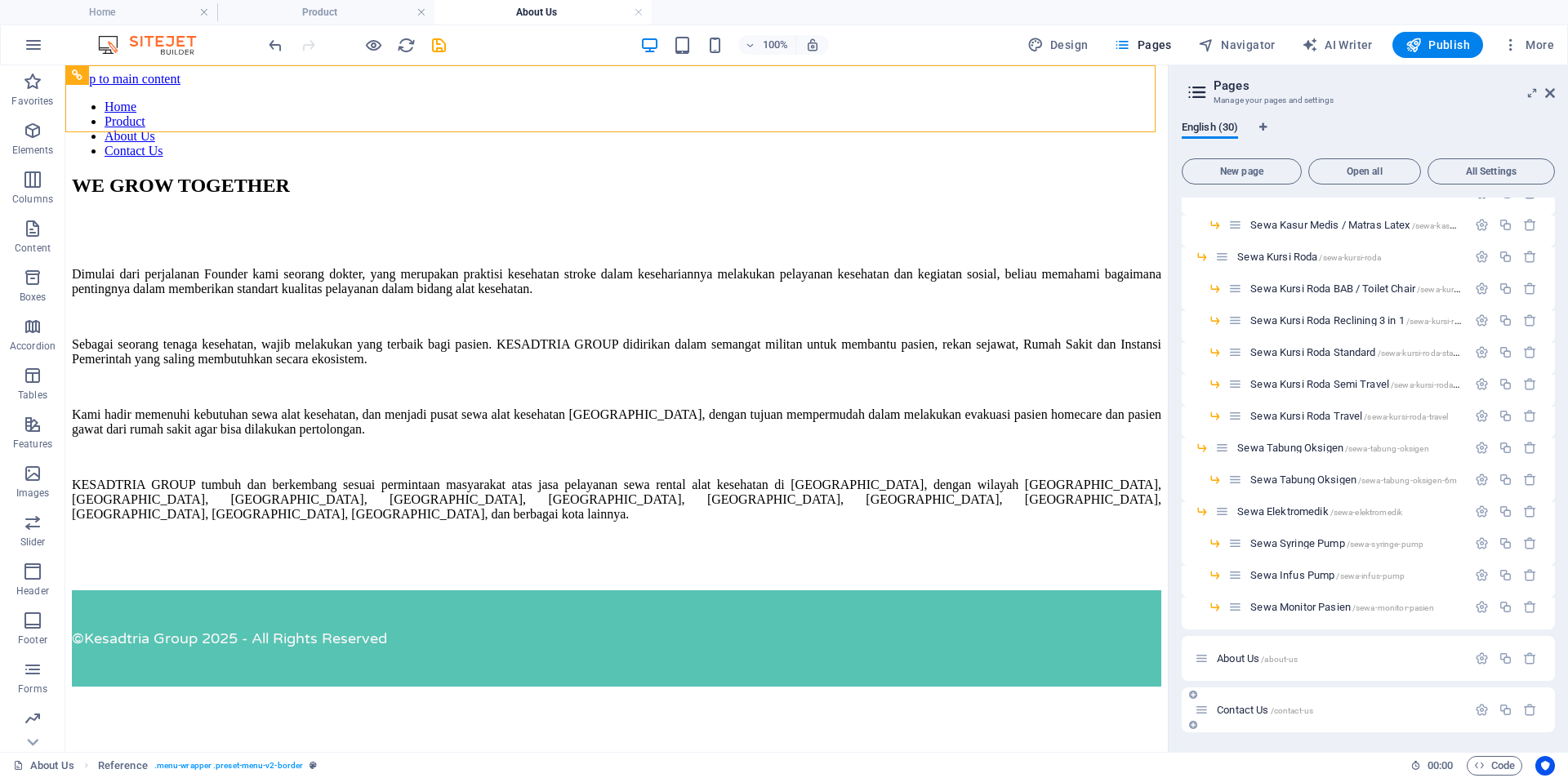
click at [1252, 713] on span "Contact Us /contact-us" at bounding box center [1265, 710] width 96 height 13
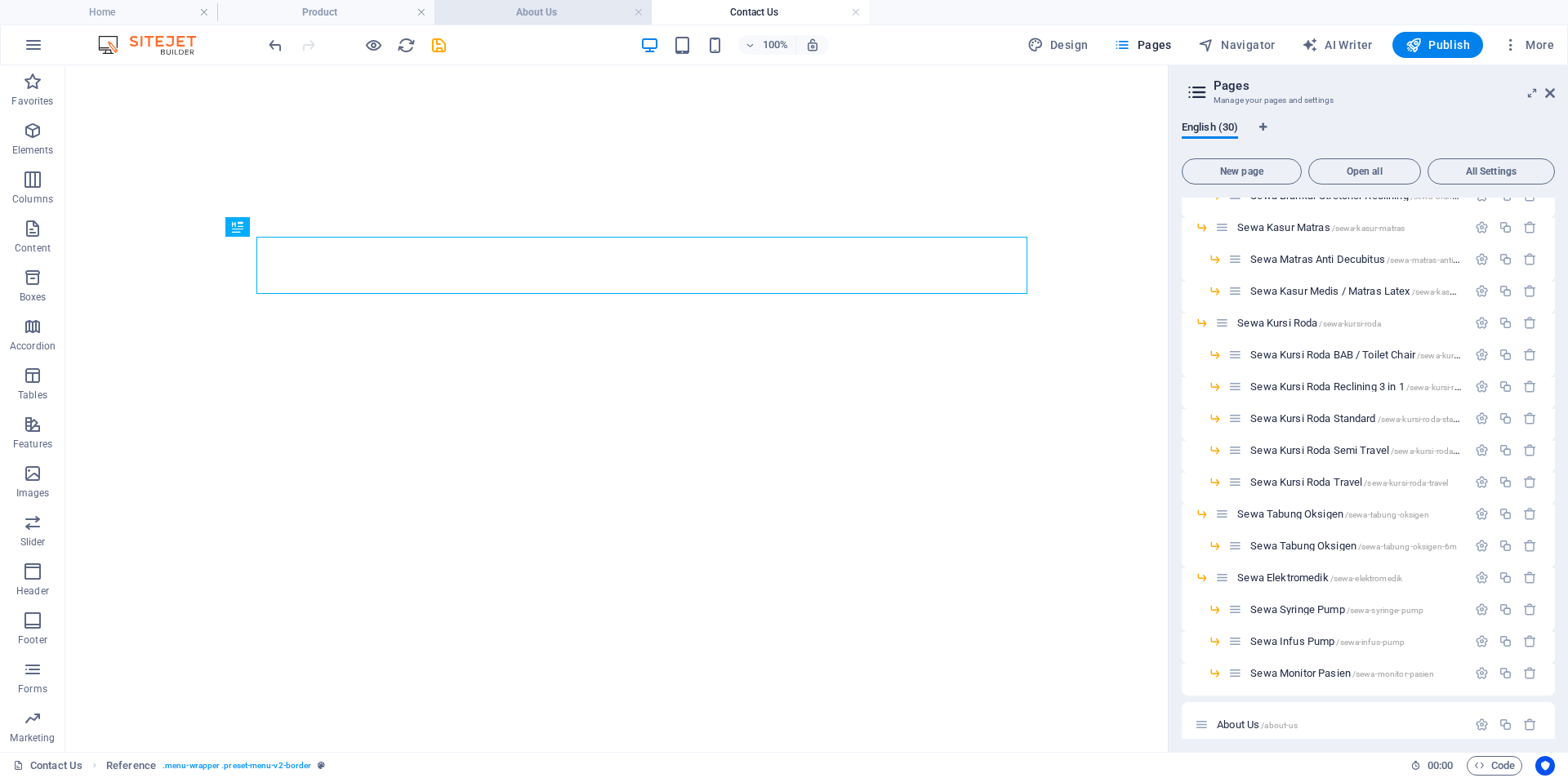
click at [521, 21] on h4 "About Us" at bounding box center [543, 13] width 218 height 18
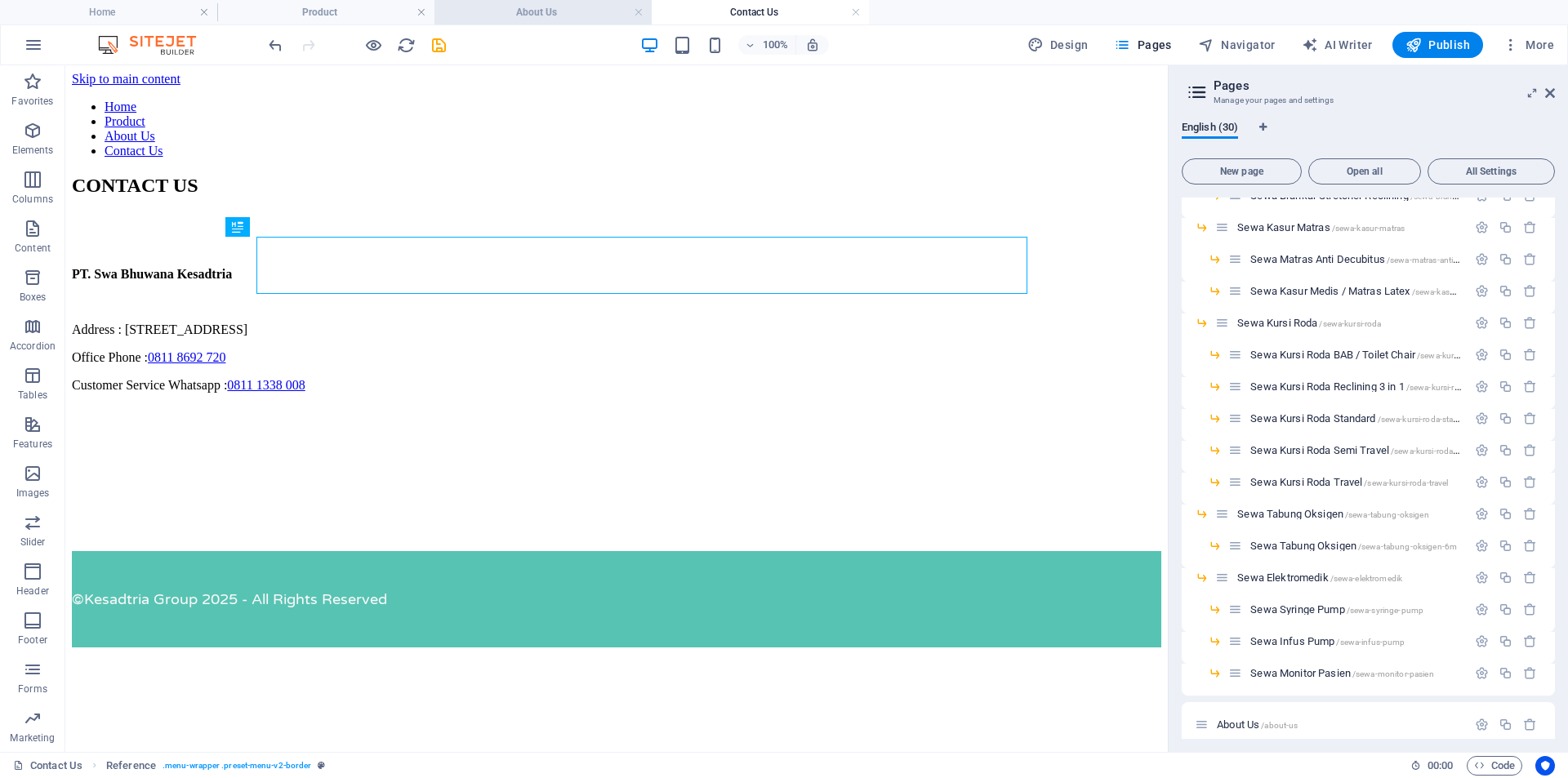
scroll to position [0, 0]
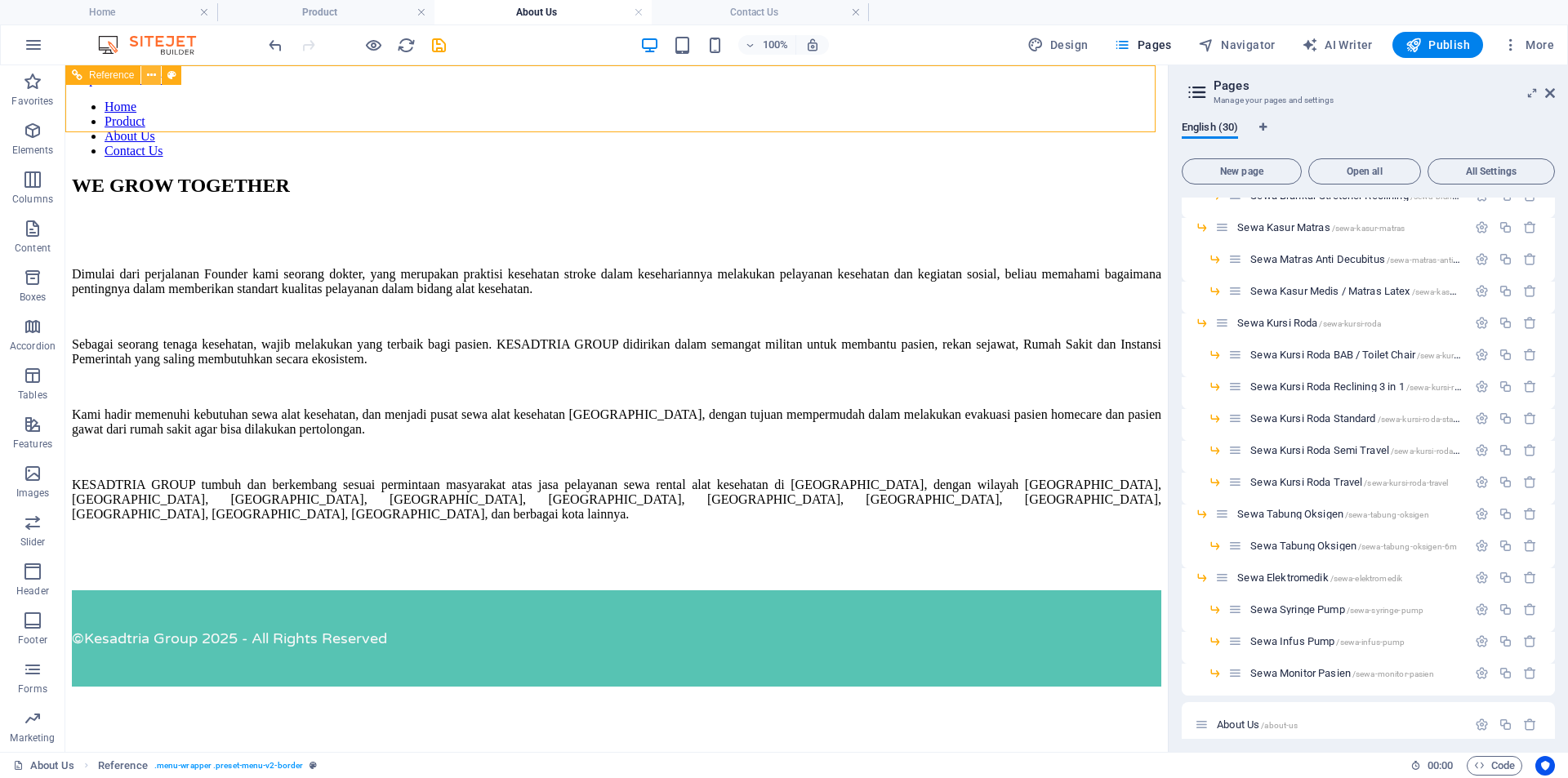
click at [150, 75] on icon at bounding box center [151, 75] width 9 height 17
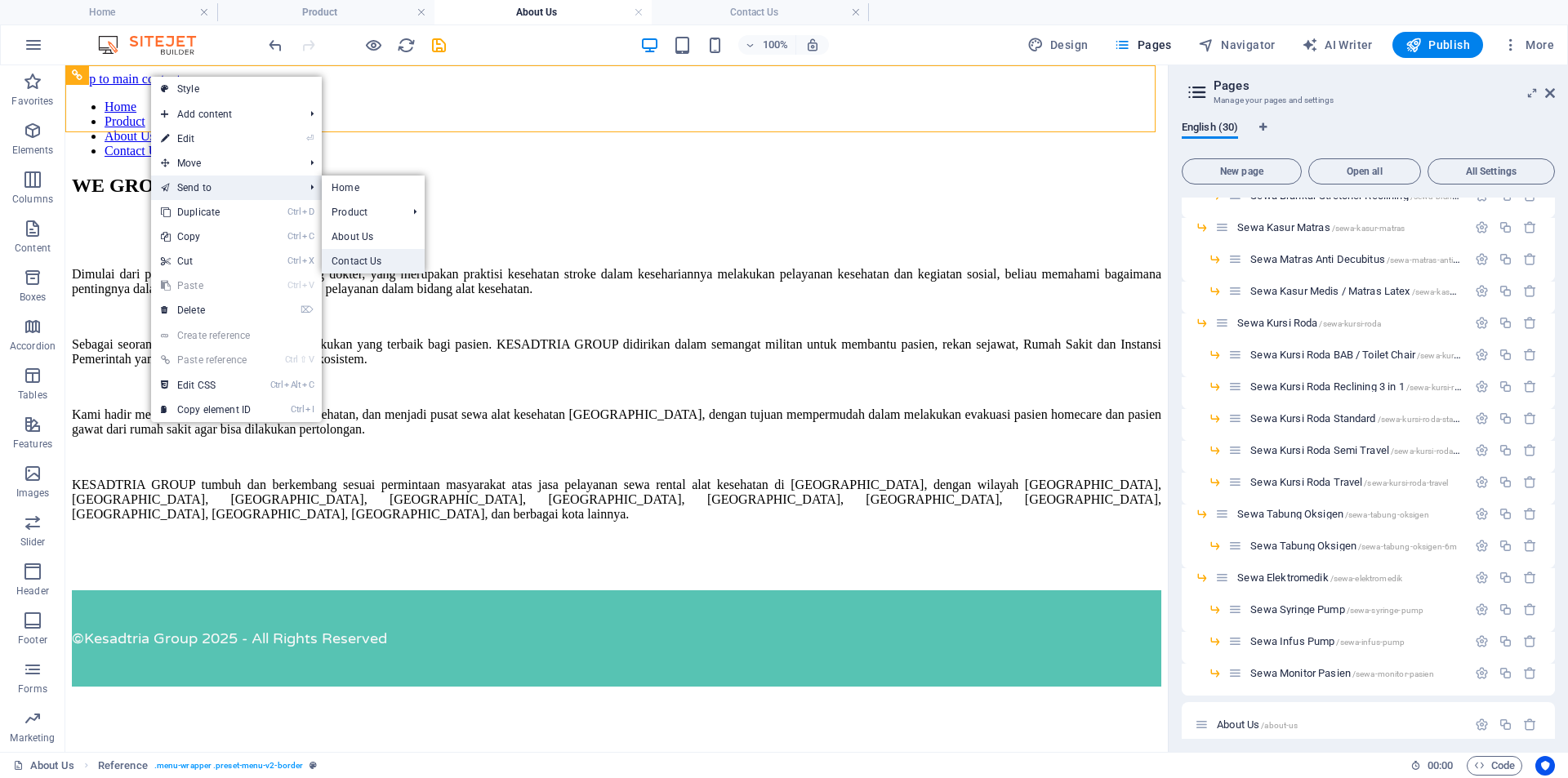
click at [375, 253] on link "Contact Us" at bounding box center [373, 261] width 102 height 24
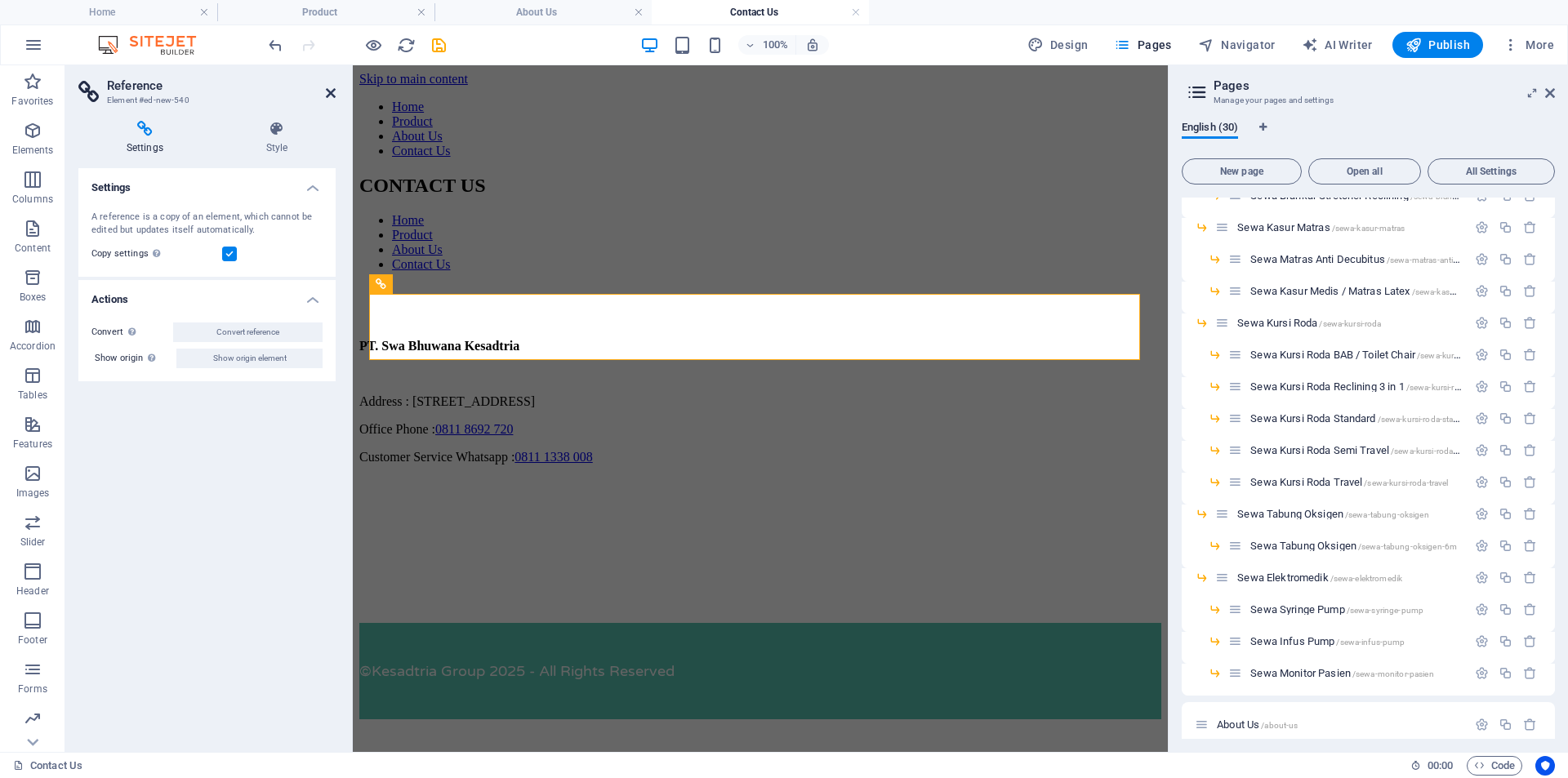
click at [332, 92] on icon at bounding box center [330, 92] width 10 height 13
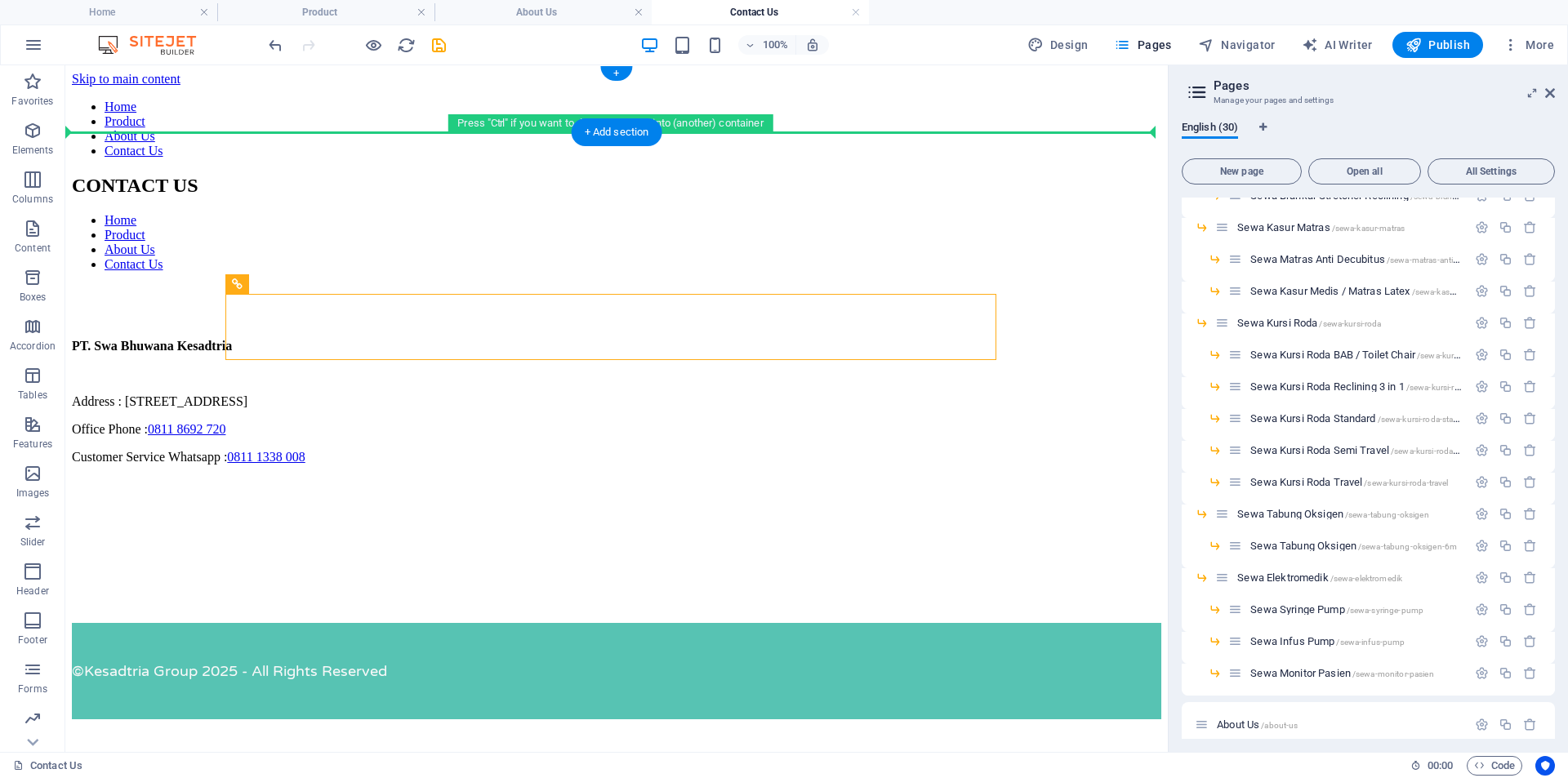
drag, startPoint x: 326, startPoint y: 351, endPoint x: 119, endPoint y: 121, distance: 309.4
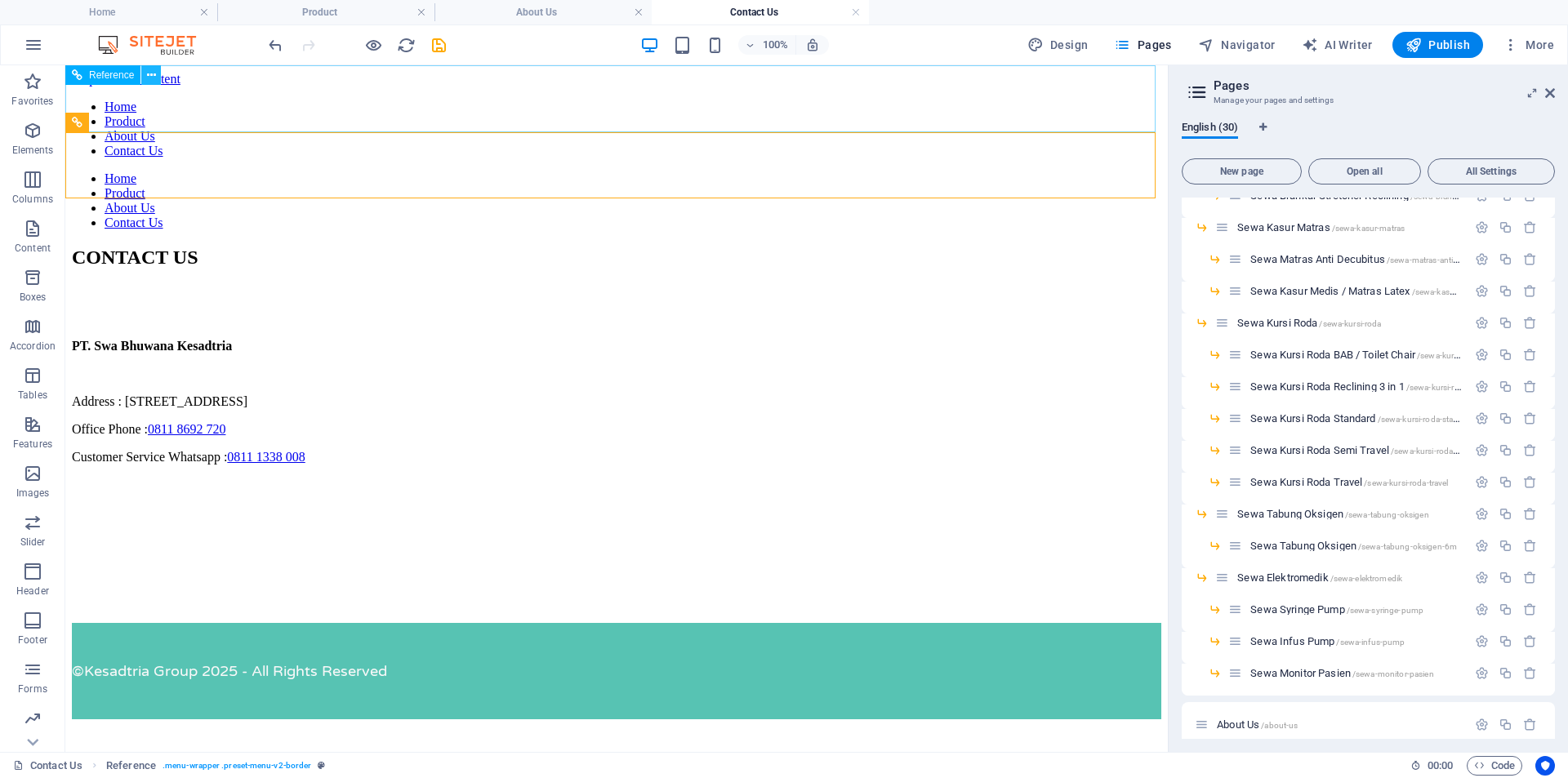
click at [151, 71] on icon at bounding box center [151, 75] width 9 height 17
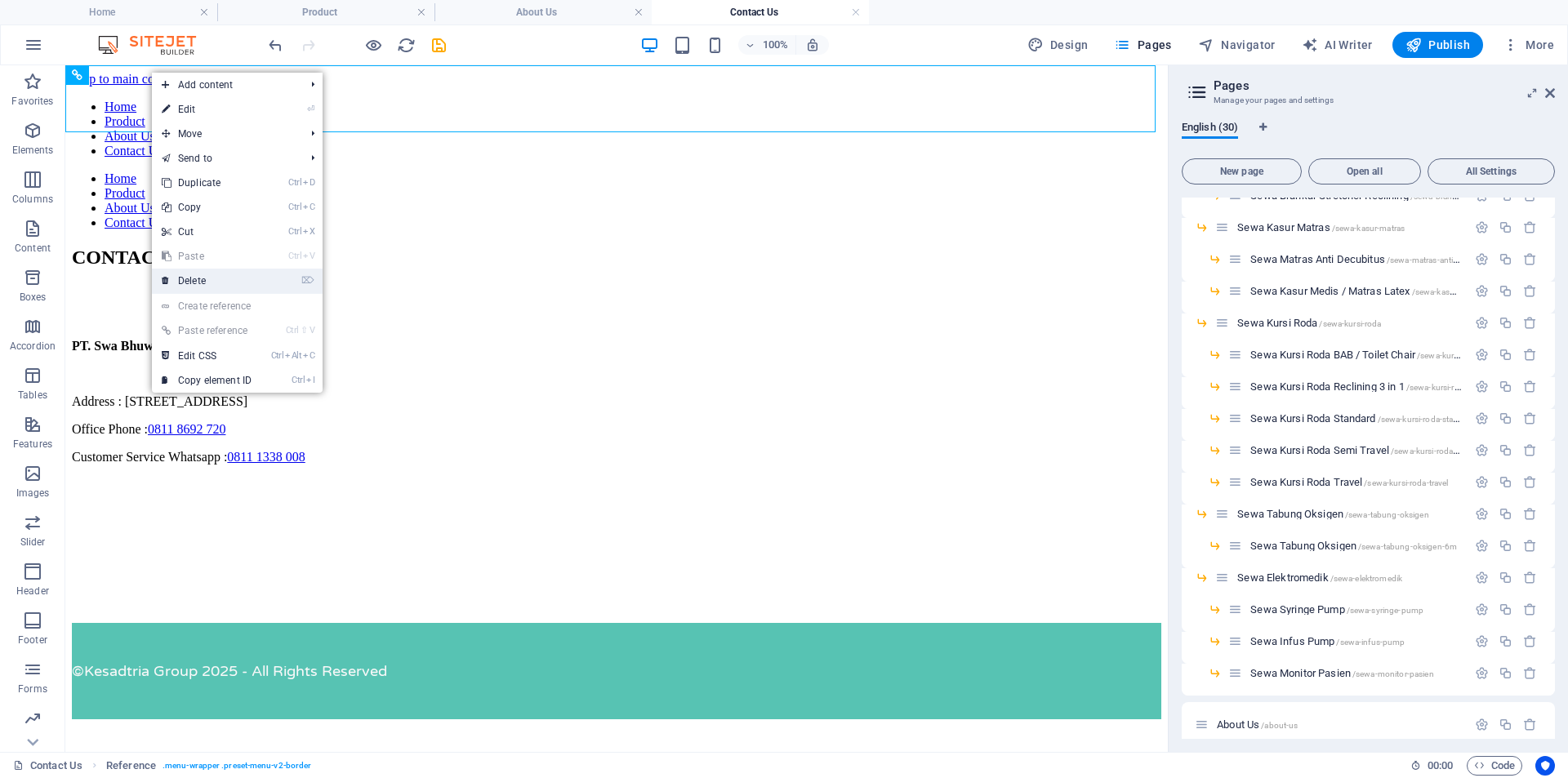
click at [214, 275] on link "⌦ Delete" at bounding box center [206, 280] width 110 height 24
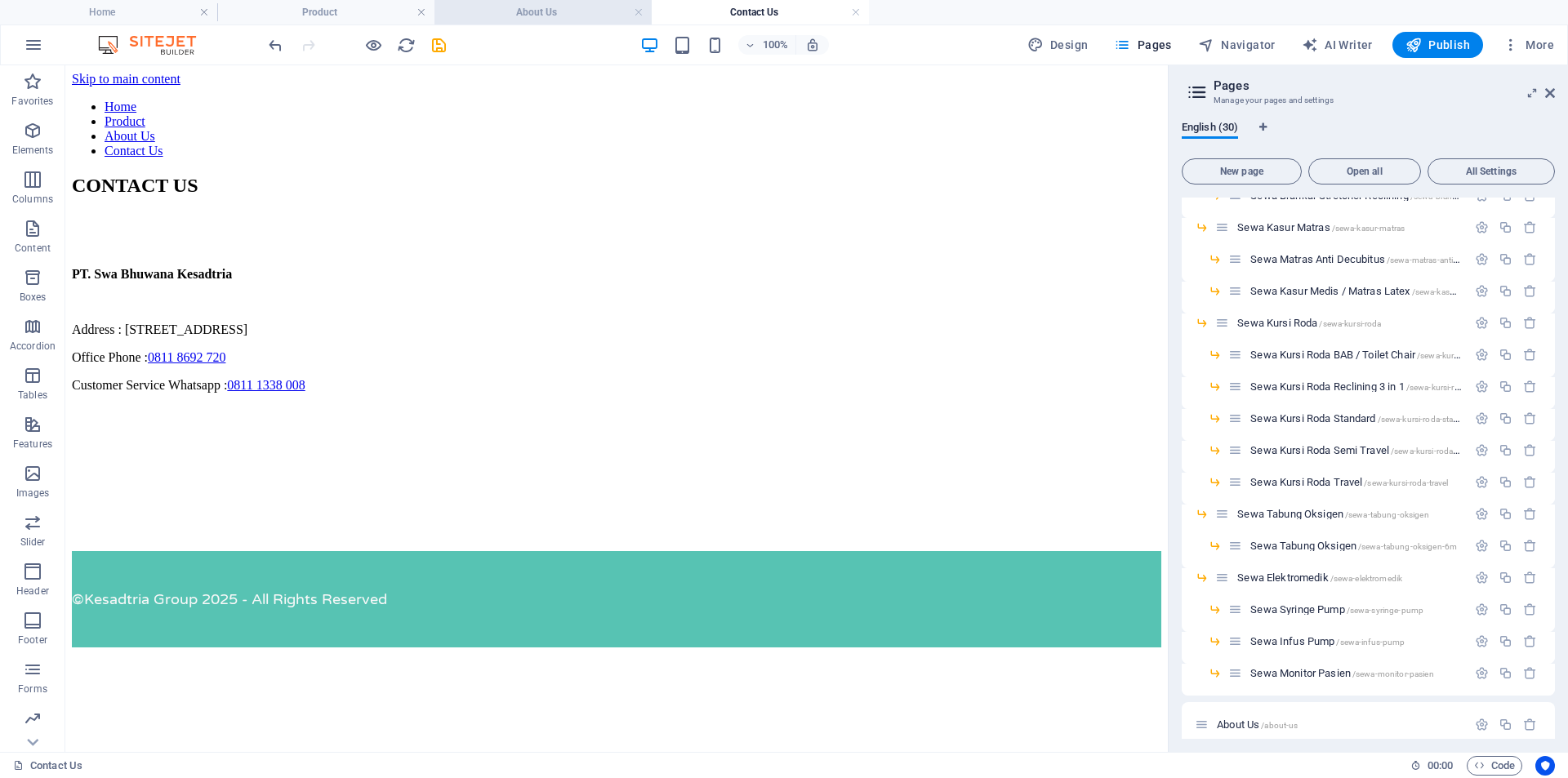
click at [539, 11] on h4 "About Us" at bounding box center [543, 13] width 218 height 18
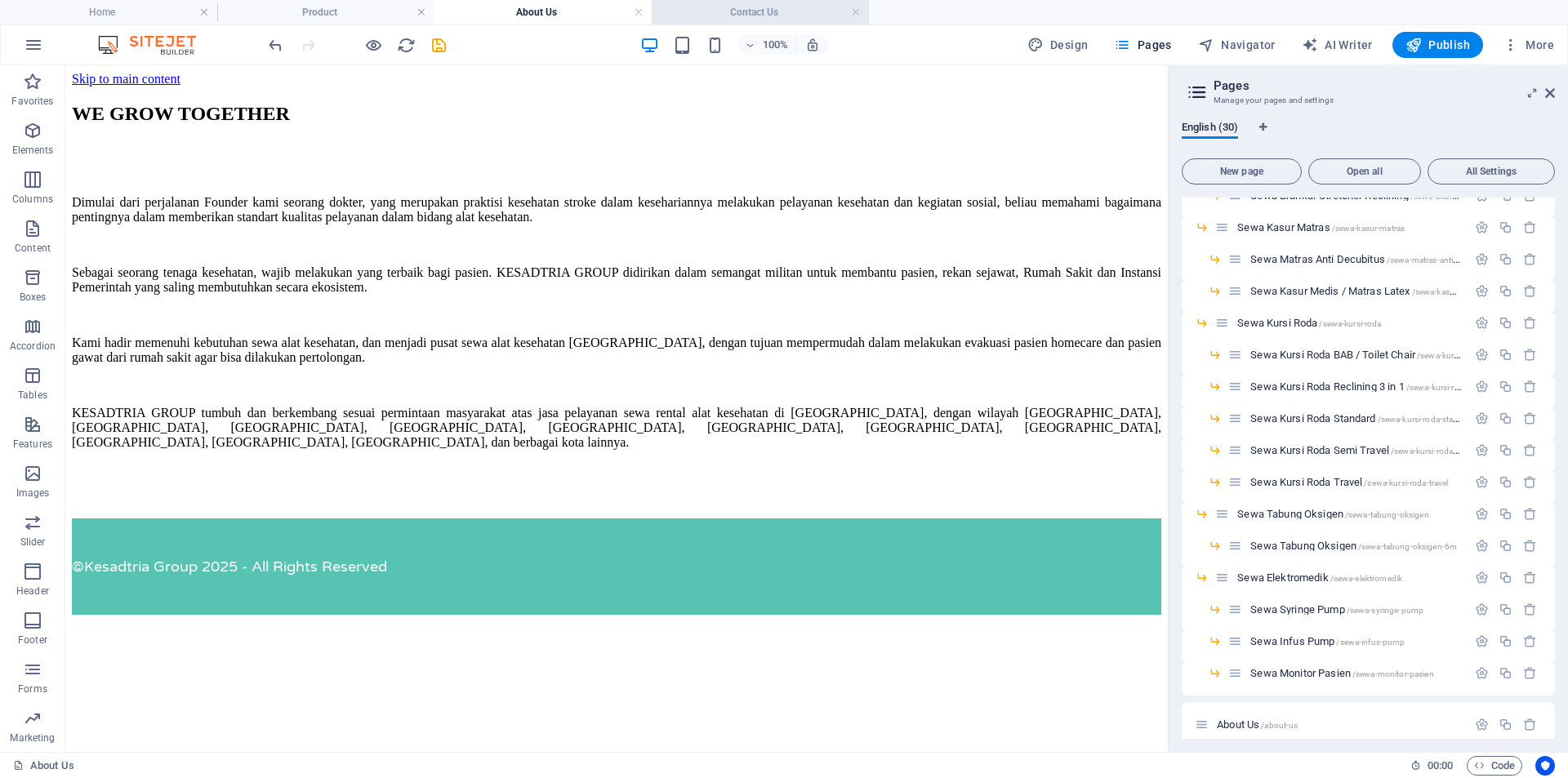
click at [734, 10] on h4 "Contact Us" at bounding box center [761, 13] width 218 height 18
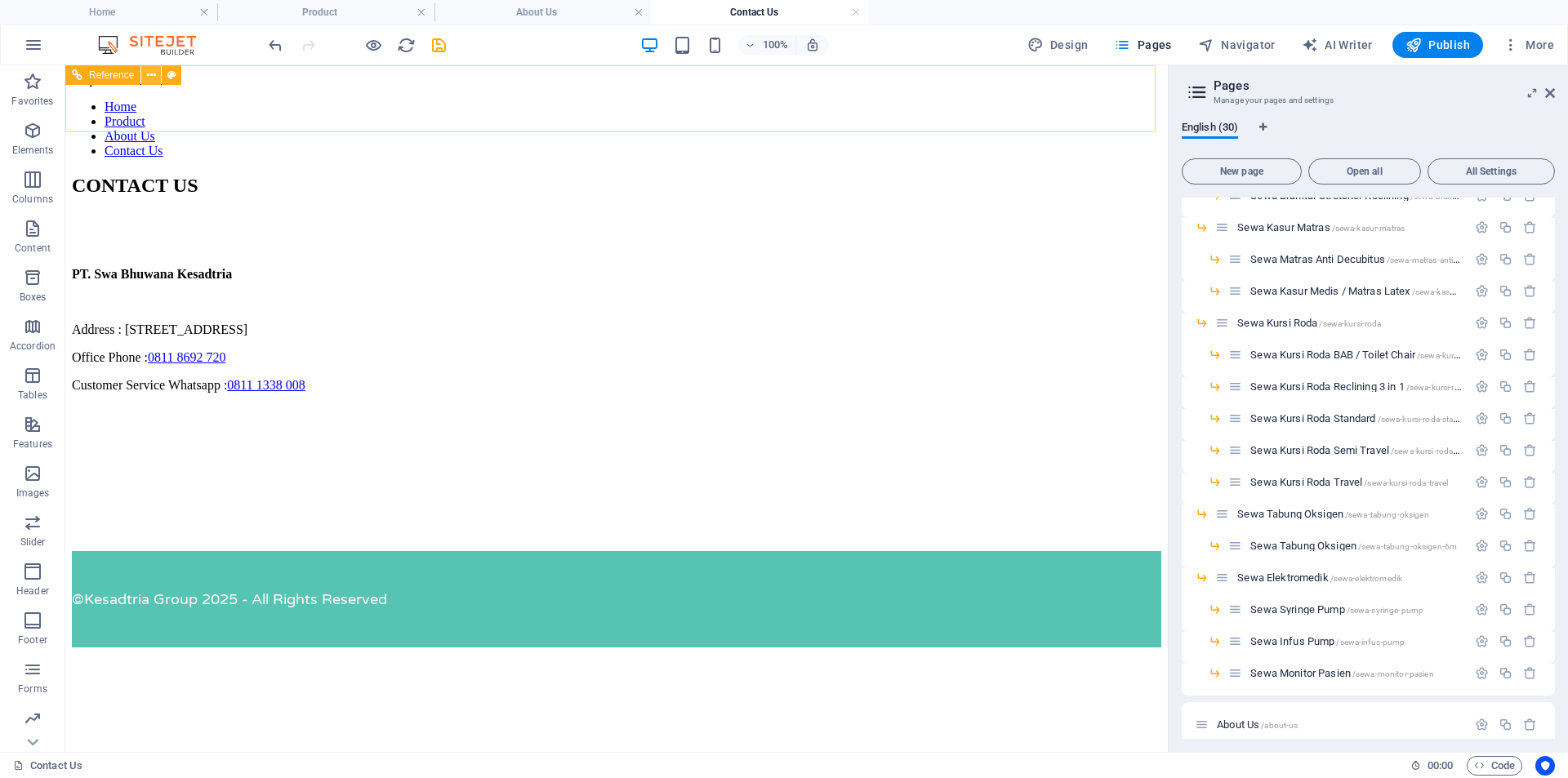
click at [151, 78] on icon at bounding box center [151, 75] width 9 height 17
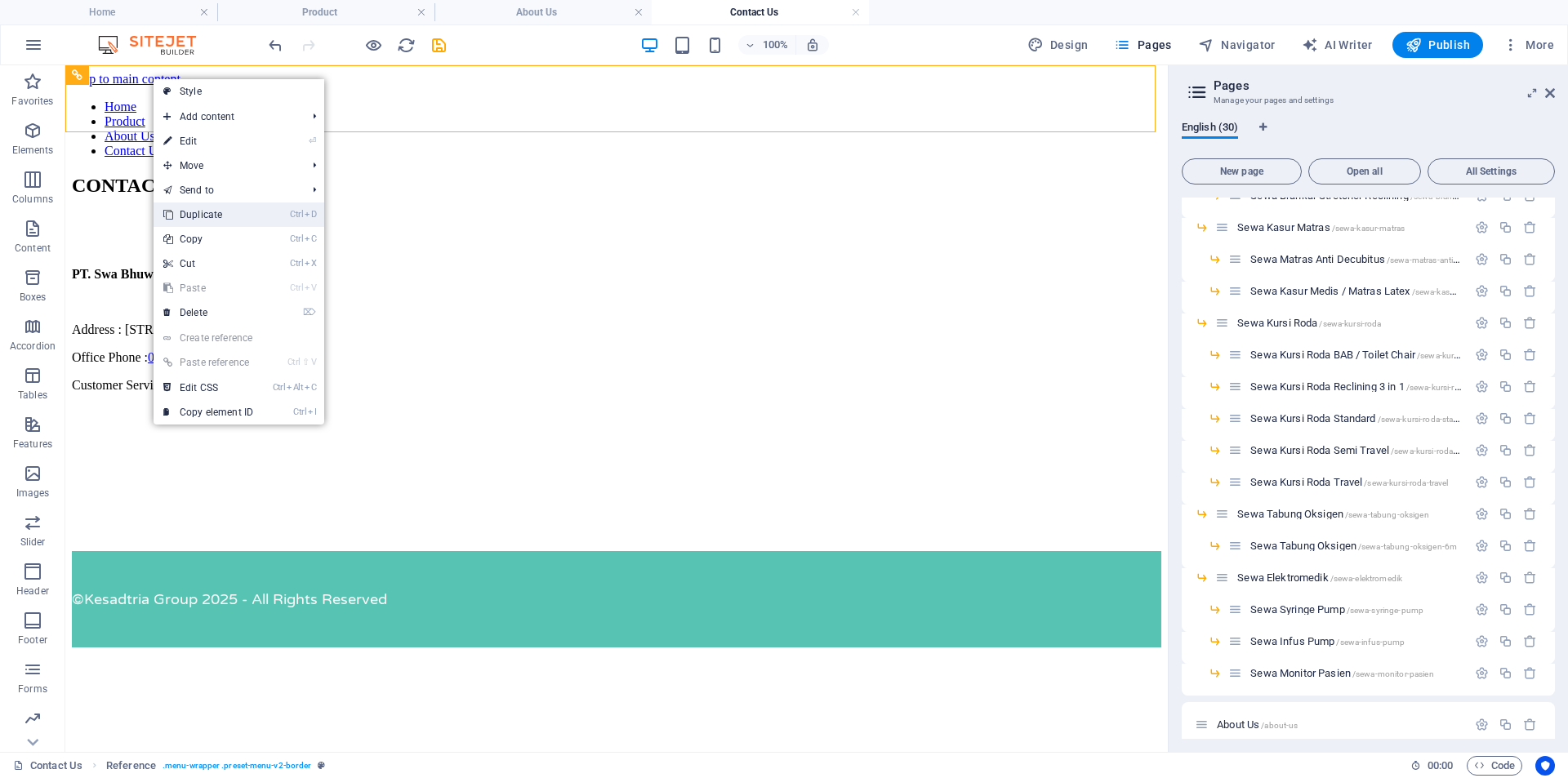
click at [245, 219] on link "Ctrl D Duplicate" at bounding box center [208, 214] width 110 height 24
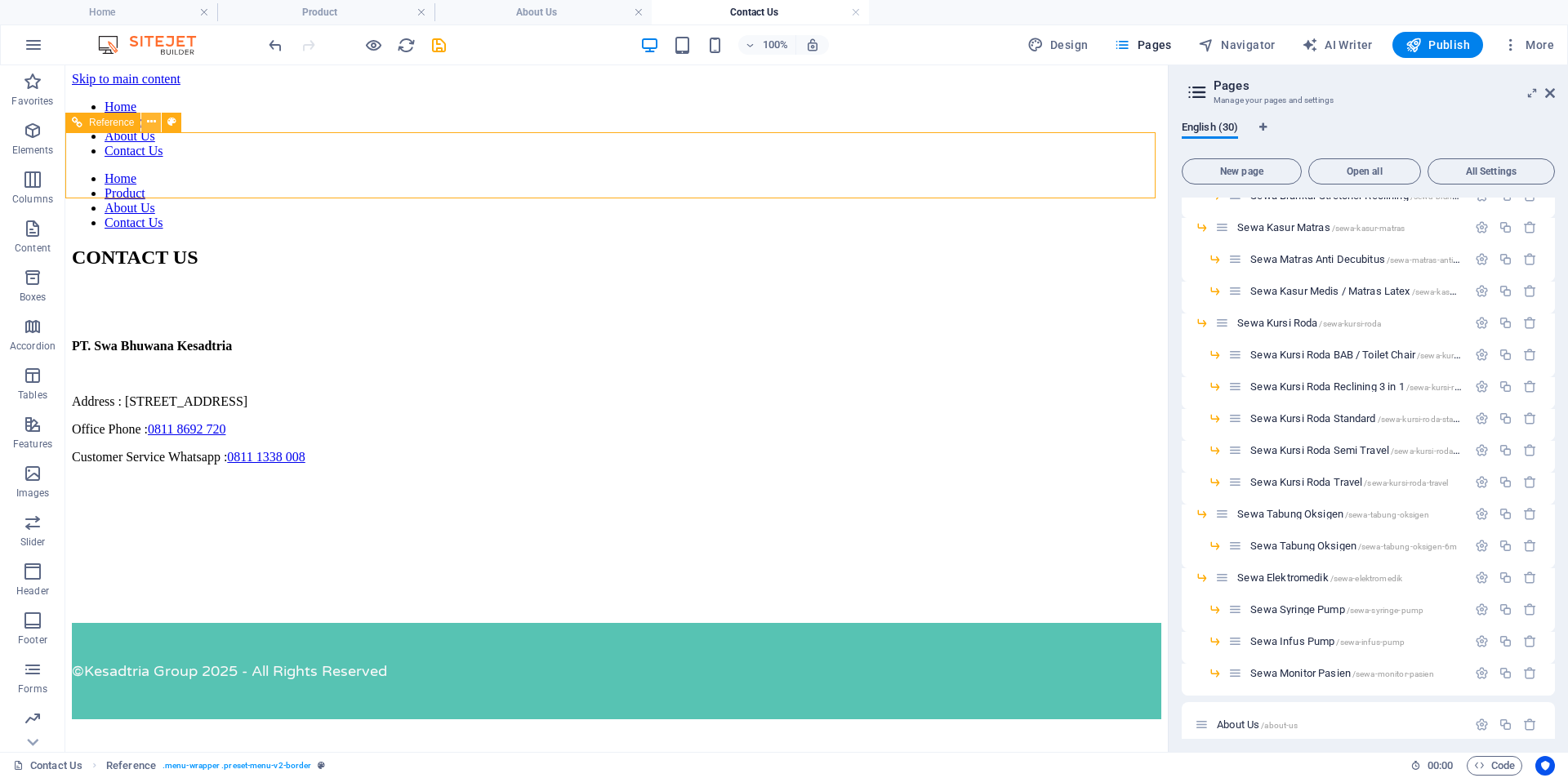
click at [152, 124] on icon at bounding box center [151, 122] width 9 height 17
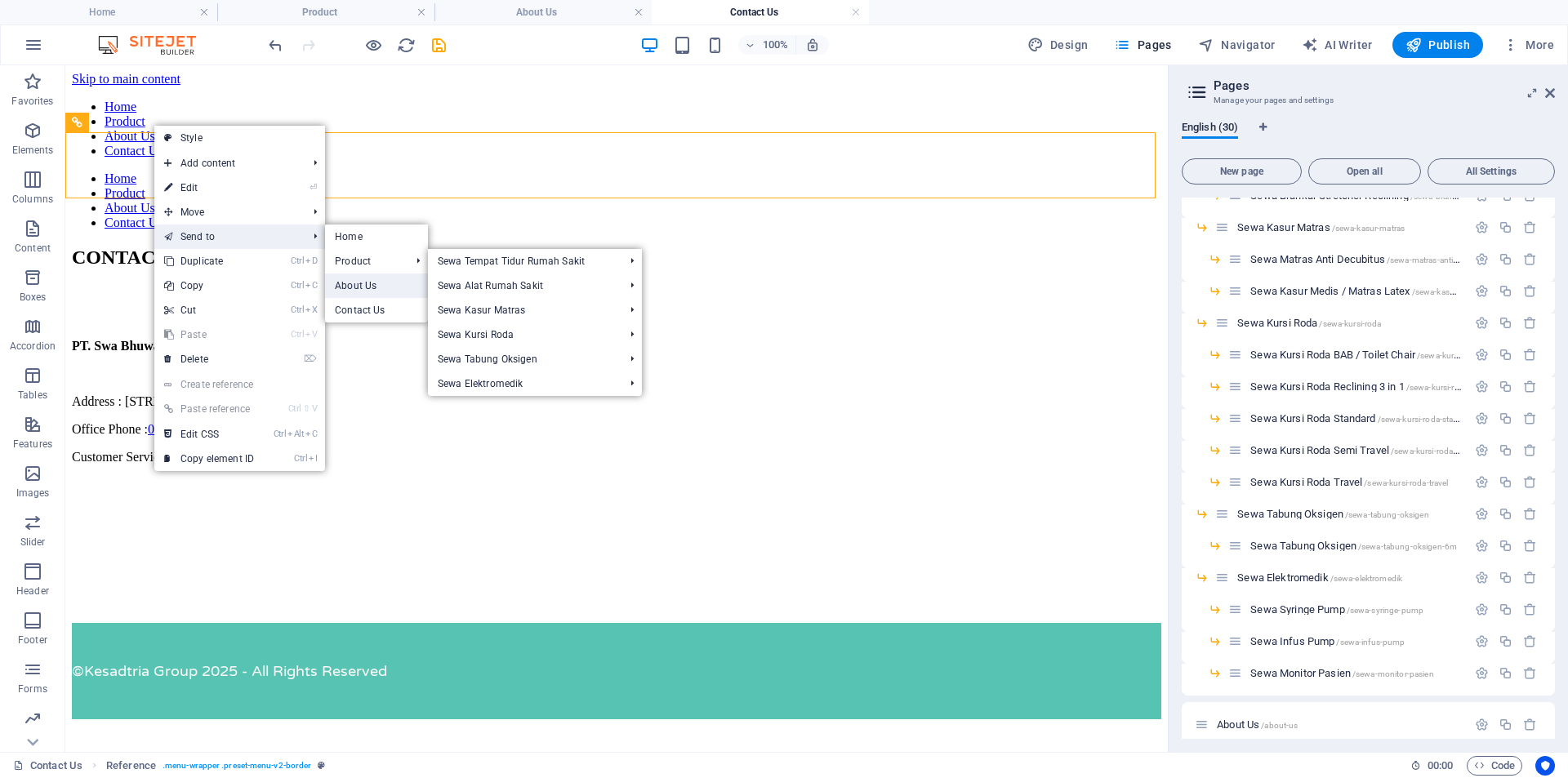
click at [367, 277] on link "About Us" at bounding box center [375, 286] width 102 height 24
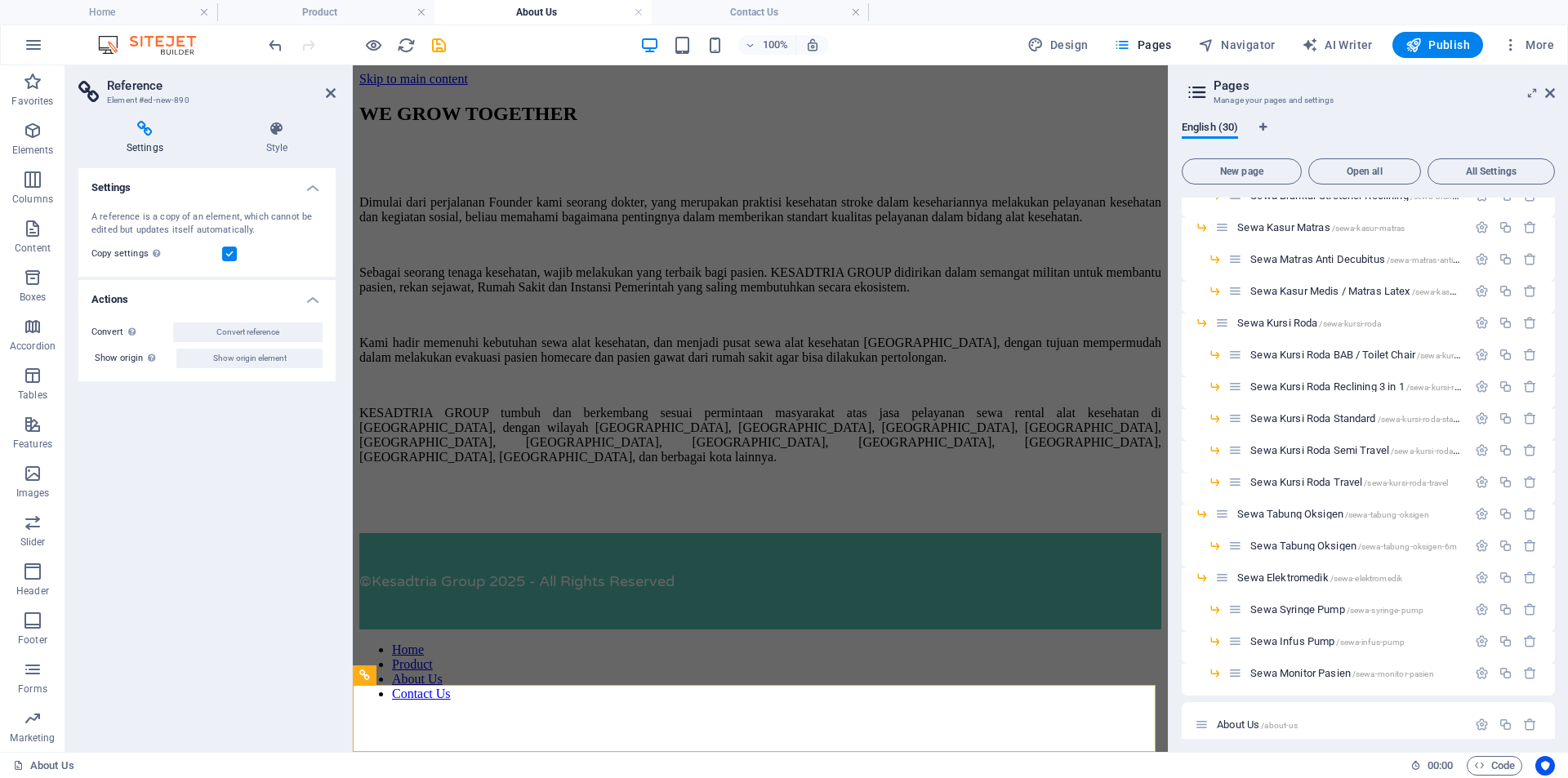
scroll to position [108, 0]
click at [563, 13] on h4 "About Us" at bounding box center [543, 13] width 218 height 18
click at [330, 89] on icon at bounding box center [330, 92] width 10 height 13
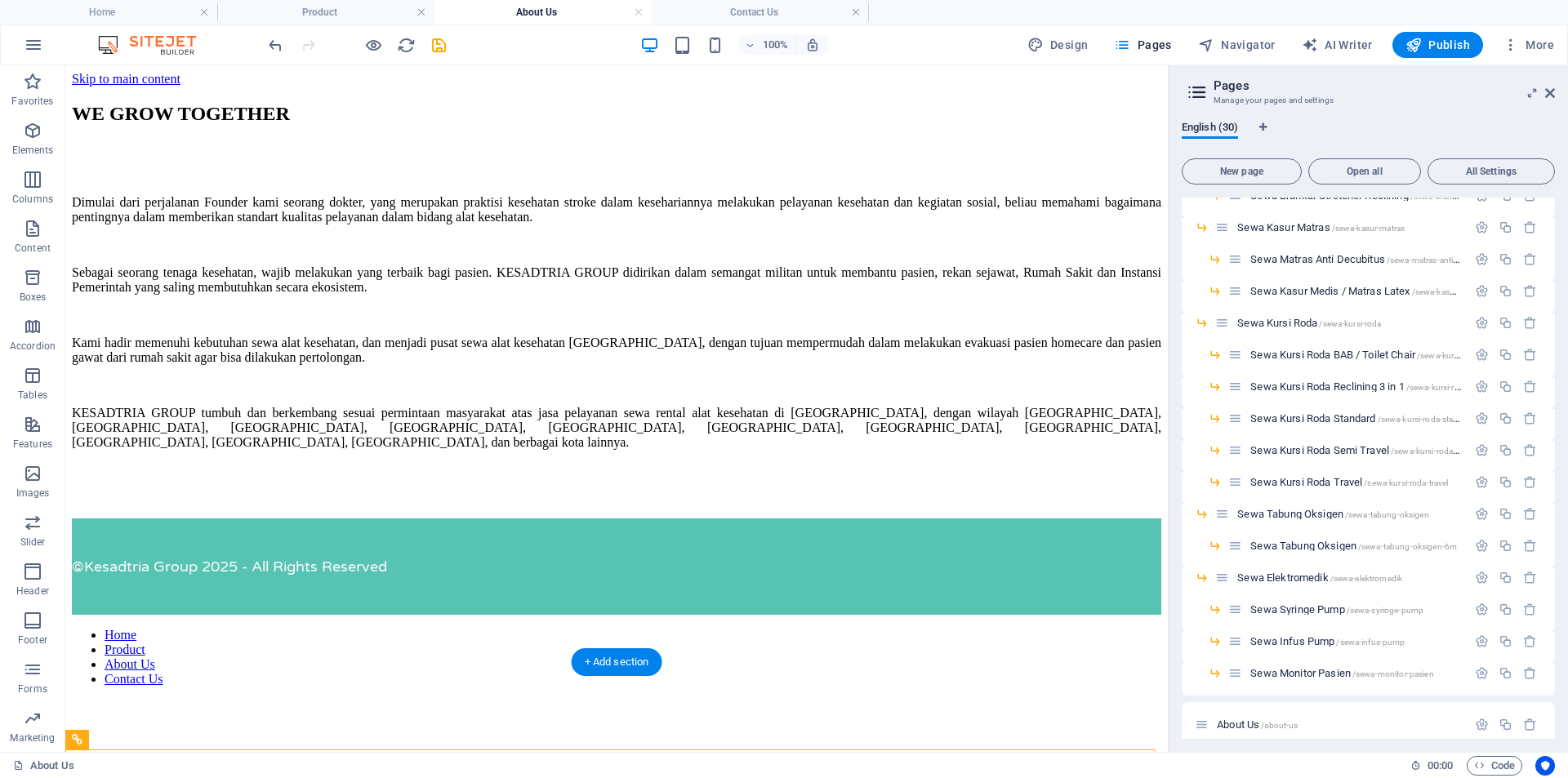
scroll to position [0, 0]
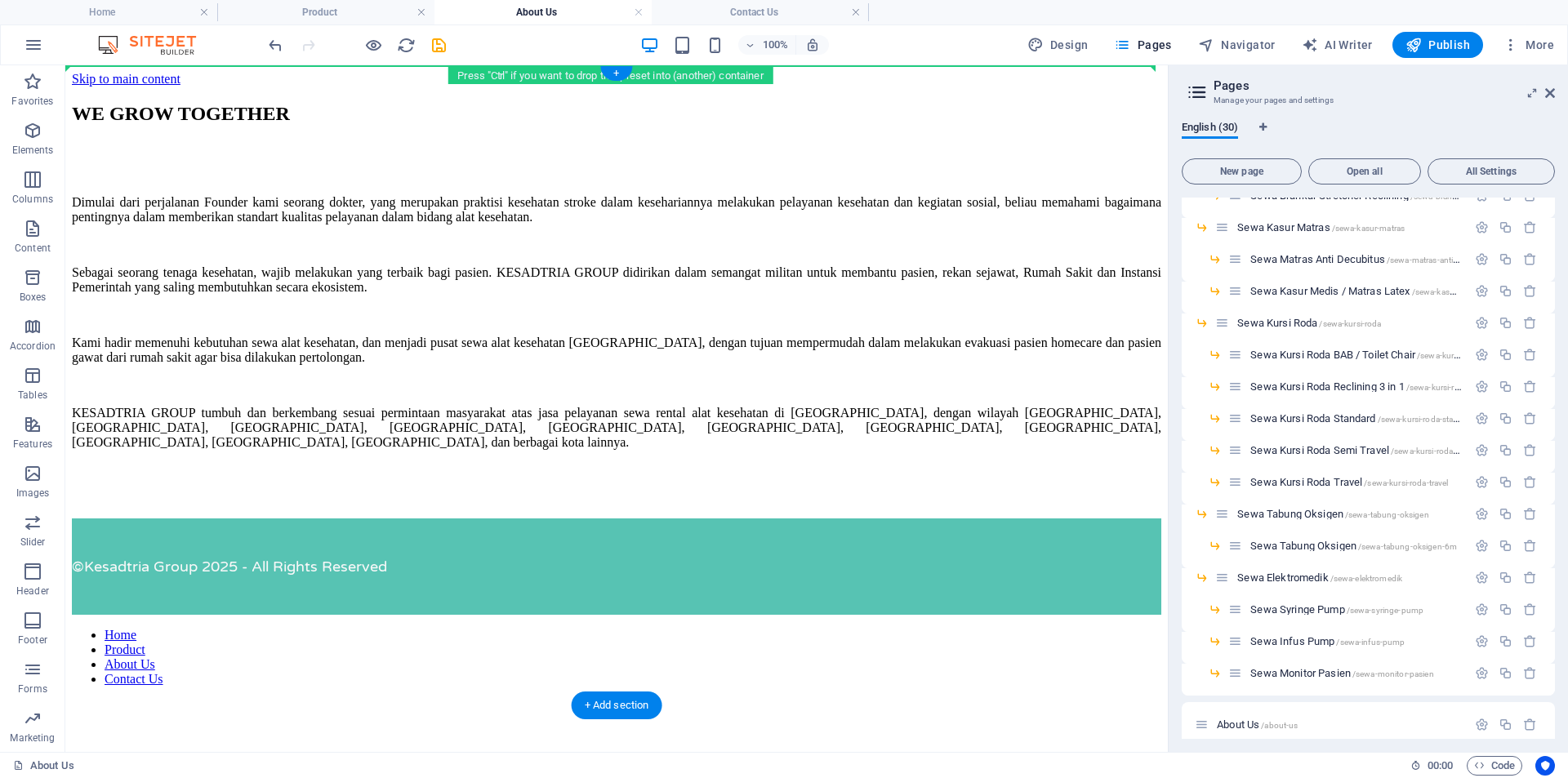
drag, startPoint x: 139, startPoint y: 558, endPoint x: 146, endPoint y: 73, distance: 485.1
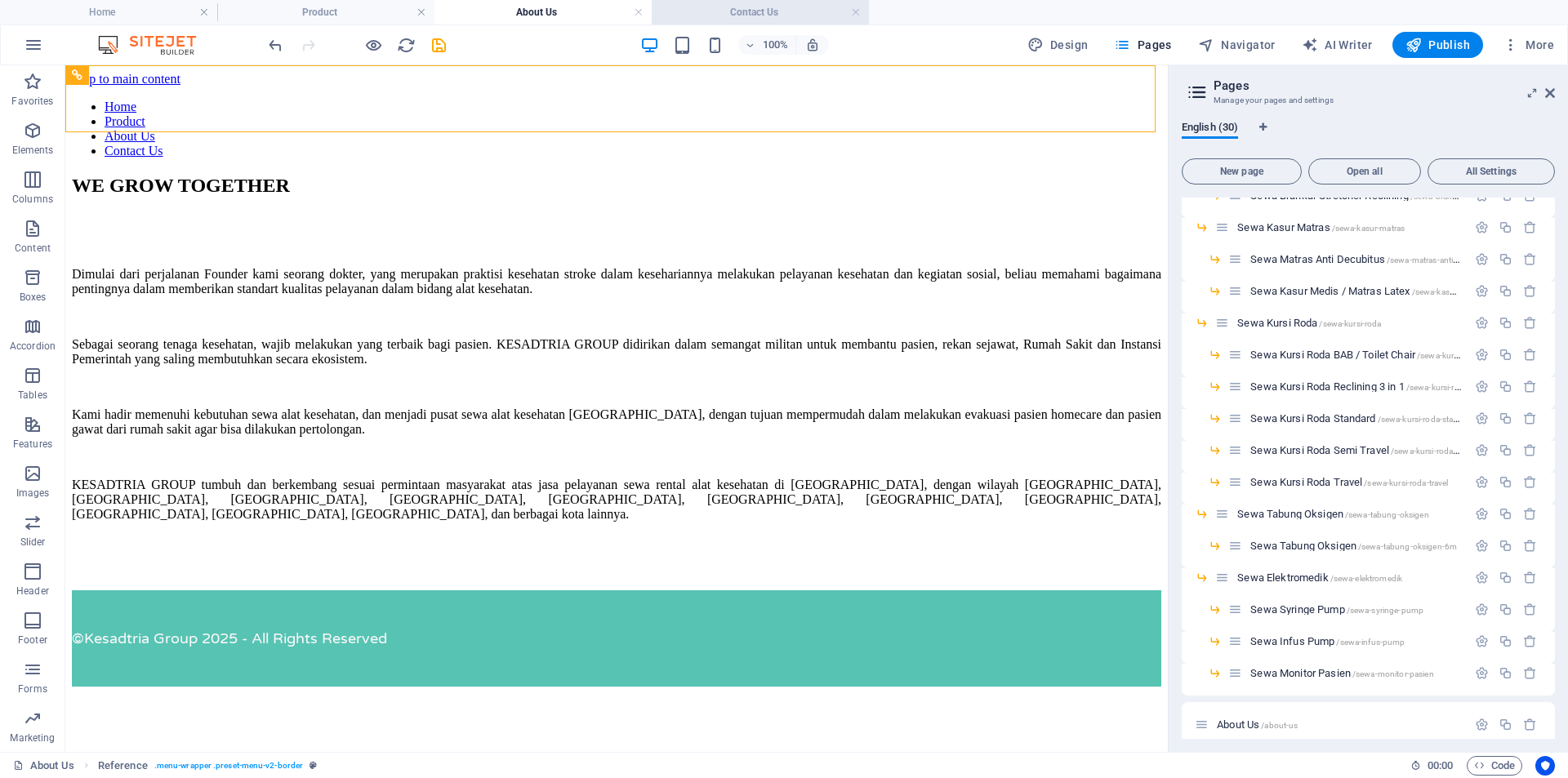
click at [745, 13] on h4 "Contact Us" at bounding box center [761, 13] width 218 height 18
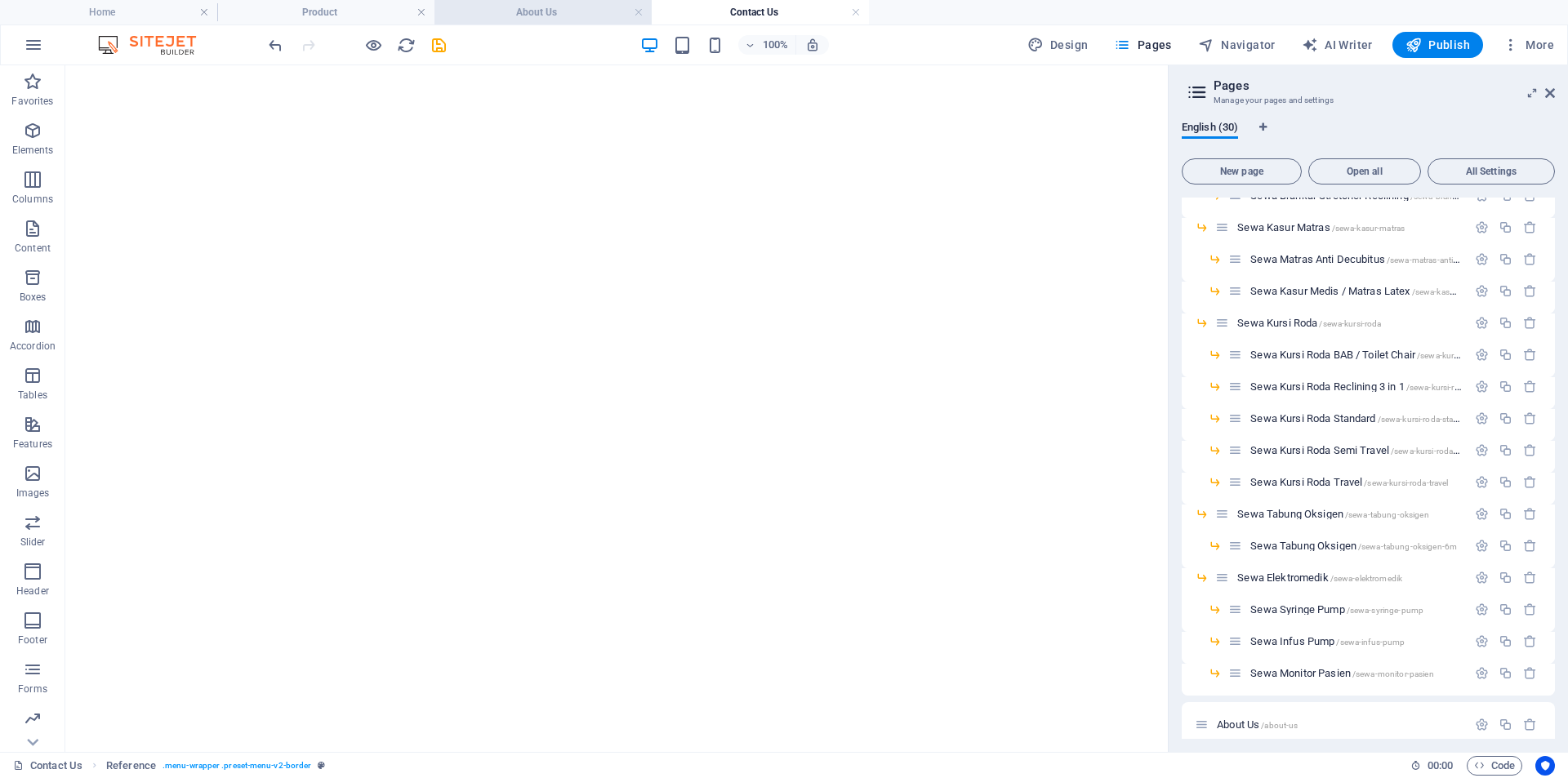
click at [528, 18] on h4 "About Us" at bounding box center [543, 13] width 218 height 18
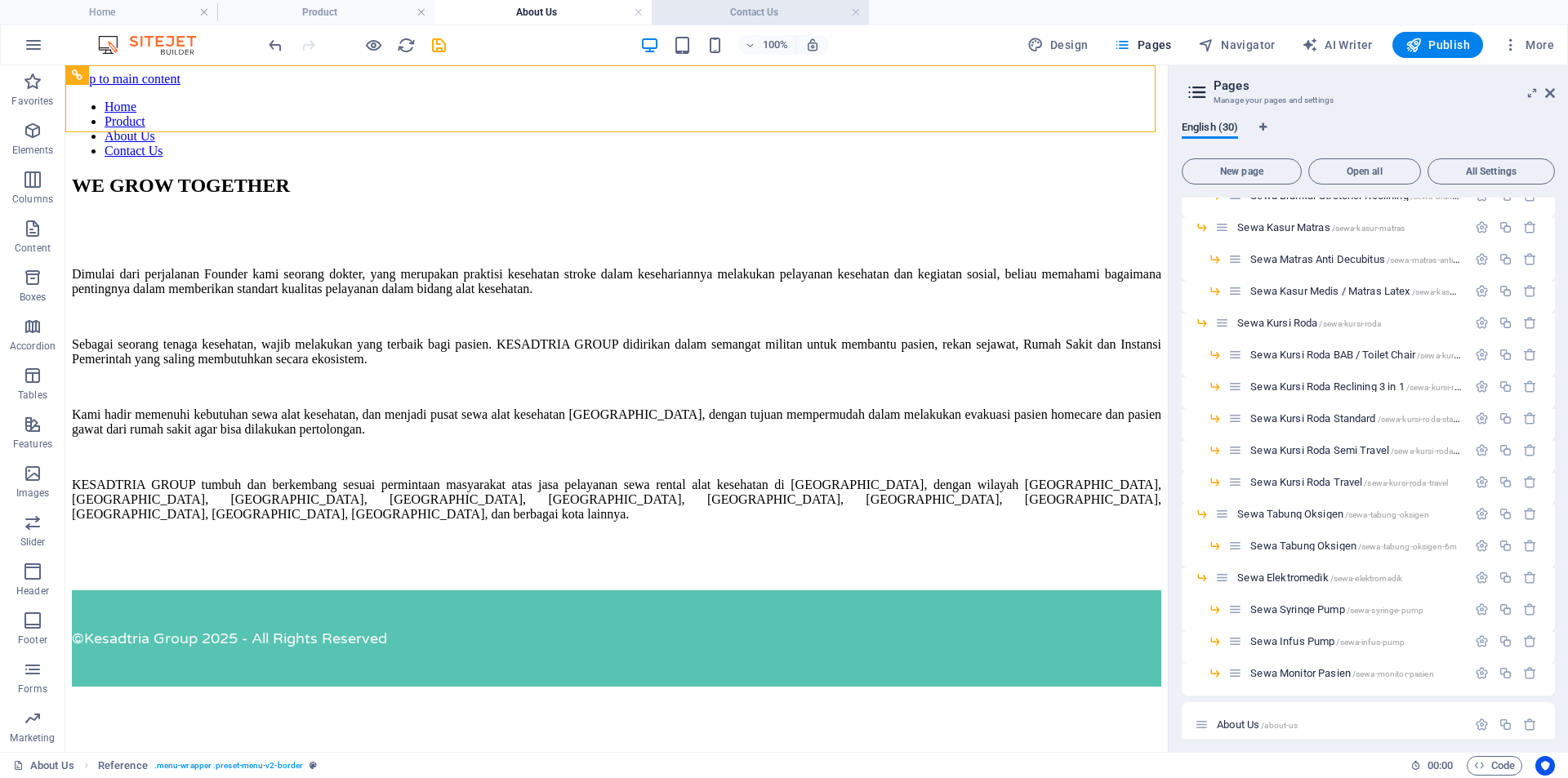
click at [678, 13] on h4 "Contact Us" at bounding box center [761, 13] width 218 height 18
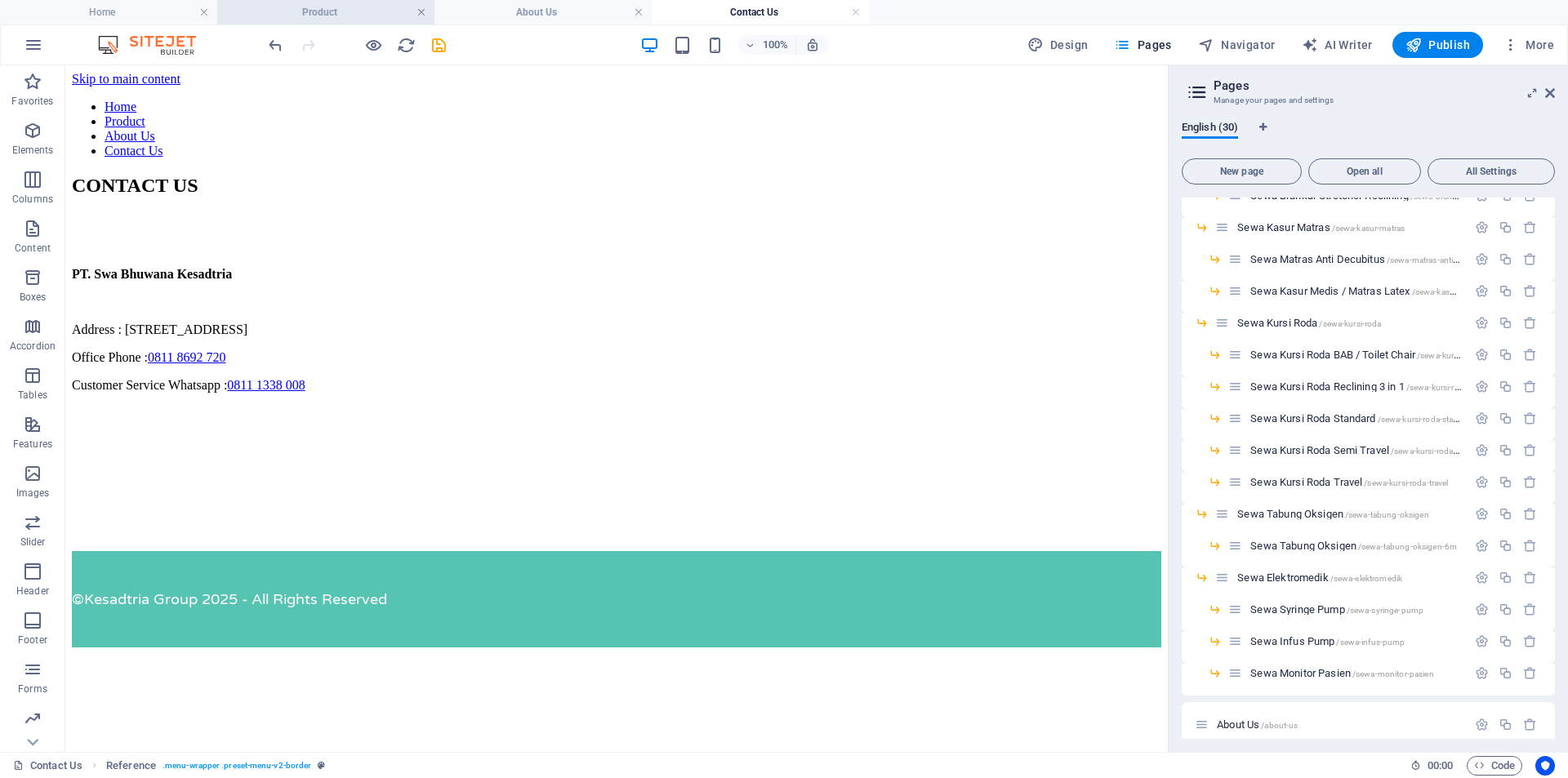
drag, startPoint x: 535, startPoint y: 10, endPoint x: 423, endPoint y: 13, distance: 112.0
click at [357, 15] on h4 "Product" at bounding box center [326, 13] width 218 height 18
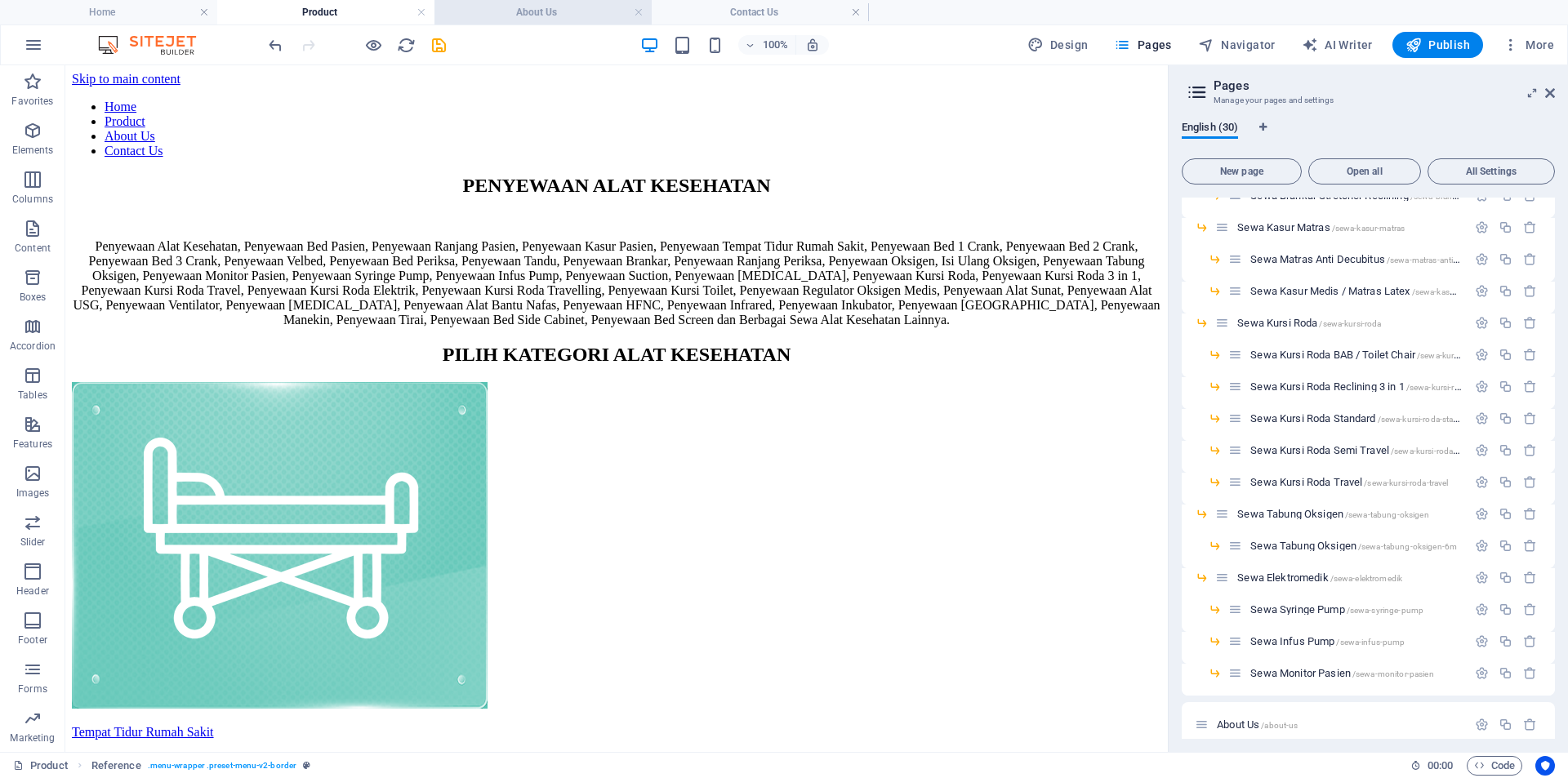
click at [555, 13] on h4 "About Us" at bounding box center [543, 13] width 218 height 18
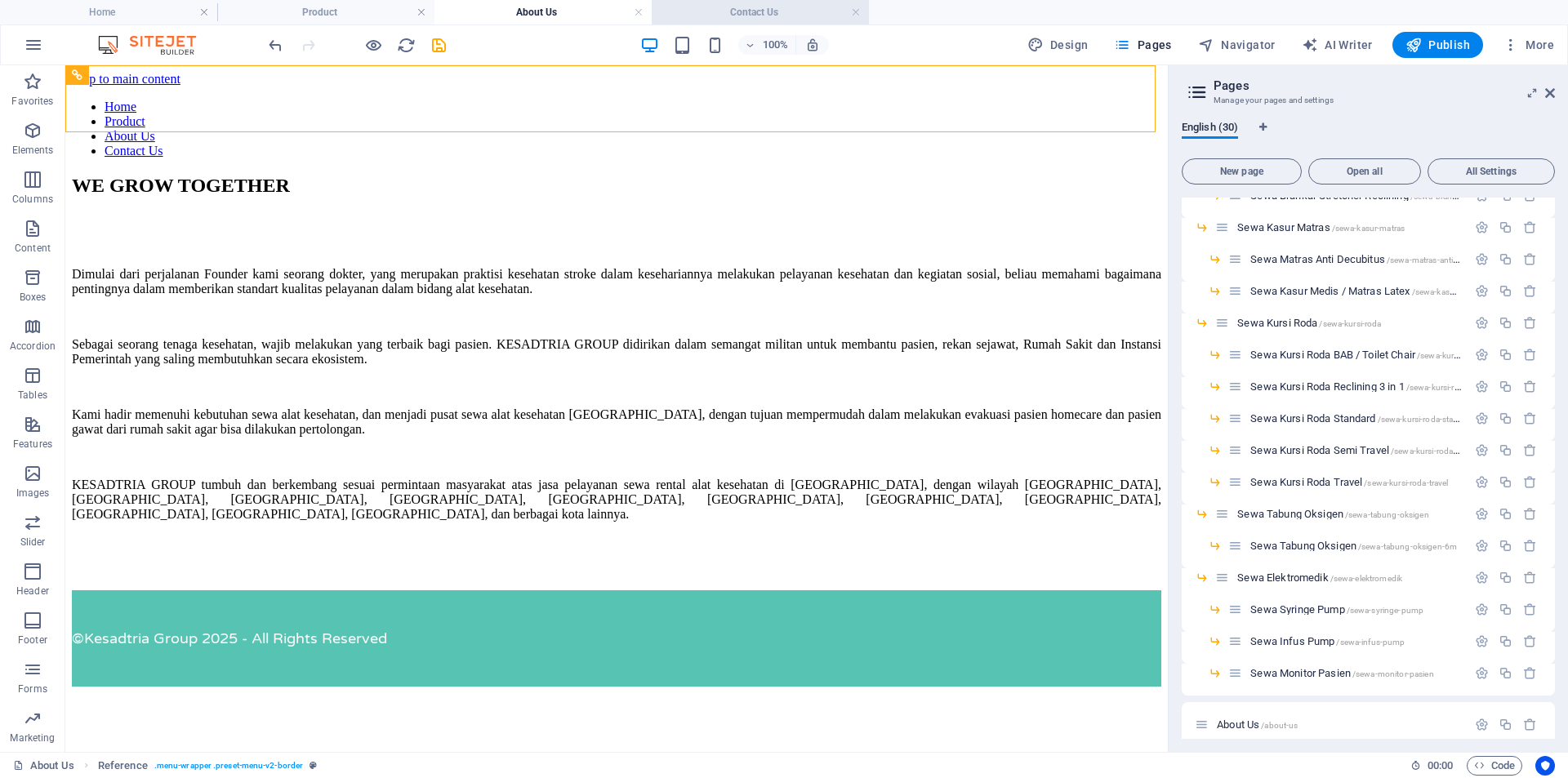
click at [730, 21] on li "Contact Us" at bounding box center [761, 12] width 218 height 24
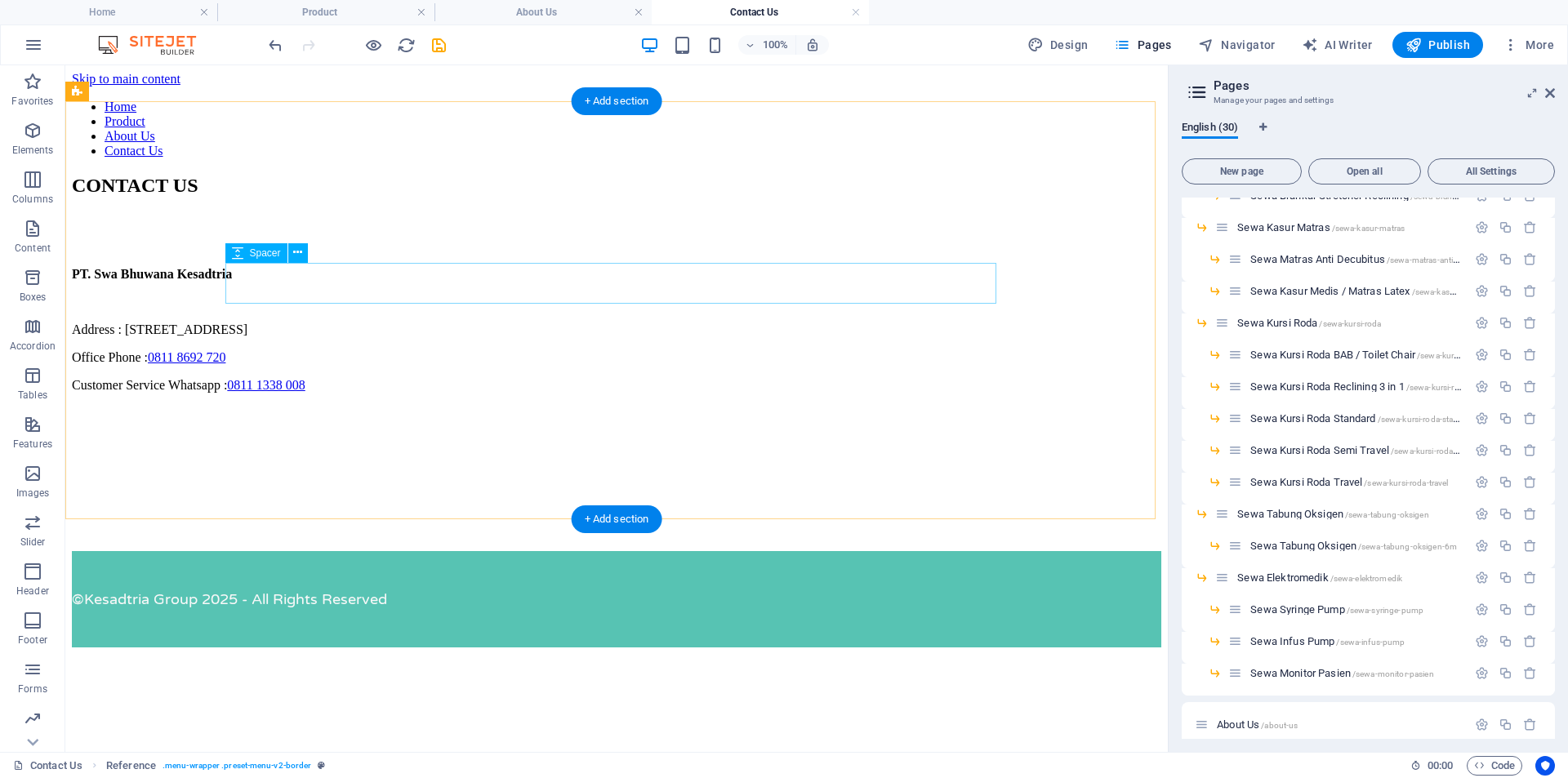
scroll to position [31, 0]
click at [355, 380] on div "PT. Swa Bhuwana Kesadtria Address : [STREET_ADDRESS] Office Phone : [PHONE_NUMB…" at bounding box center [616, 329] width 1089 height 126
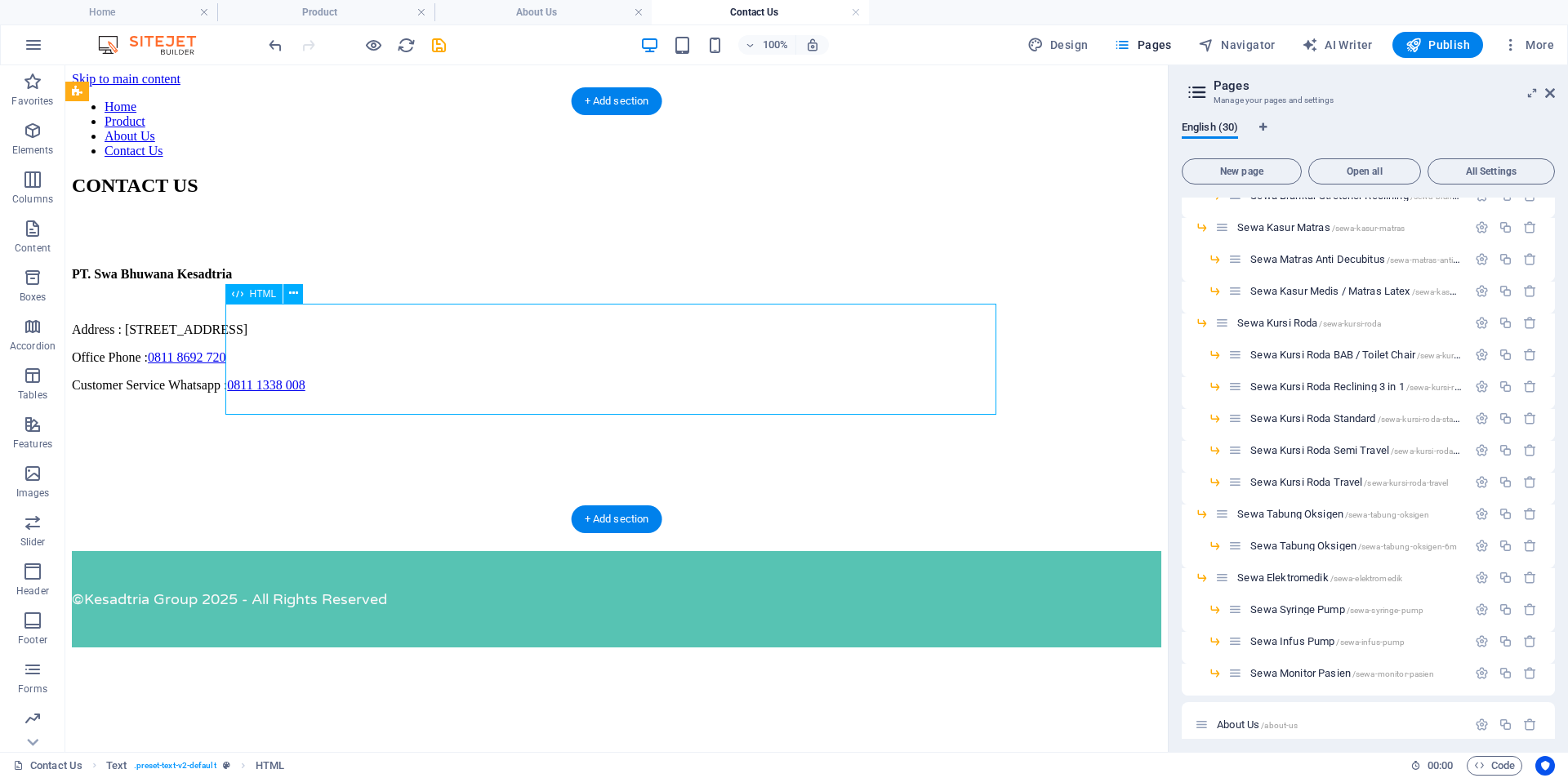
click at [355, 380] on div "PT. Swa Bhuwana Kesadtria Address : [STREET_ADDRESS] Office Phone : [PHONE_NUMB…" at bounding box center [616, 329] width 1089 height 126
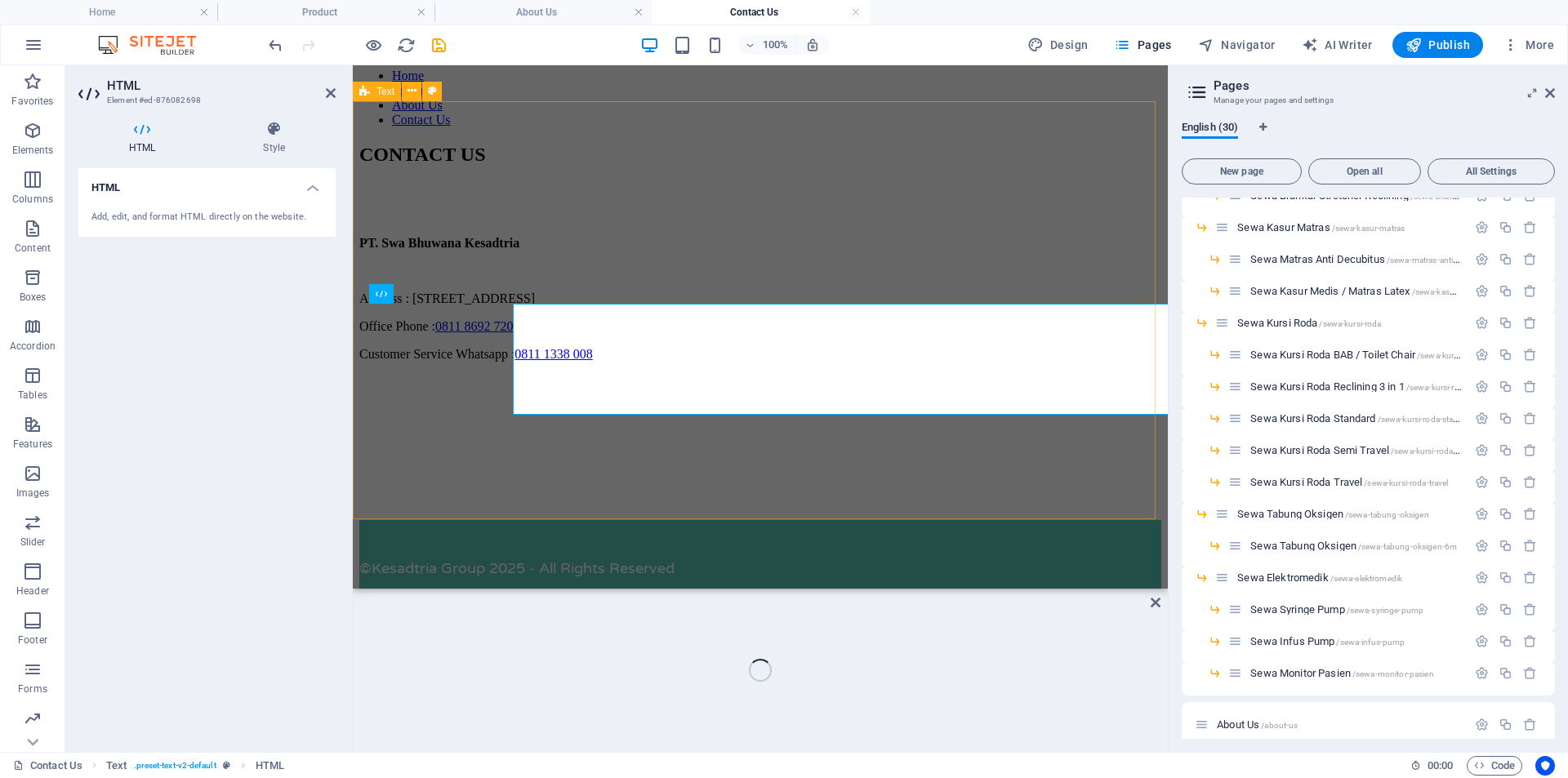
click at [359, 362] on div "CONTACT US PT. Swa Bhuwana Kesadtria Address : [STREET_ADDRESS] Office Phone : …" at bounding box center [760, 252] width 802 height 218
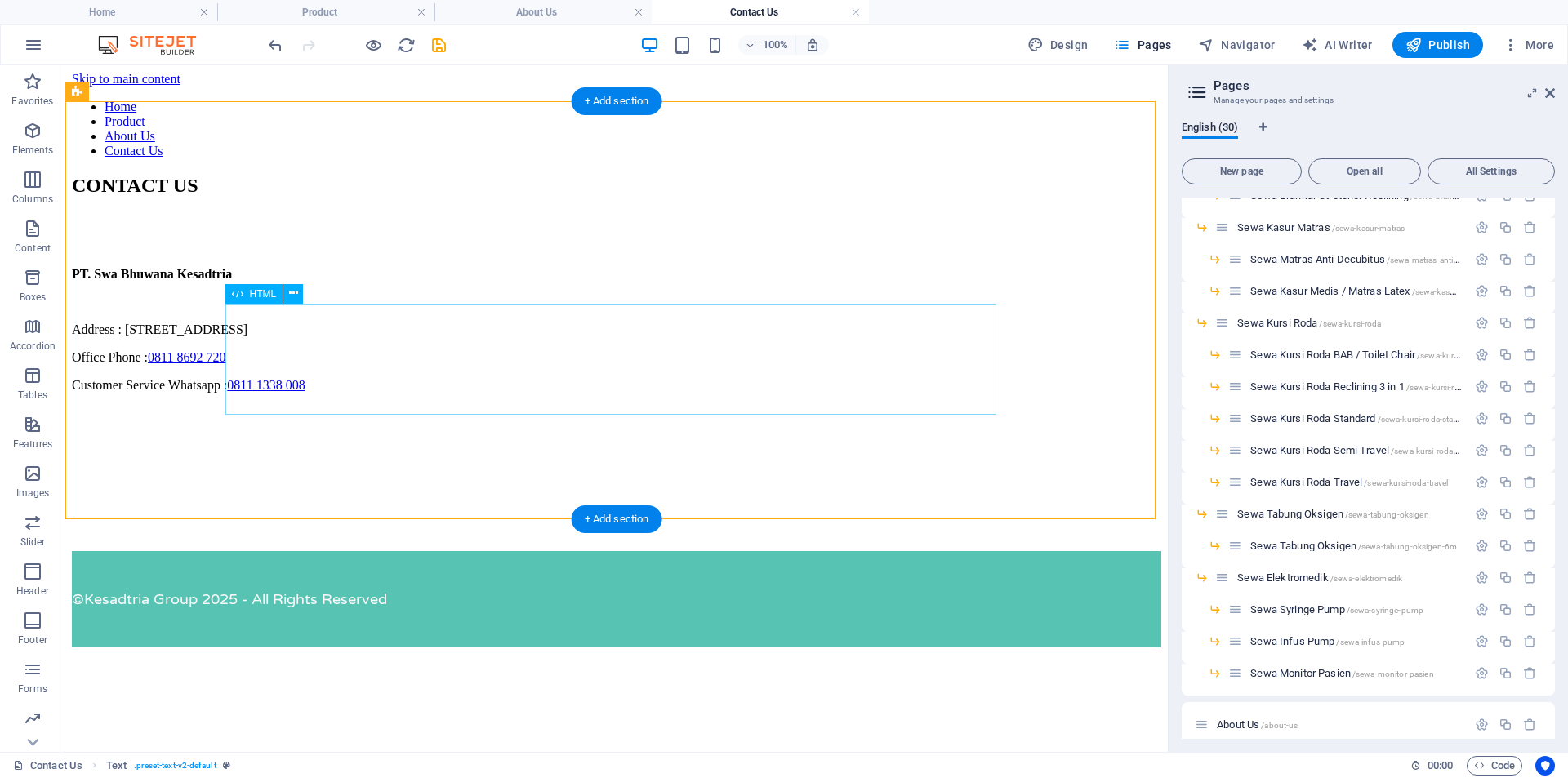
click at [421, 386] on div "PT. Swa Bhuwana Kesadtria Address : [STREET_ADDRESS] Office Phone : [PHONE_NUMB…" at bounding box center [616, 329] width 1089 height 126
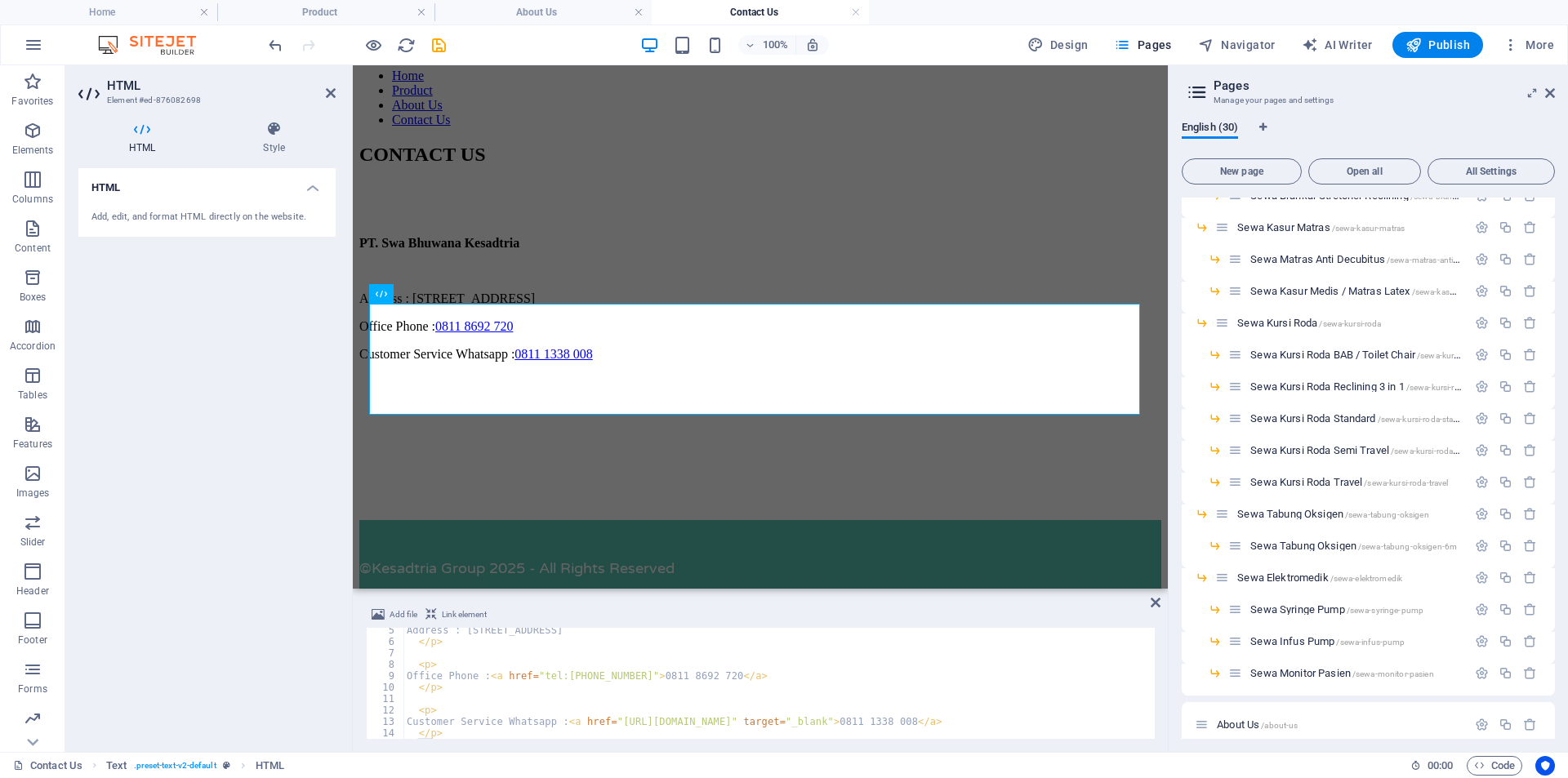
scroll to position [72, 0]
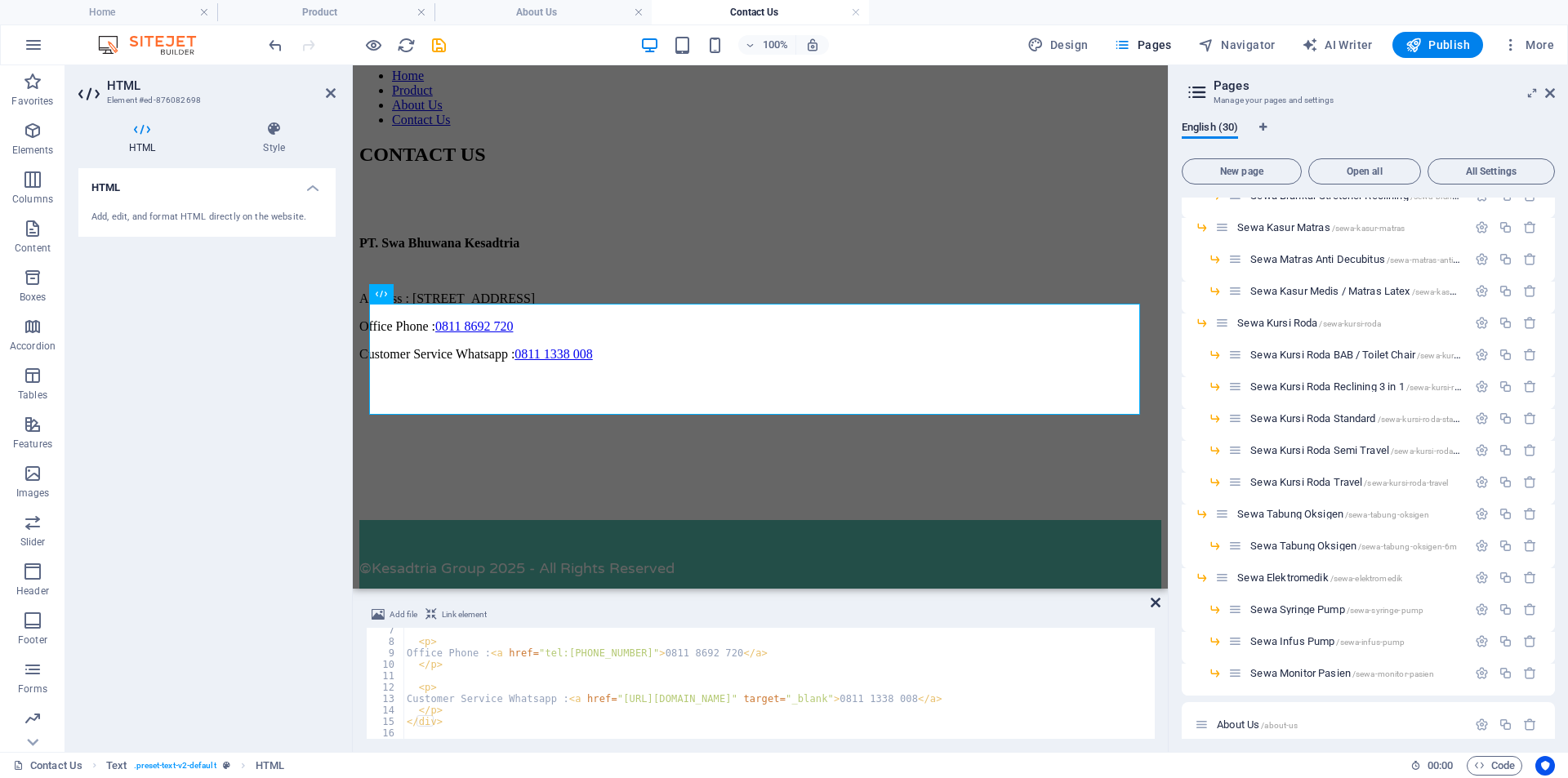
click at [1153, 602] on icon at bounding box center [1155, 602] width 10 height 13
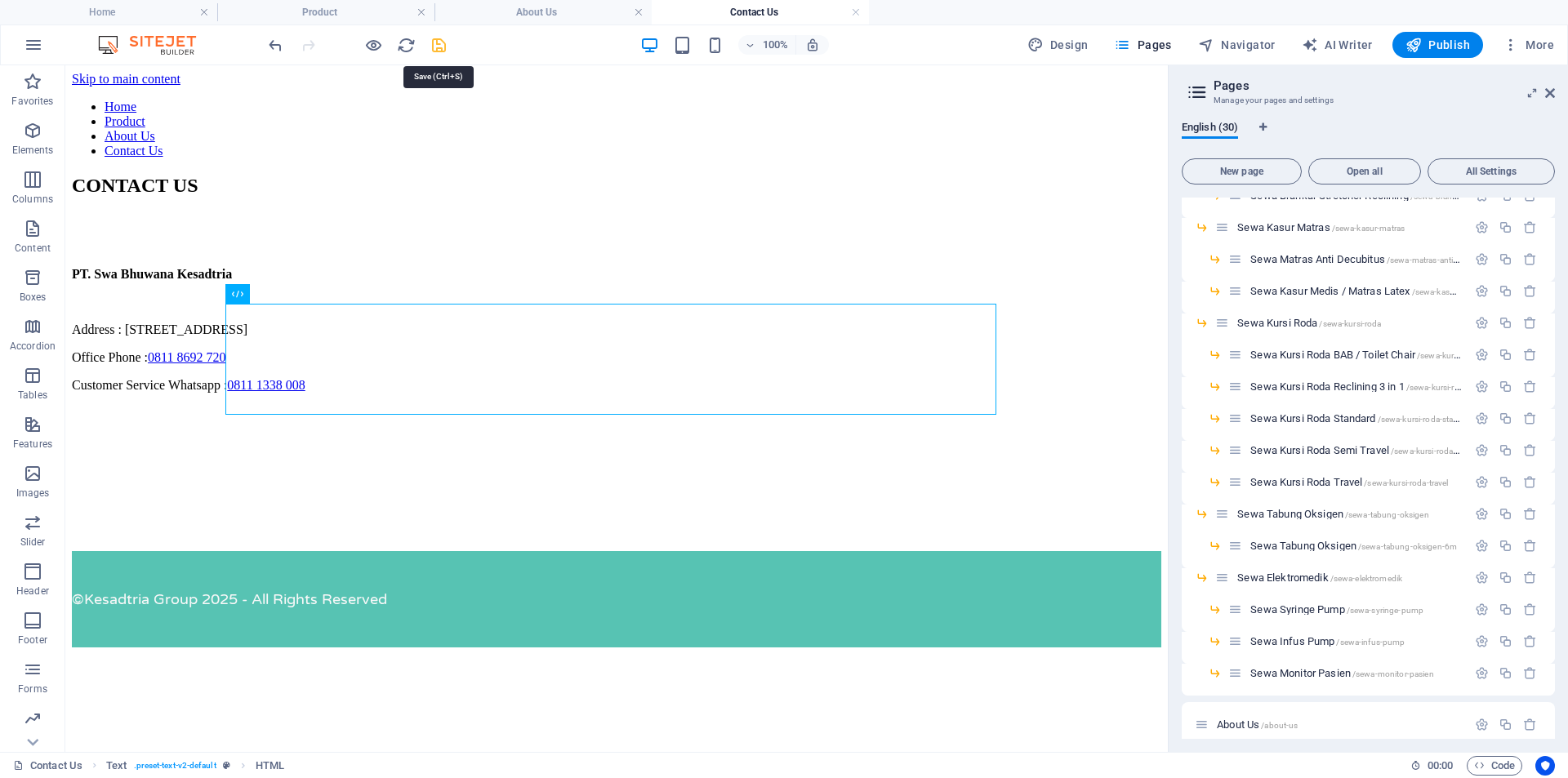
click at [431, 47] on icon "save" at bounding box center [439, 45] width 19 height 19
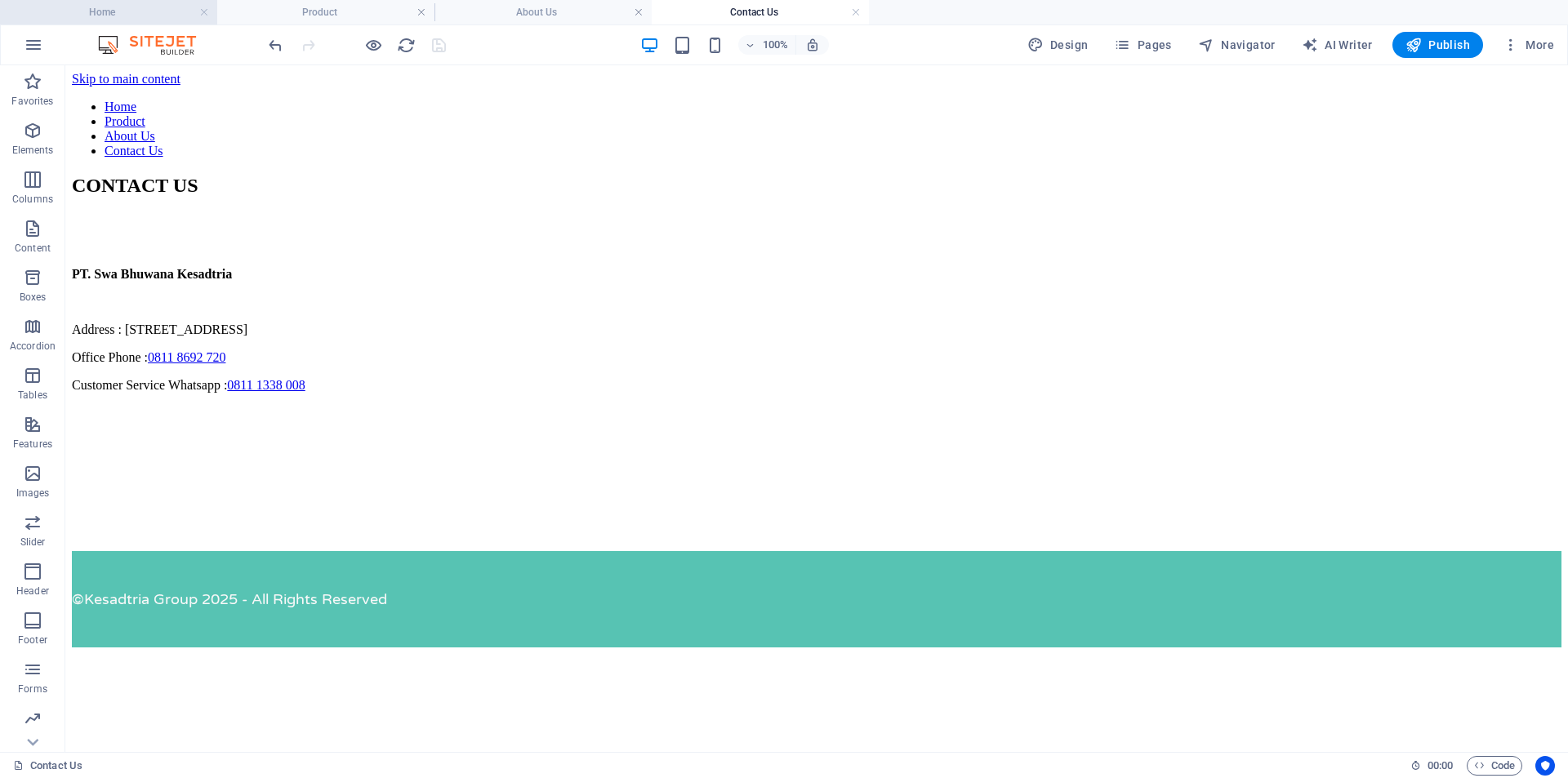
click at [119, 16] on h4 "Home" at bounding box center [109, 13] width 218 height 18
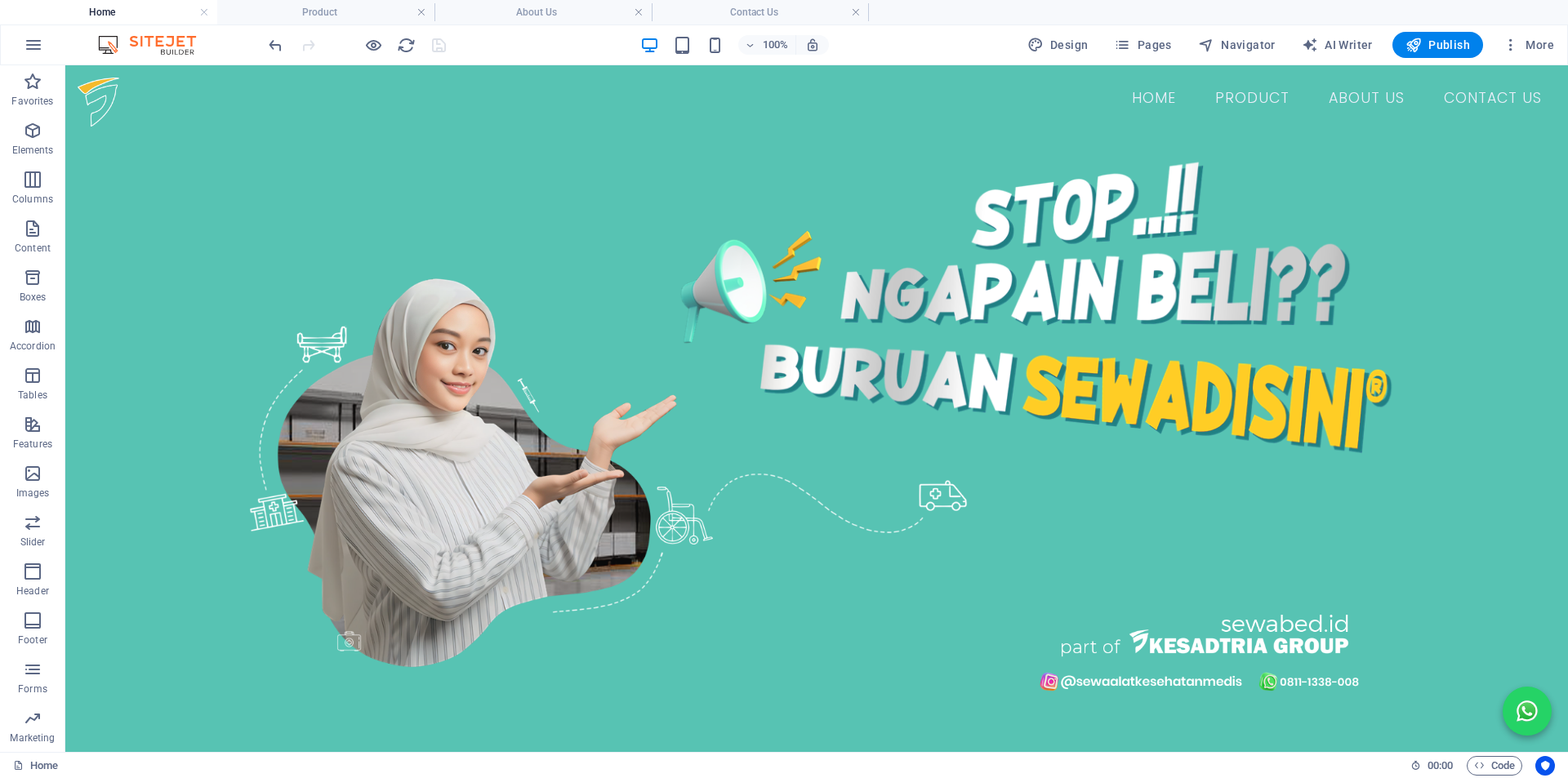
scroll to position [0, 0]
click at [1428, 41] on span "Publish" at bounding box center [1437, 45] width 64 height 16
